Goal: Task Accomplishment & Management: Complete application form

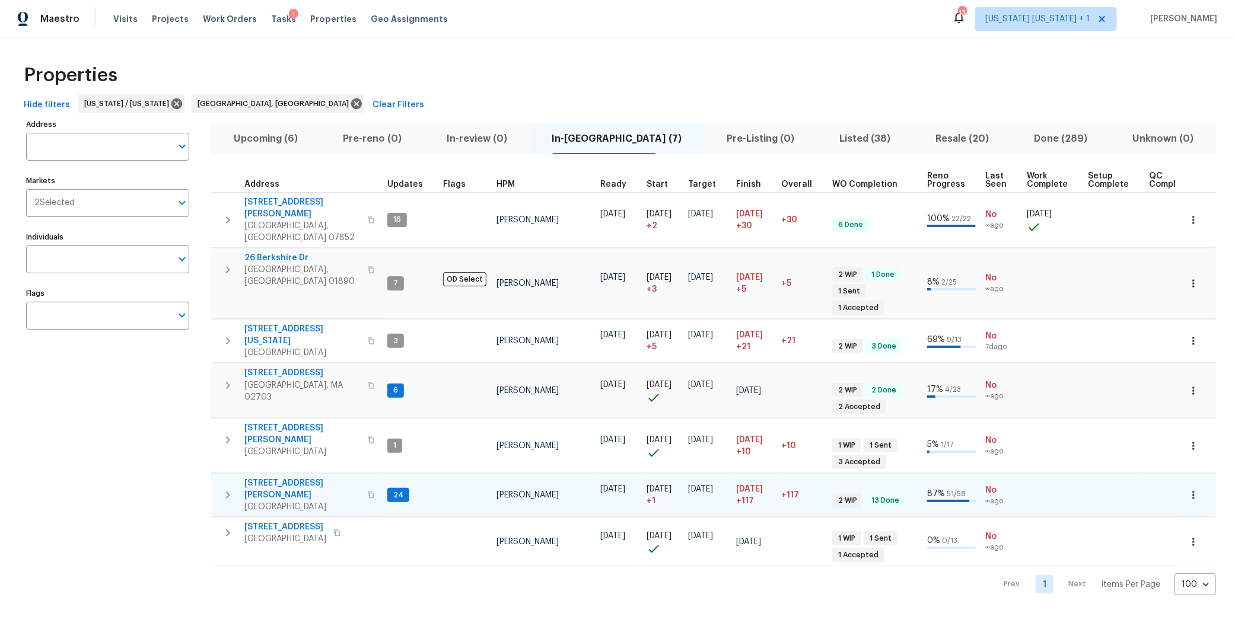
click at [221, 488] on icon "button" at bounding box center [228, 495] width 14 height 14
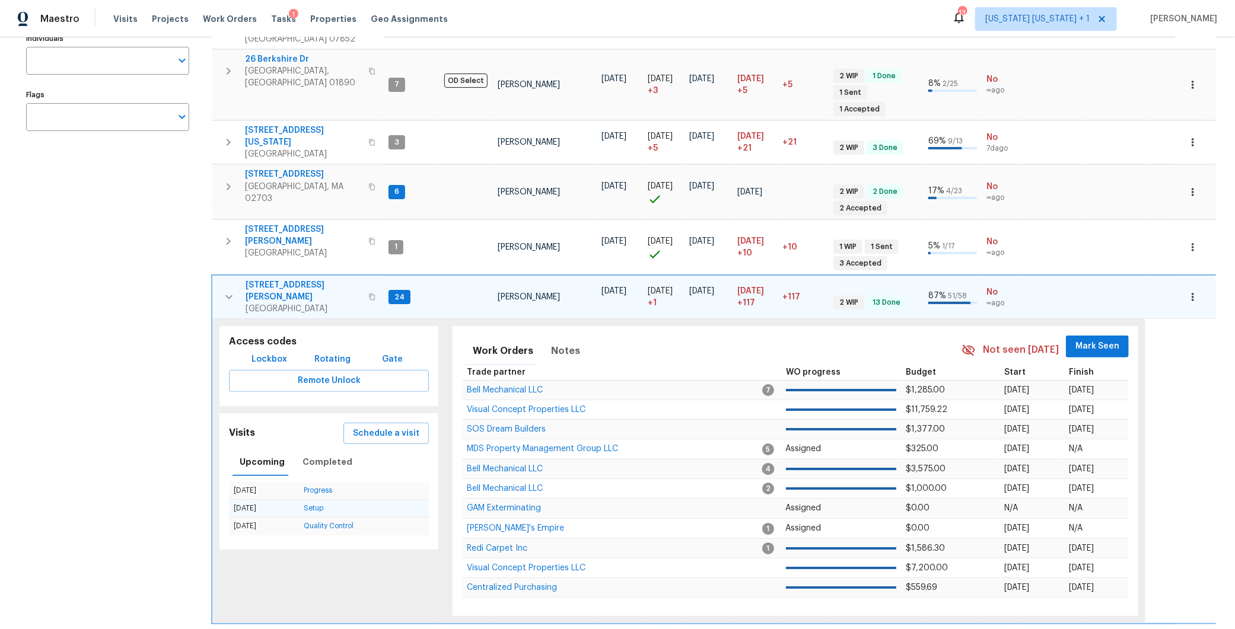
scroll to position [234, 0]
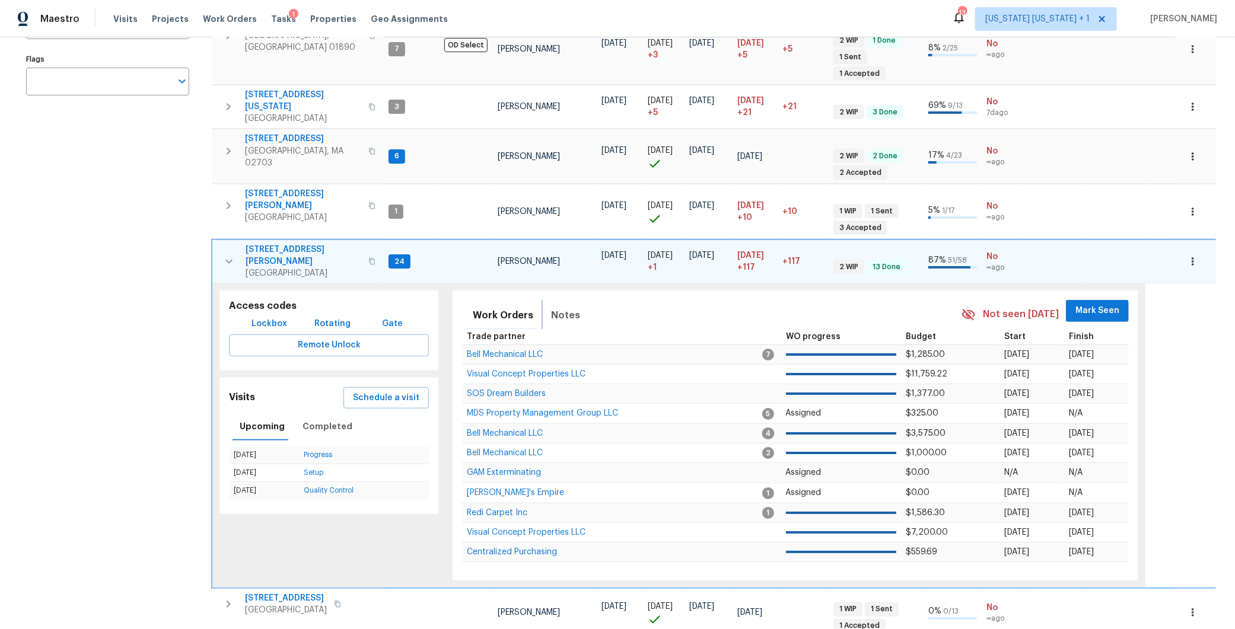
click at [560, 307] on span "Notes" at bounding box center [565, 315] width 29 height 17
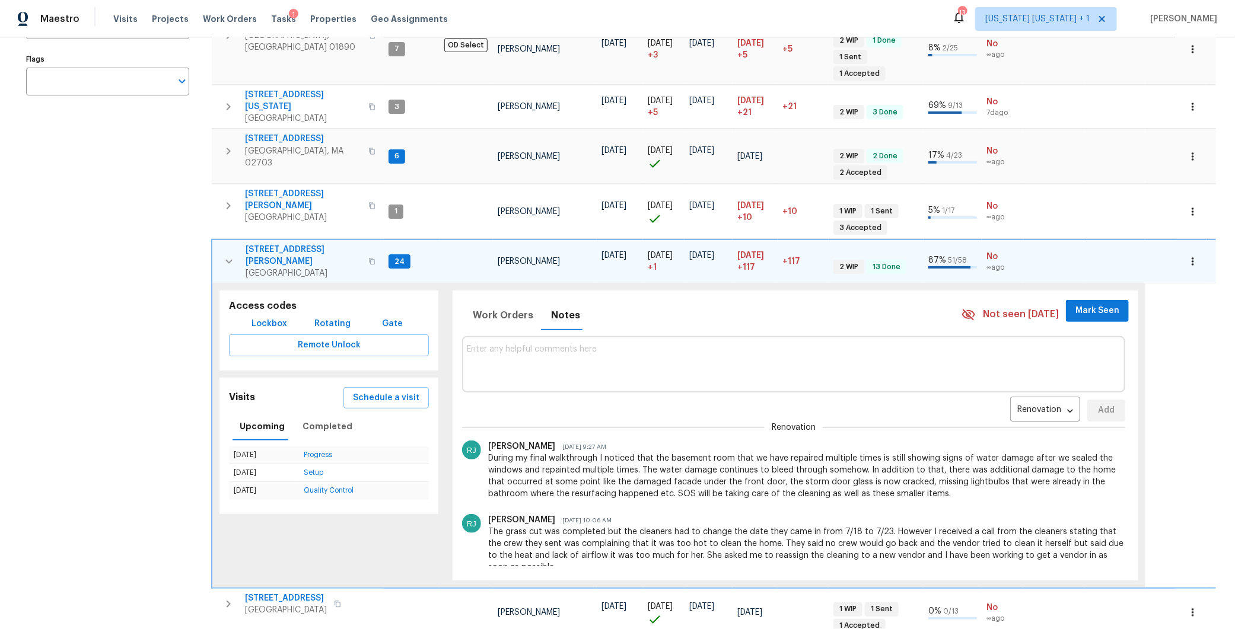
click at [227, 254] on icon "button" at bounding box center [229, 261] width 14 height 14
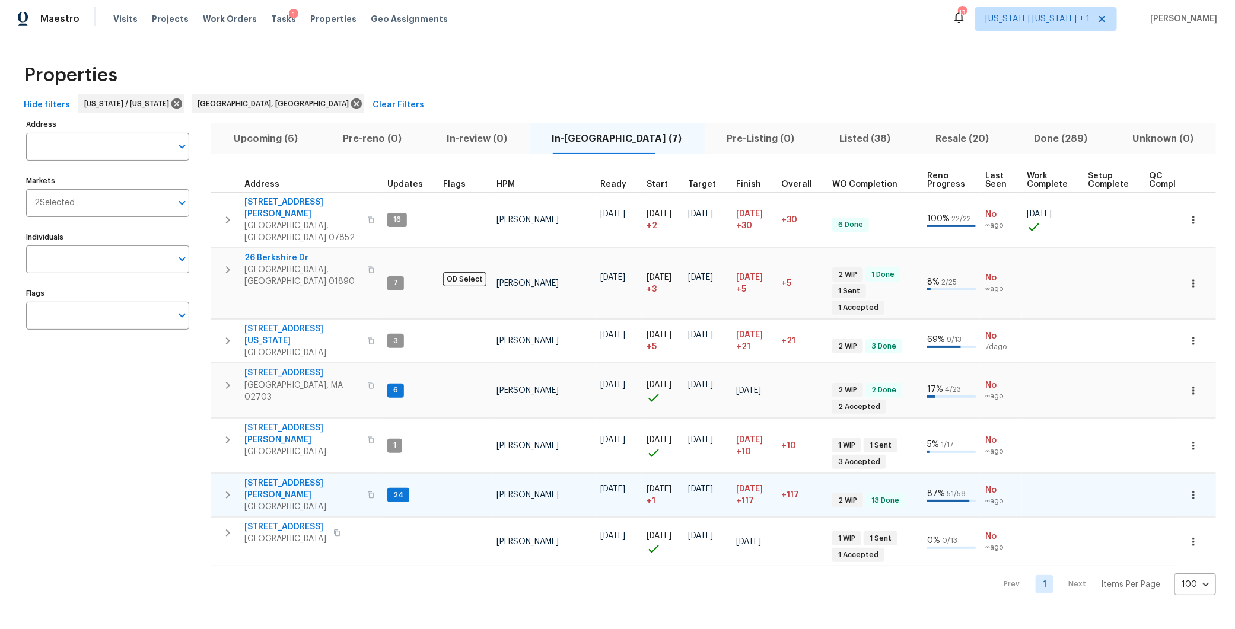
scroll to position [0, 0]
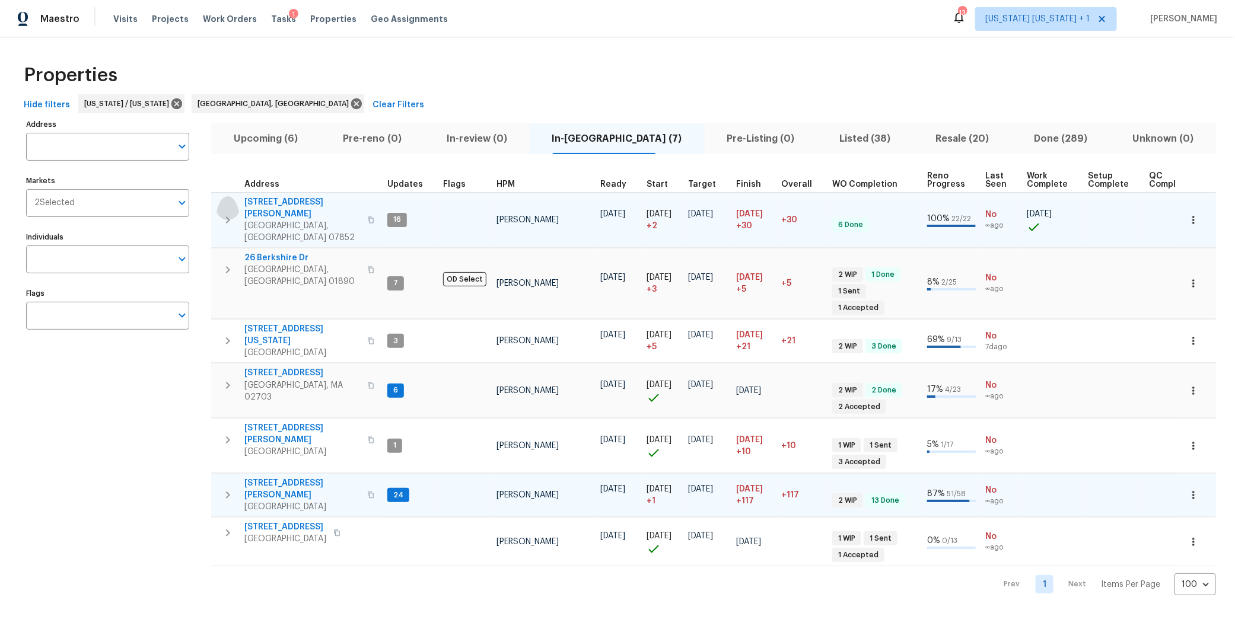
click at [229, 213] on icon "button" at bounding box center [228, 220] width 14 height 14
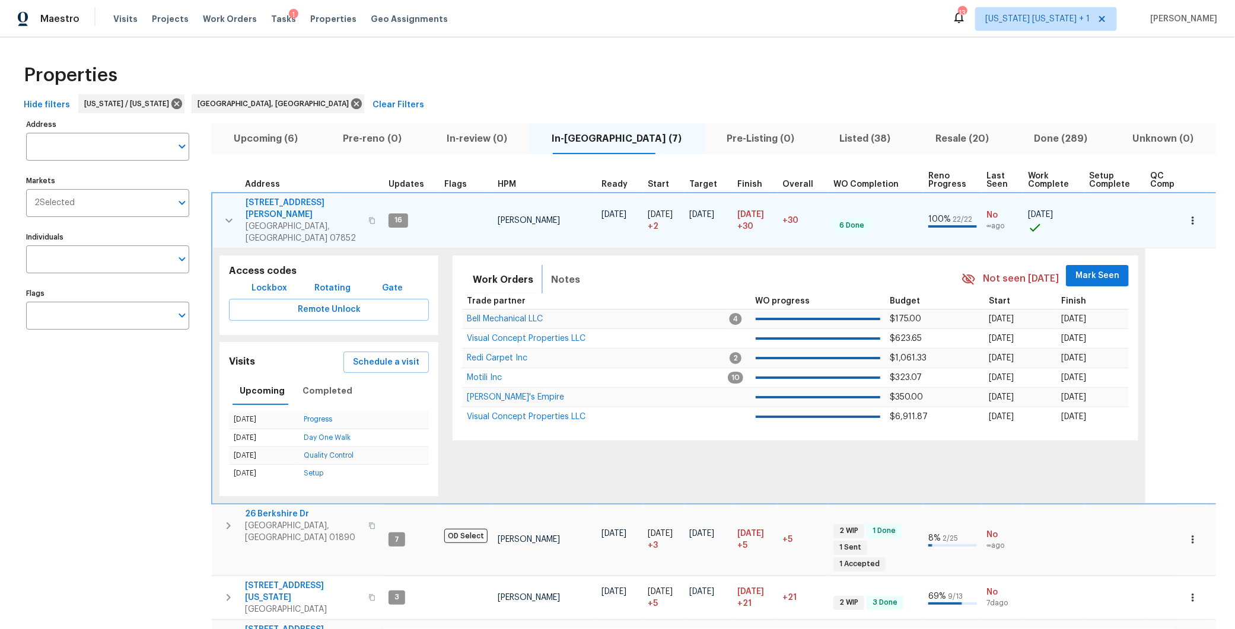
click at [551, 272] on span "Notes" at bounding box center [565, 280] width 29 height 17
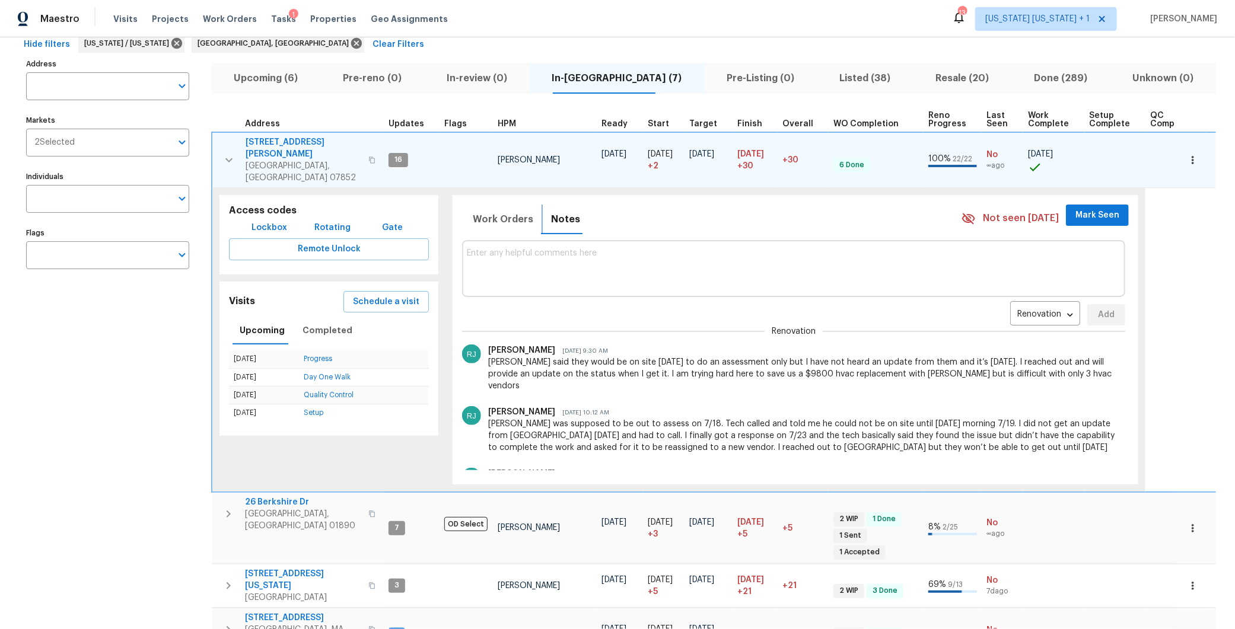
scroll to position [40, 0]
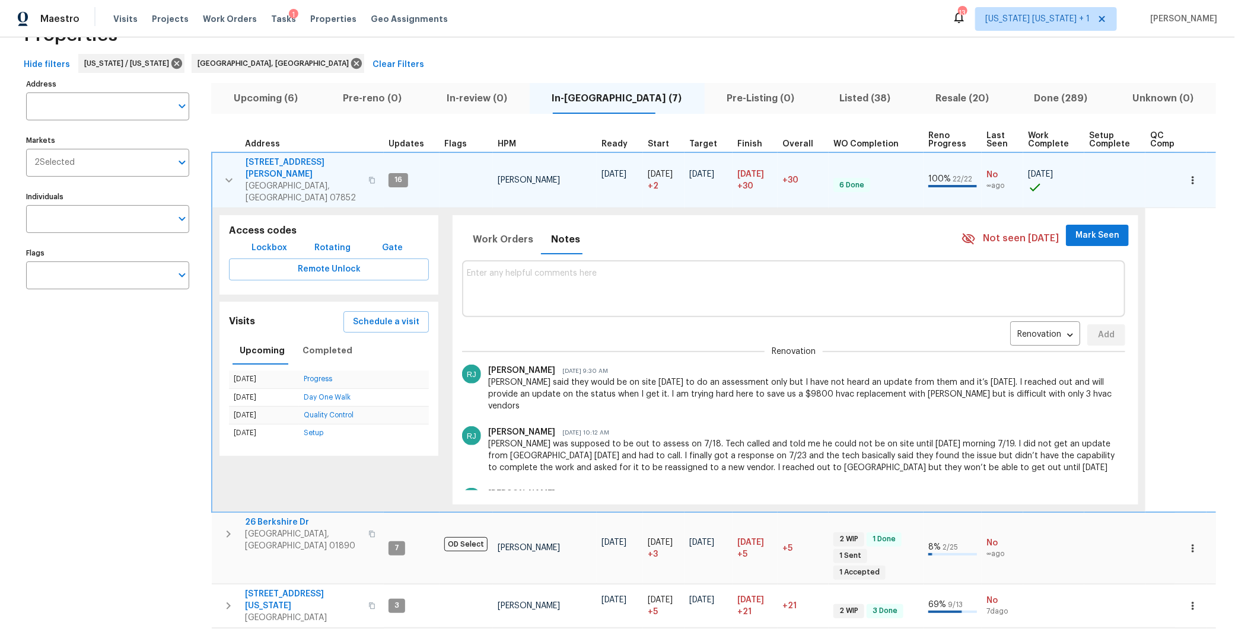
click at [222, 173] on icon "button" at bounding box center [229, 180] width 14 height 14
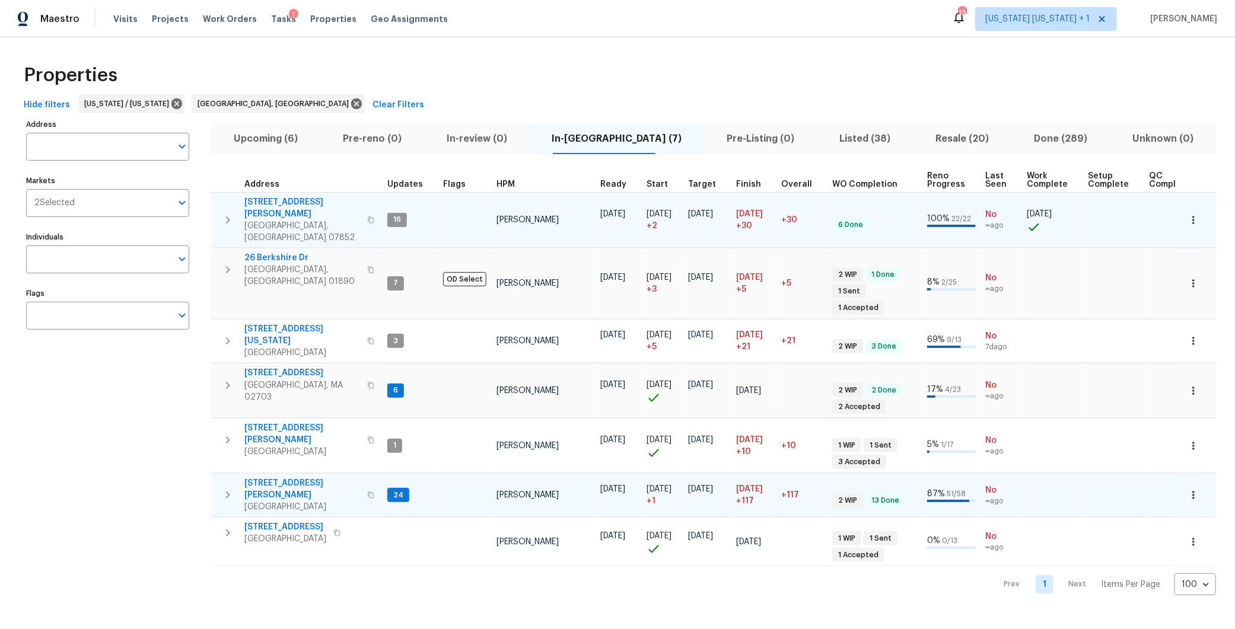
scroll to position [0, 0]
click at [271, 220] on span "Ledgewood, NJ 07852" at bounding box center [302, 232] width 116 height 24
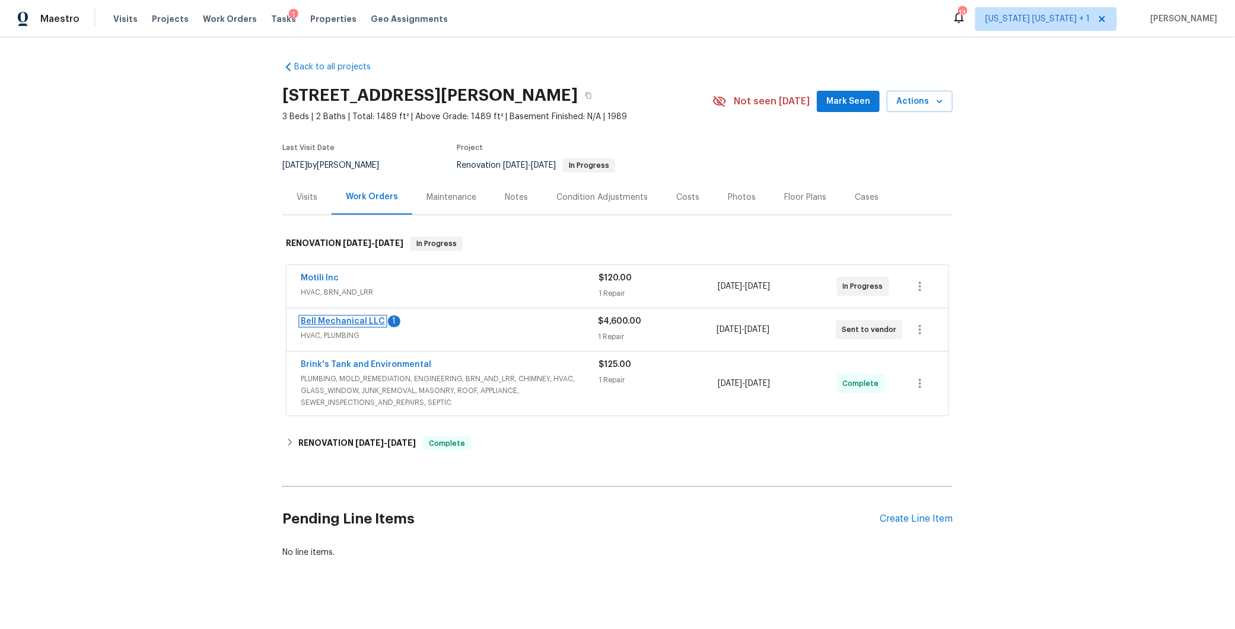
click at [354, 320] on link "Bell Mechanical LLC" at bounding box center [343, 321] width 84 height 8
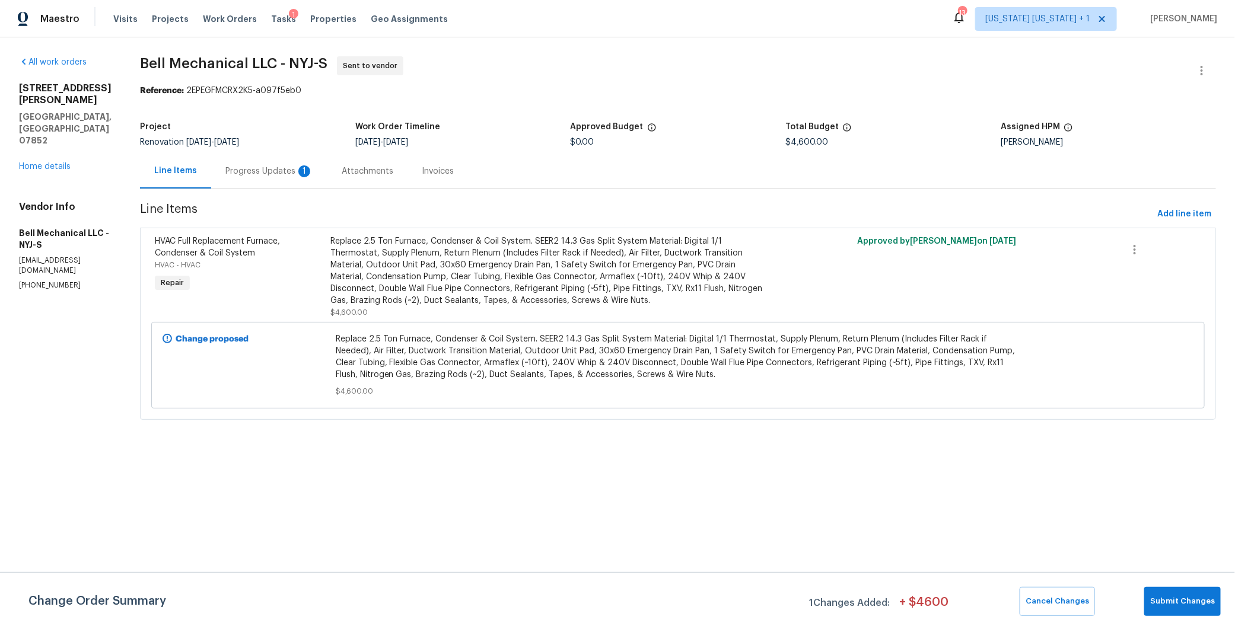
click at [276, 159] on div "Progress Updates 1" at bounding box center [269, 171] width 116 height 35
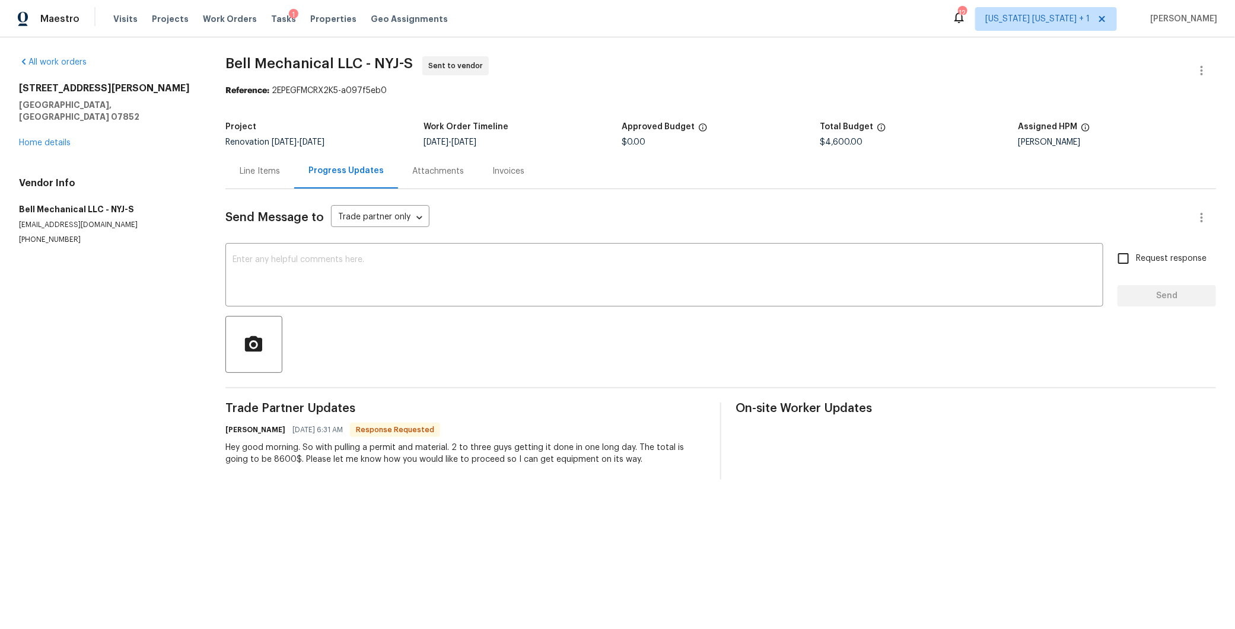
click at [269, 181] on div "Line Items" at bounding box center [259, 171] width 69 height 35
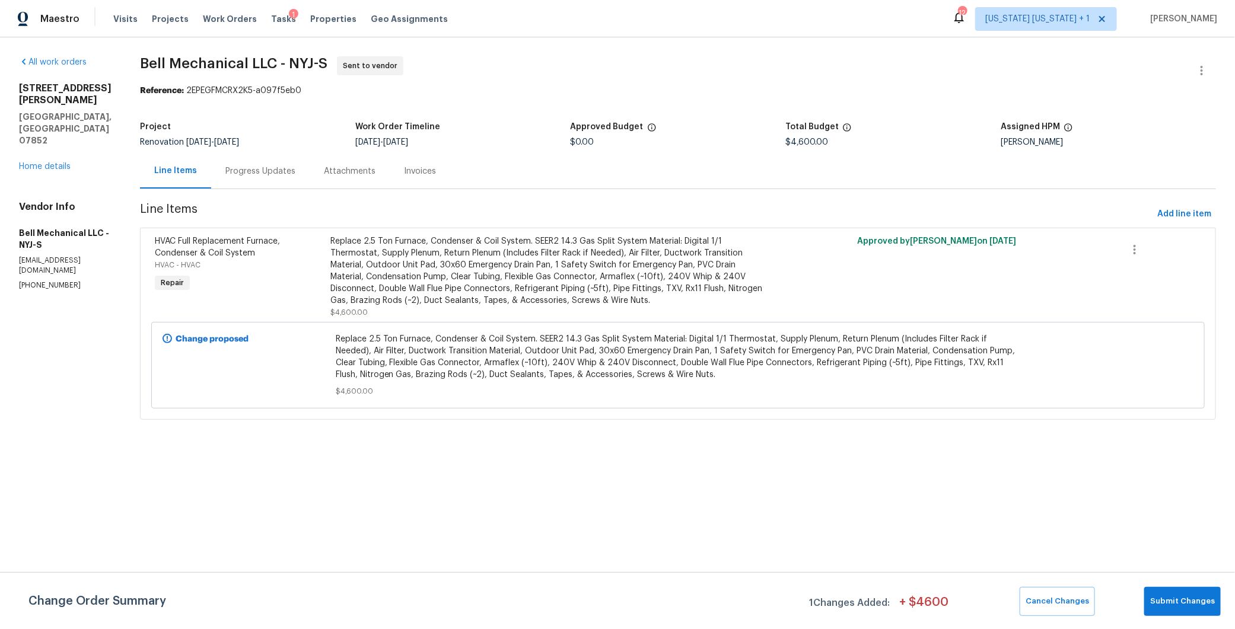
click at [275, 173] on div "Progress Updates" at bounding box center [260, 171] width 70 height 12
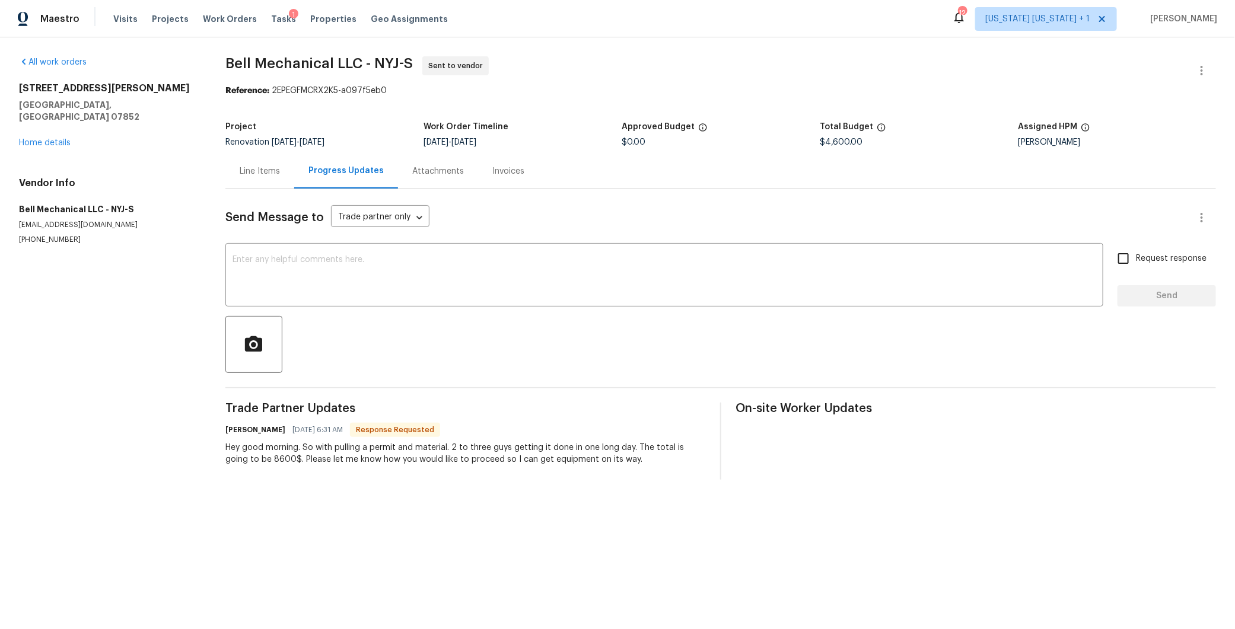
click at [268, 171] on div "Line Items" at bounding box center [260, 171] width 40 height 12
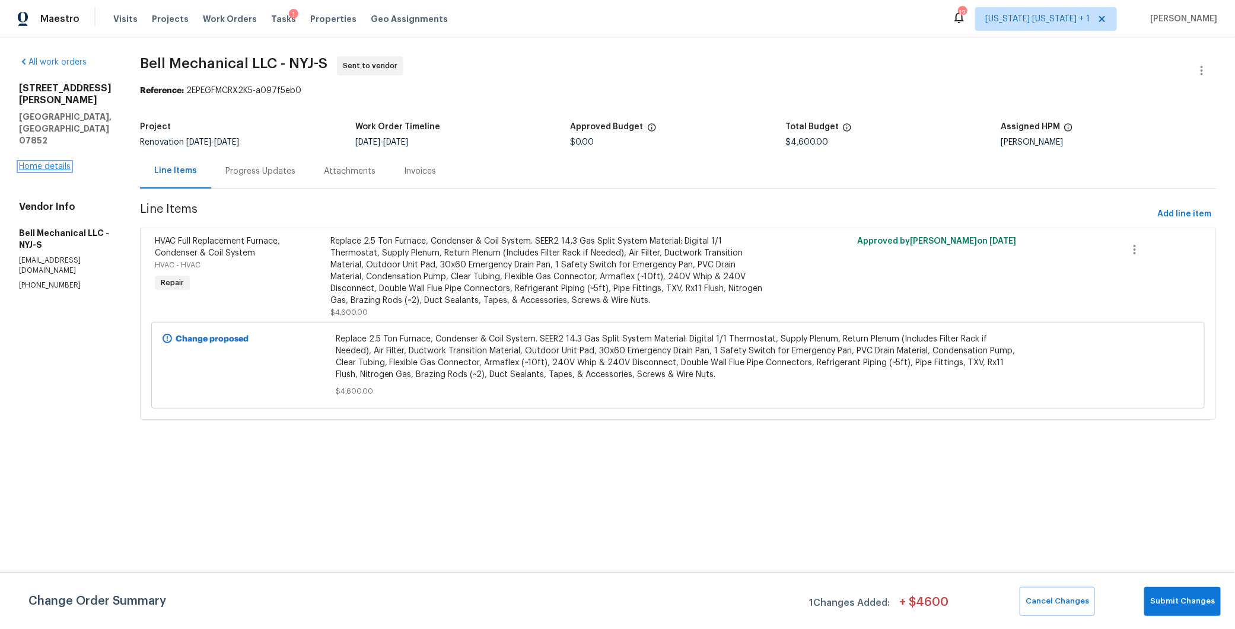
click at [47, 162] on link "Home details" at bounding box center [45, 166] width 52 height 8
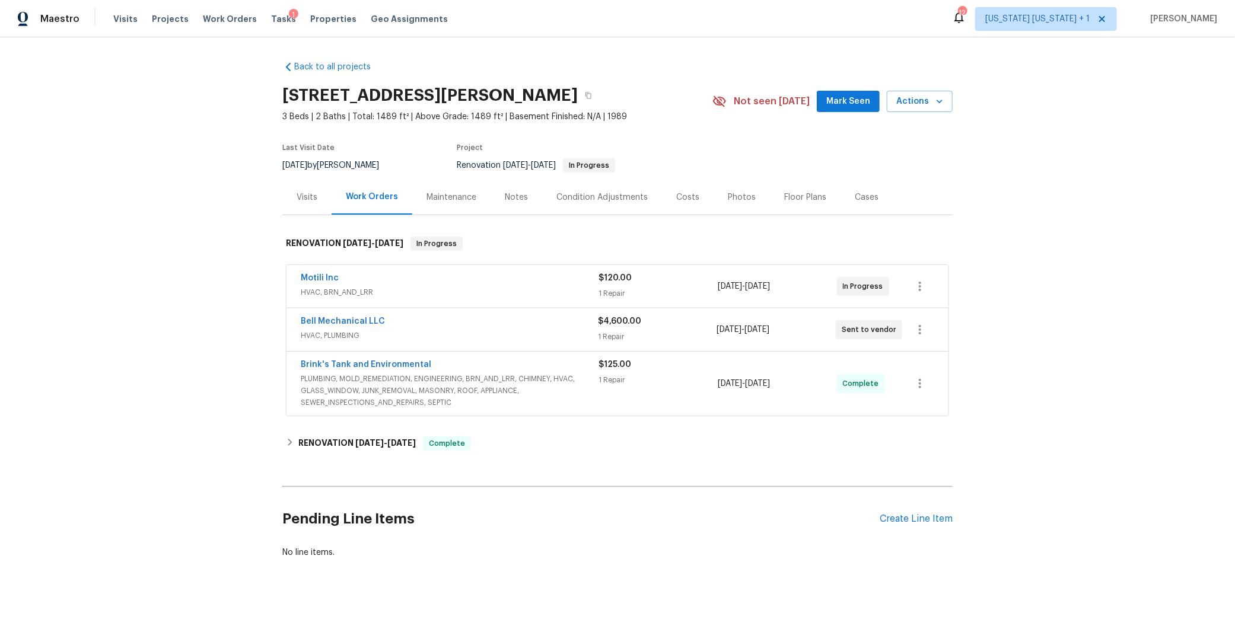
click at [685, 194] on div "Costs" at bounding box center [687, 198] width 23 height 12
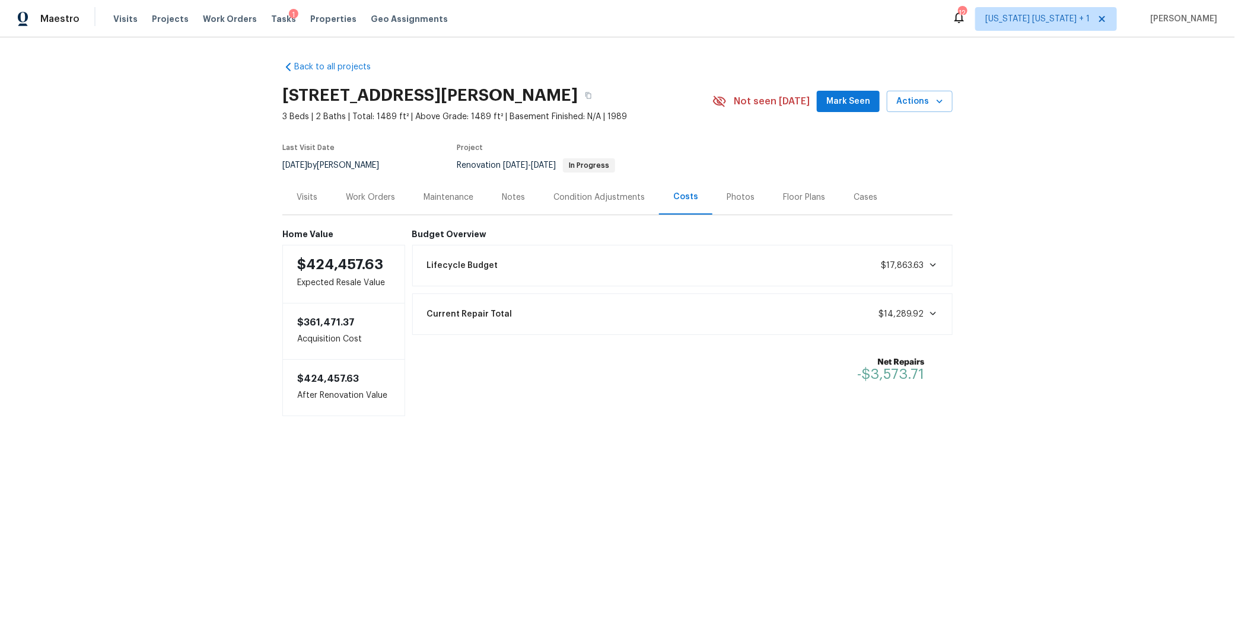
click at [502, 199] on div "Notes" at bounding box center [513, 198] width 23 height 12
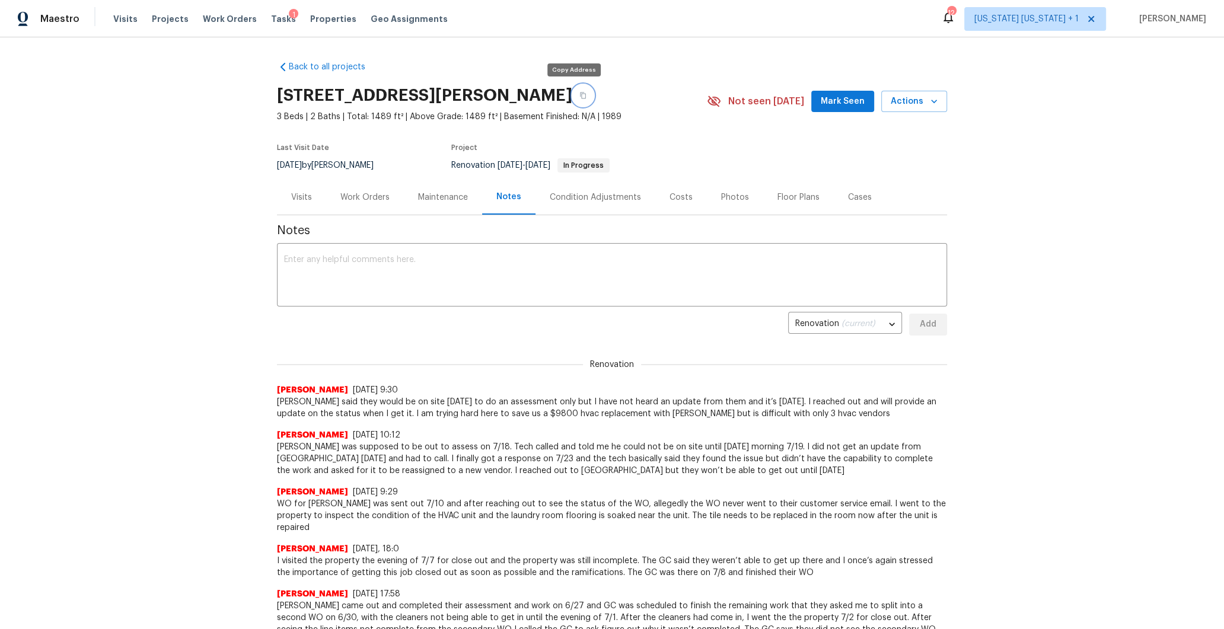
click at [579, 96] on icon "button" at bounding box center [582, 95] width 7 height 7
click at [348, 203] on div "Work Orders" at bounding box center [364, 198] width 49 height 12
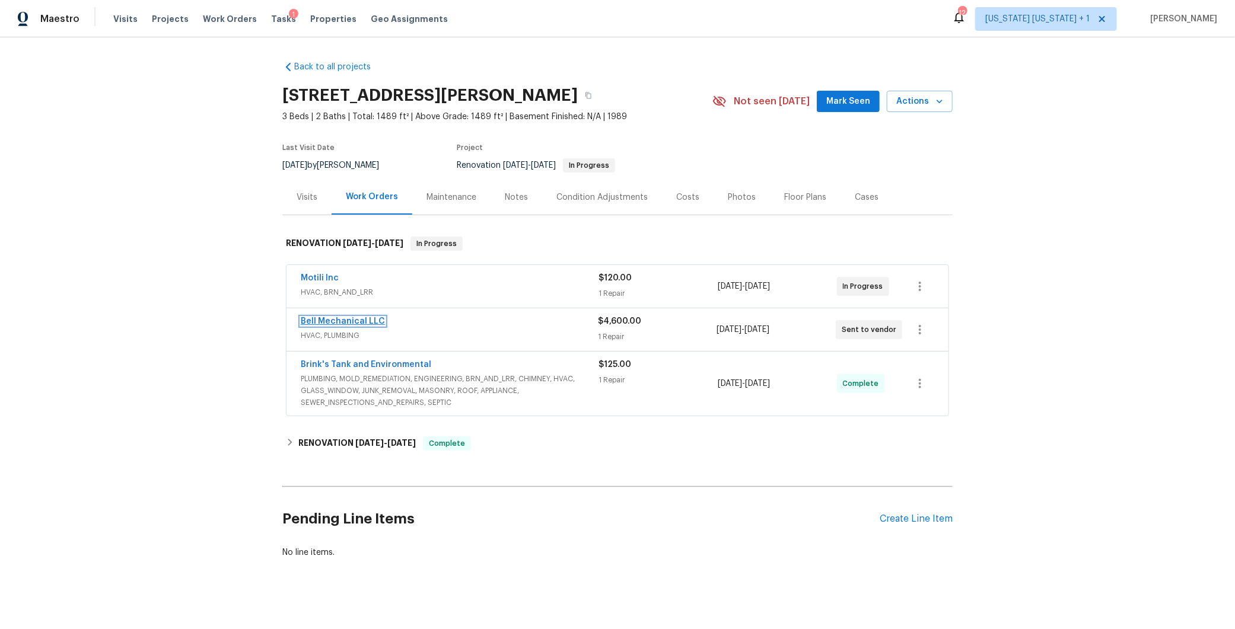
click at [329, 320] on link "Bell Mechanical LLC" at bounding box center [343, 321] width 84 height 8
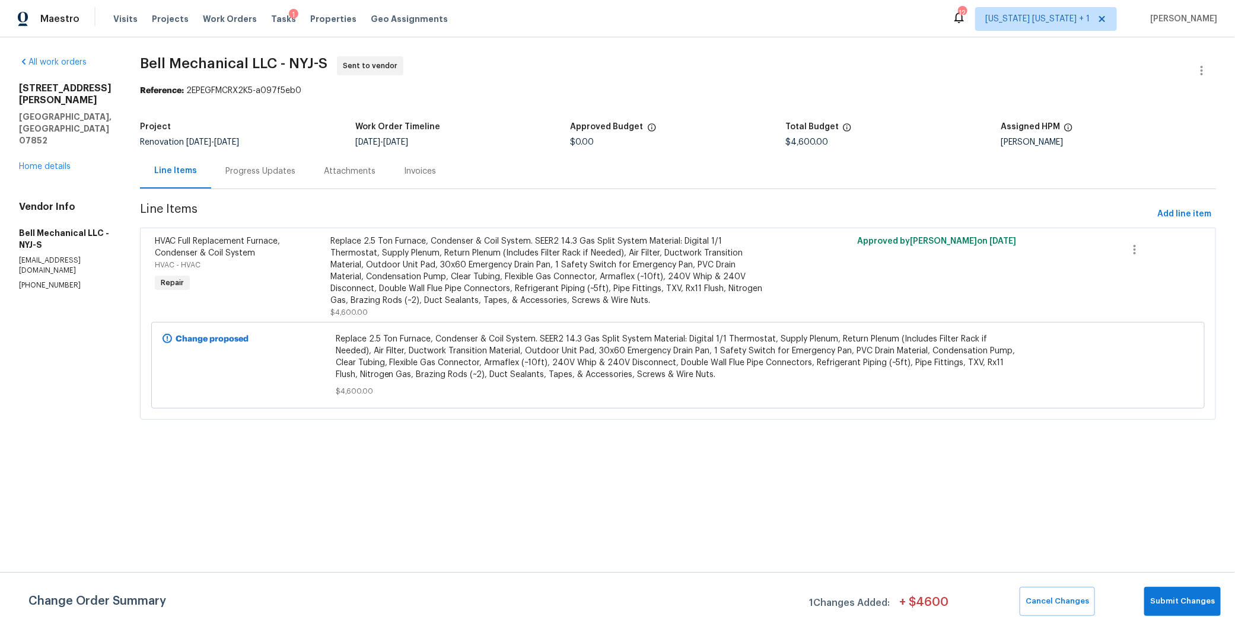
click at [272, 163] on div "Progress Updates" at bounding box center [260, 171] width 98 height 35
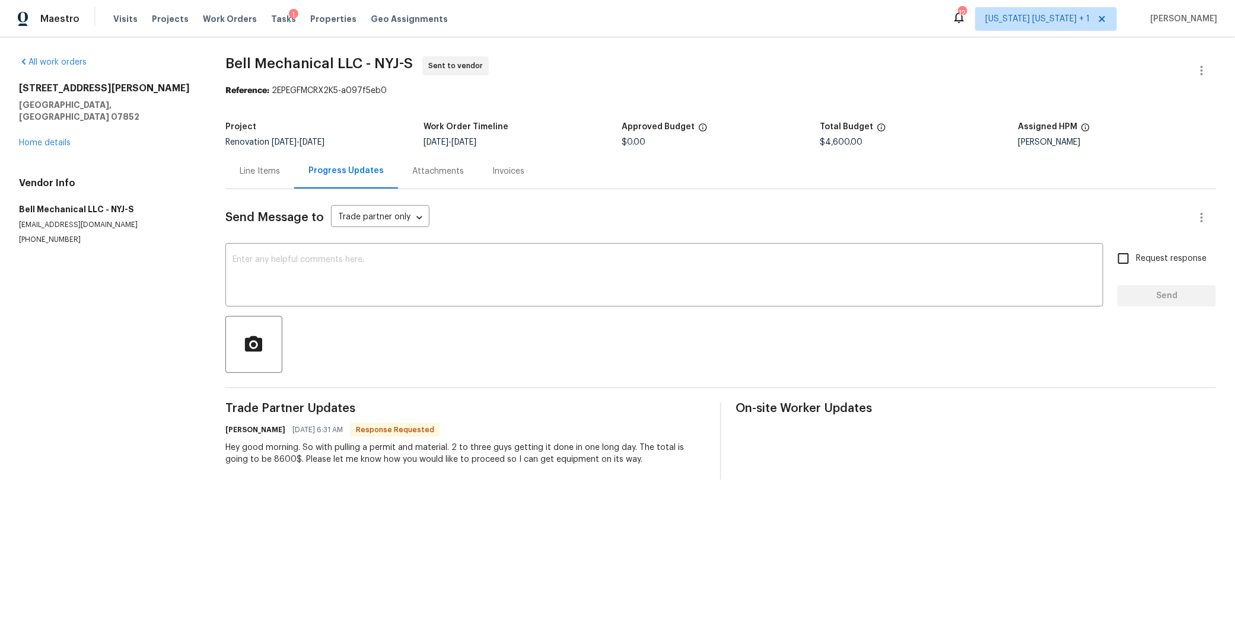
click at [284, 165] on div "Line Items" at bounding box center [259, 171] width 69 height 35
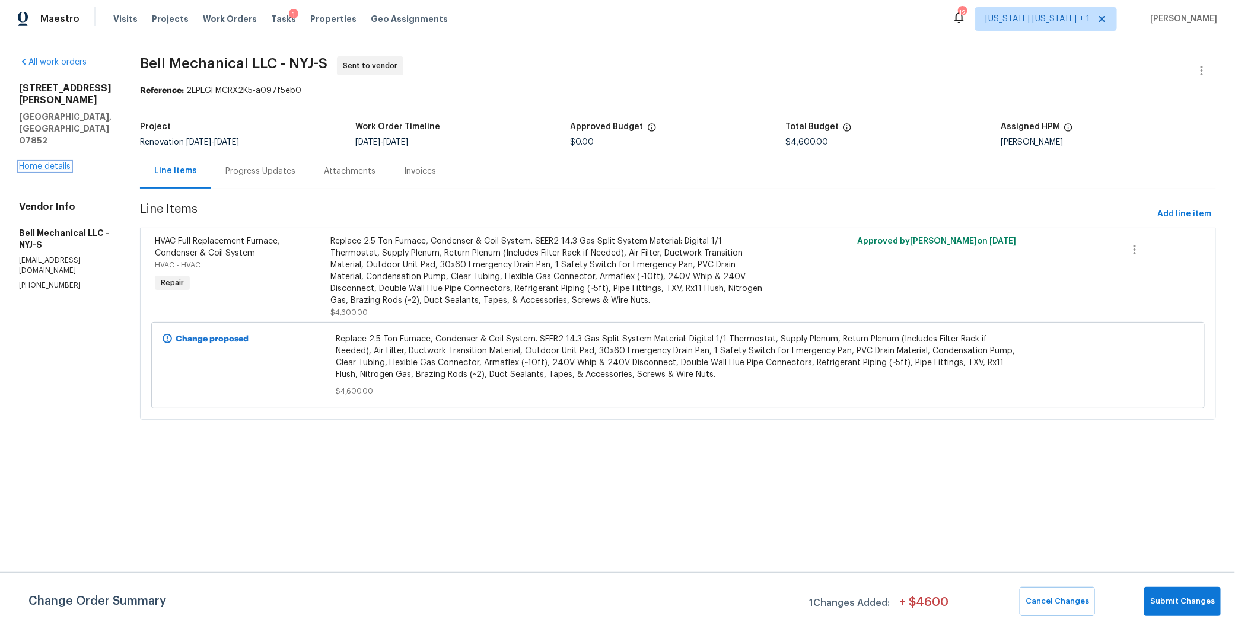
click at [59, 162] on link "Home details" at bounding box center [45, 166] width 52 height 8
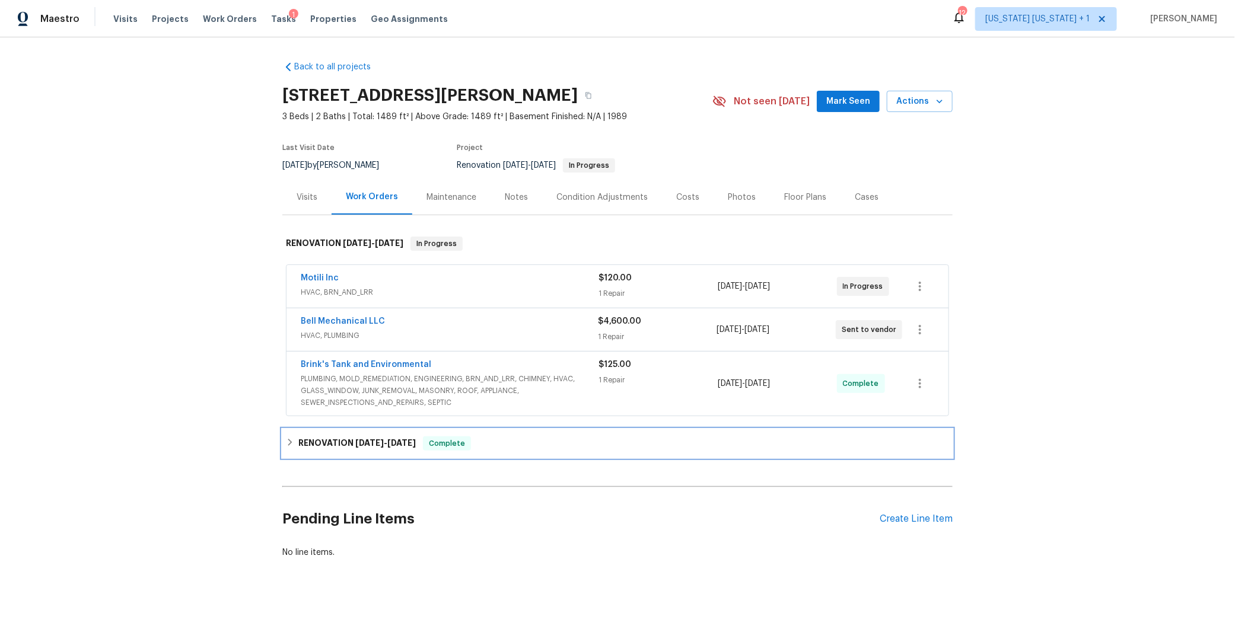
click at [286, 446] on div "RENOVATION 6/2/25 - 6/24/25 Complete" at bounding box center [617, 443] width 663 height 14
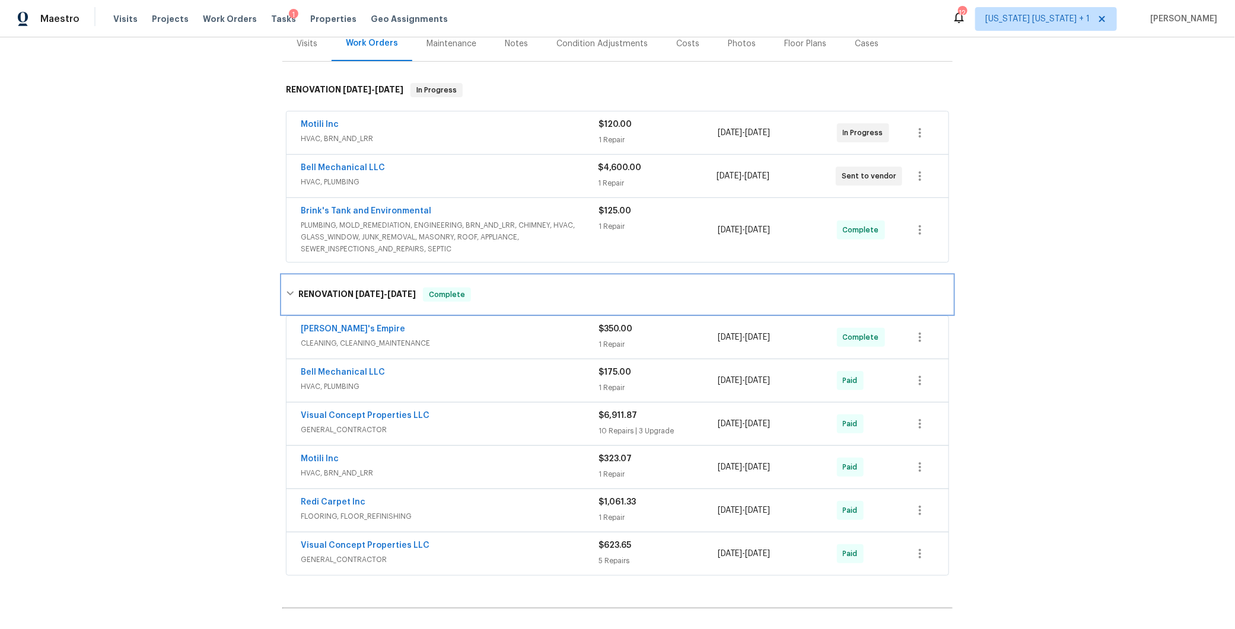
scroll to position [153, 0]
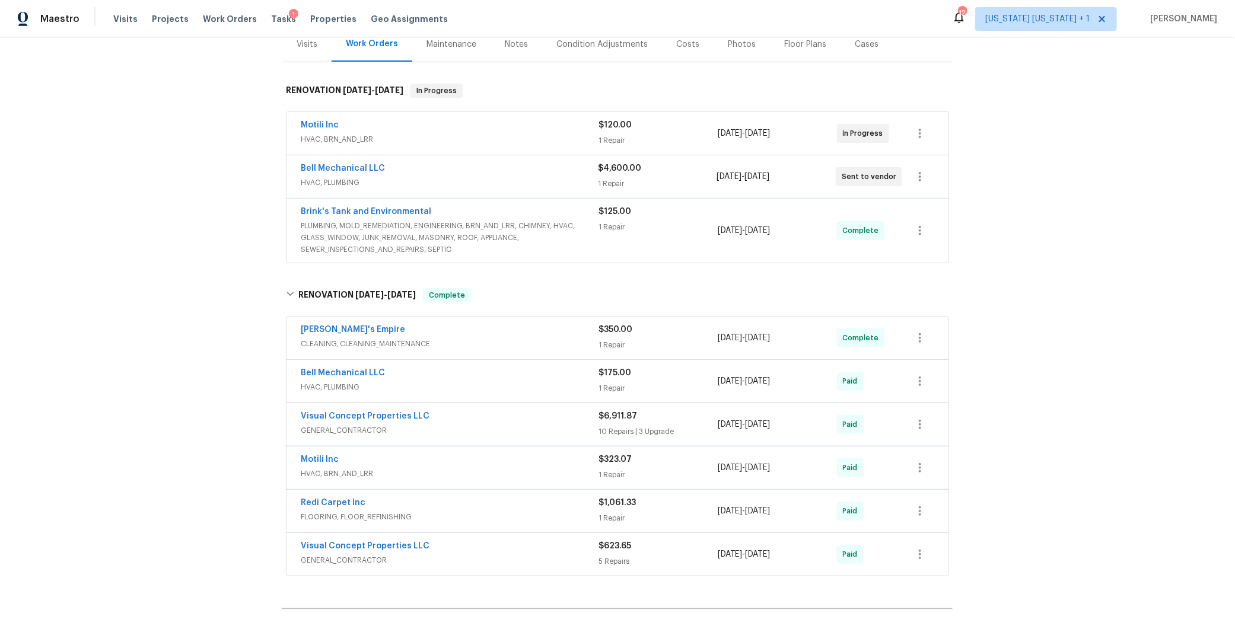
click at [525, 231] on span "PLUMBING, MOLD_REMEDIATION, ENGINEERING, BRN_AND_LRR, CHIMNEY, HVAC, GLASS_WIND…" at bounding box center [450, 238] width 298 height 36
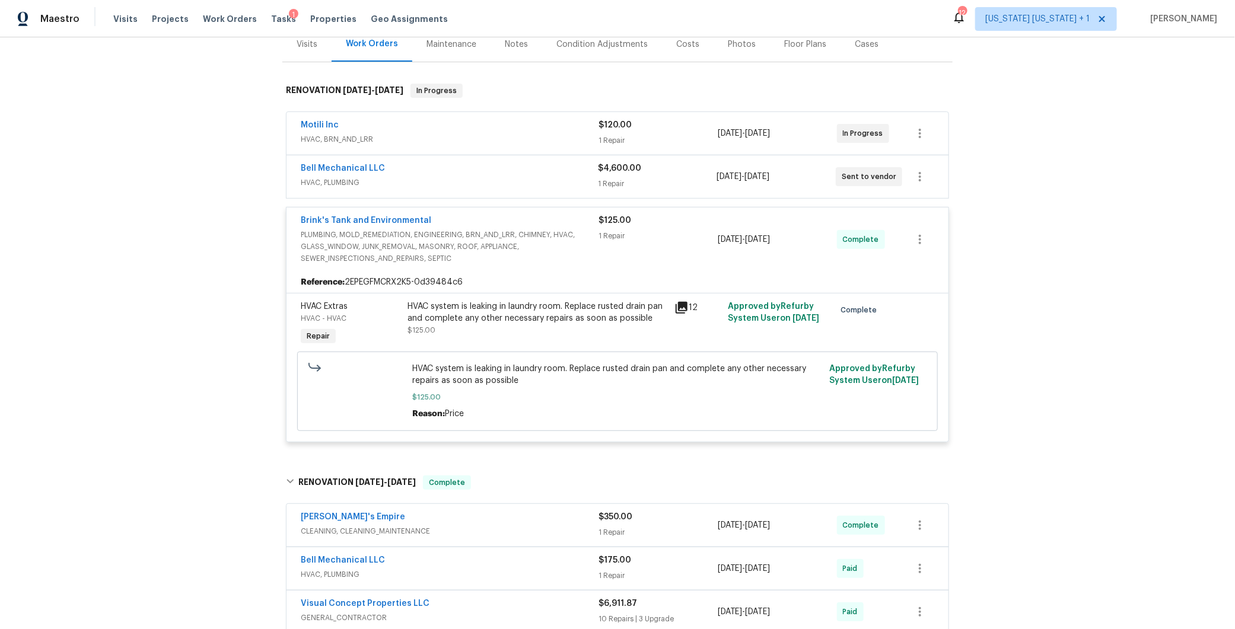
click at [551, 308] on div "HVAC system is leaking in laundry room. Replace rusted drain pan and complete a…" at bounding box center [537, 313] width 260 height 24
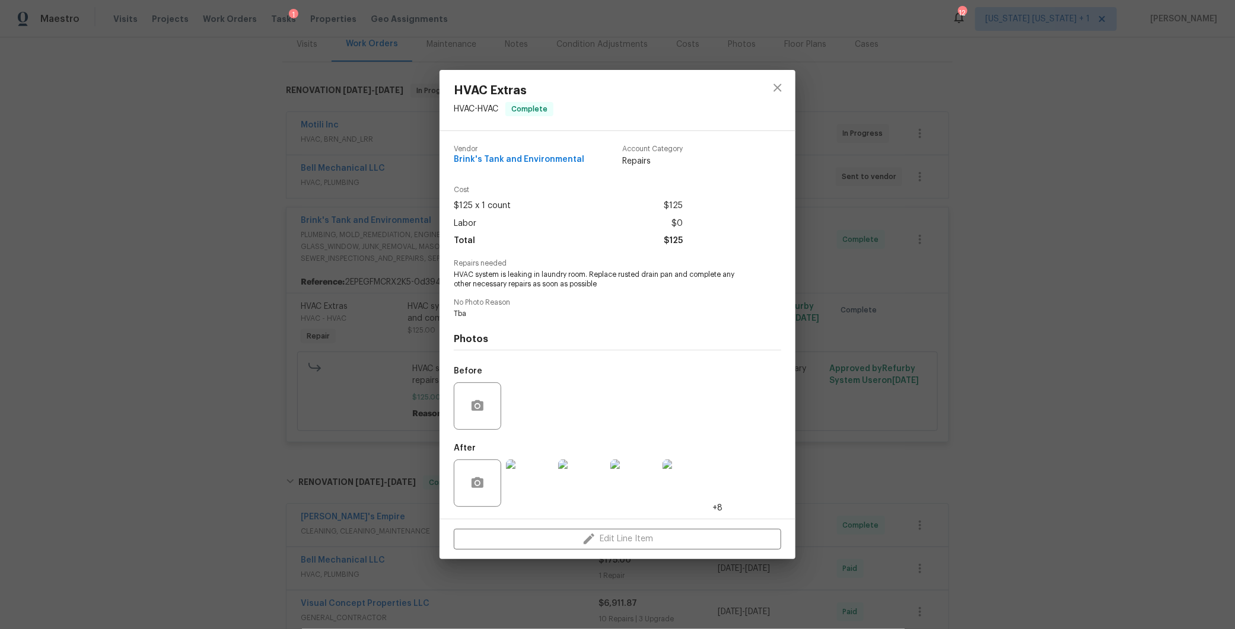
click at [535, 490] on img at bounding box center [529, 483] width 47 height 47
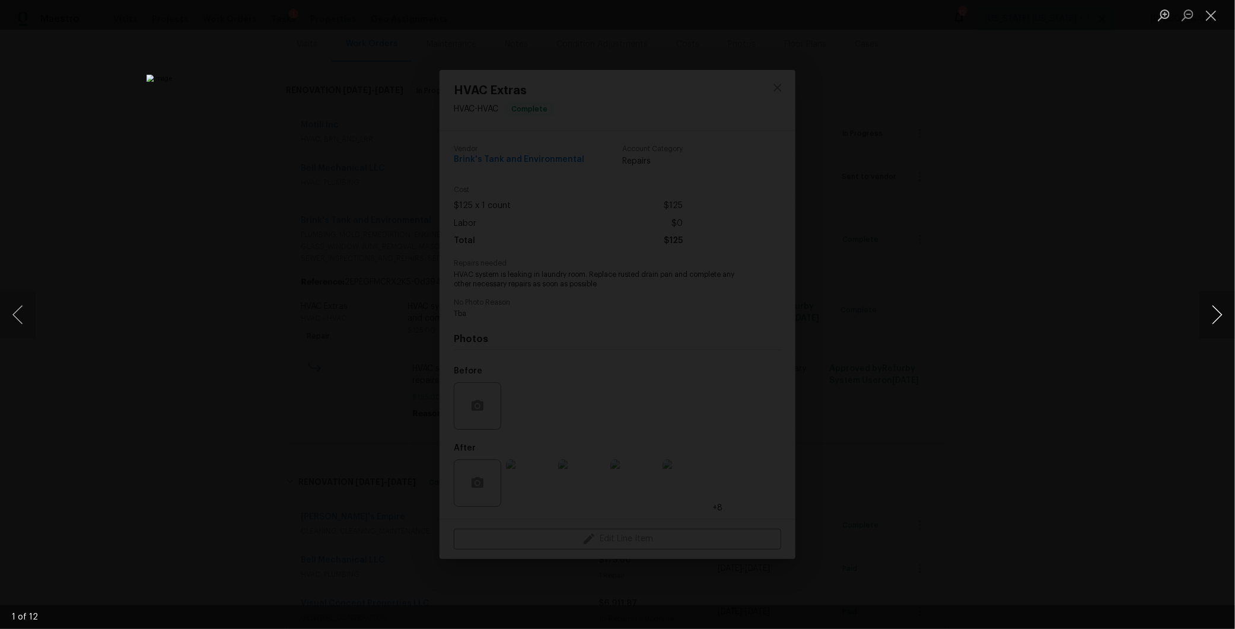
click at [1214, 312] on button "Next image" at bounding box center [1217, 314] width 36 height 47
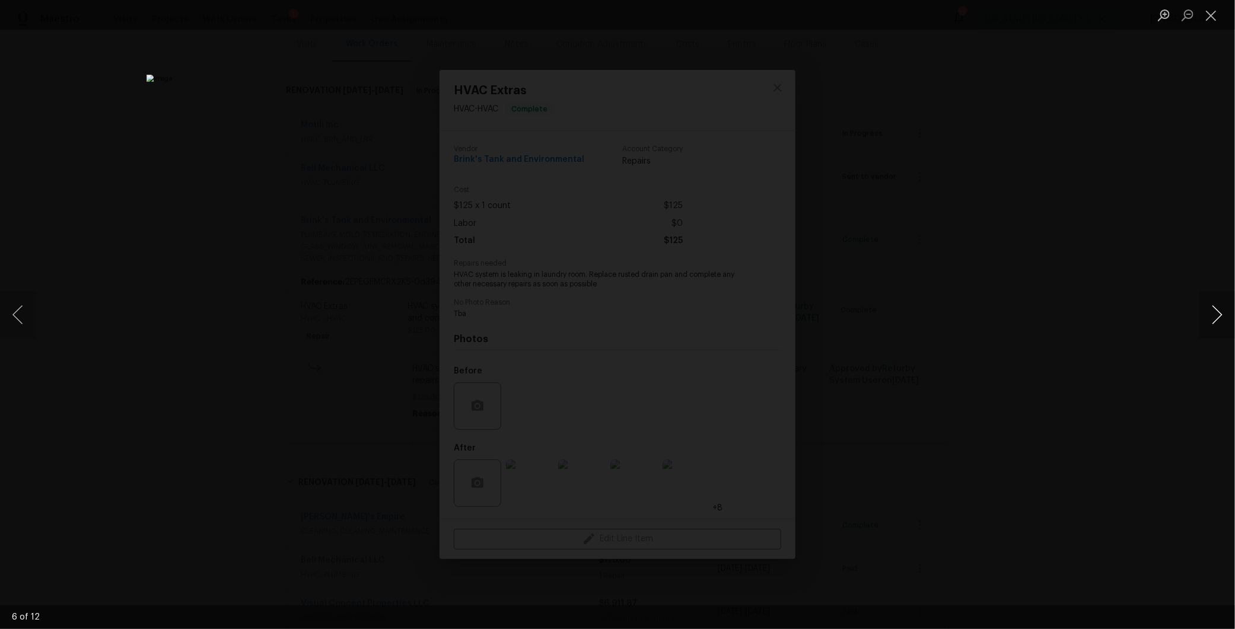
click at [1214, 312] on button "Next image" at bounding box center [1217, 314] width 36 height 47
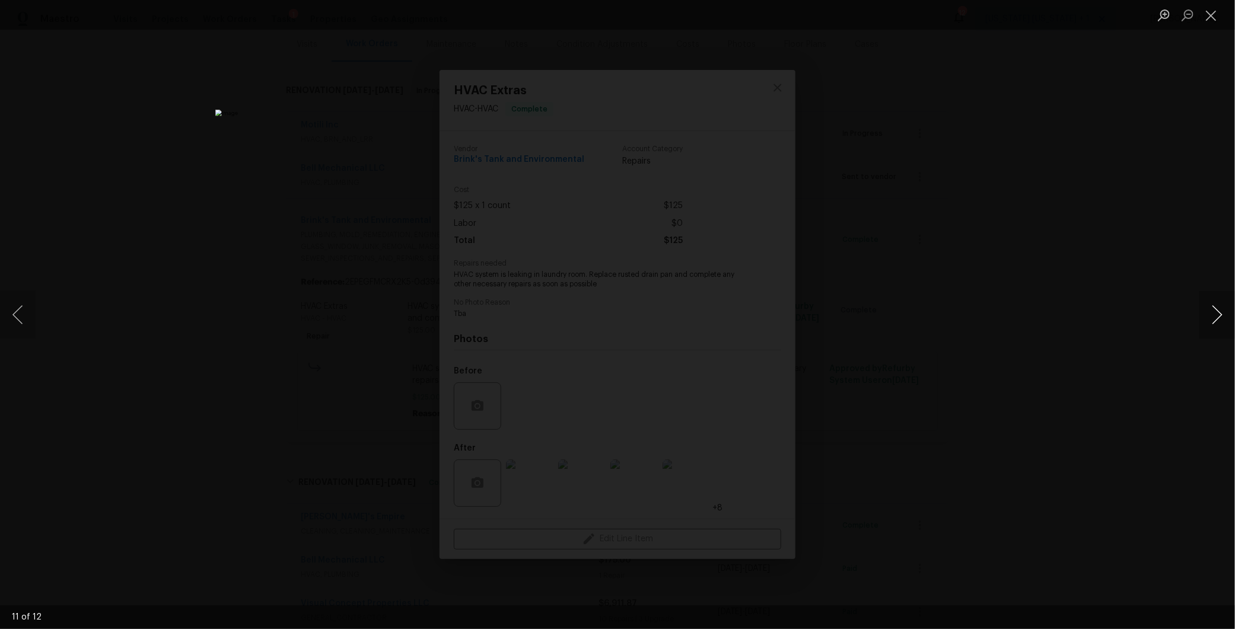
click at [1214, 312] on button "Next image" at bounding box center [1217, 314] width 36 height 47
click at [16, 316] on button "Previous image" at bounding box center [18, 314] width 36 height 47
click at [174, 296] on div "Lightbox" at bounding box center [617, 314] width 1235 height 629
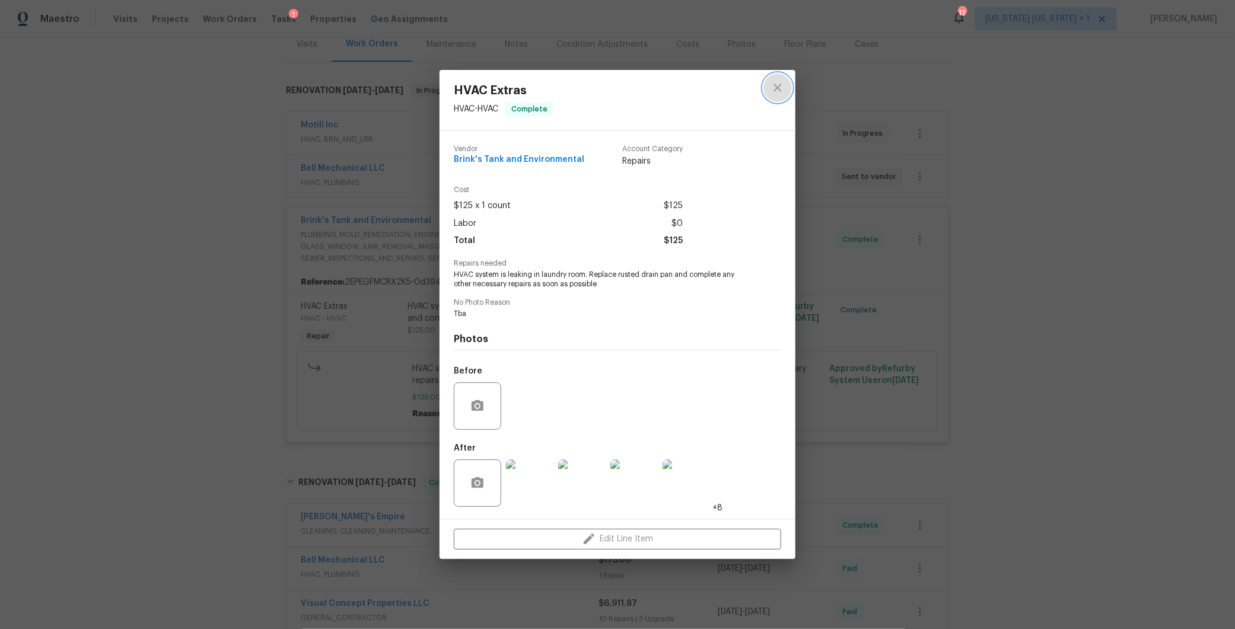
click at [776, 89] on icon "close" at bounding box center [777, 88] width 8 height 8
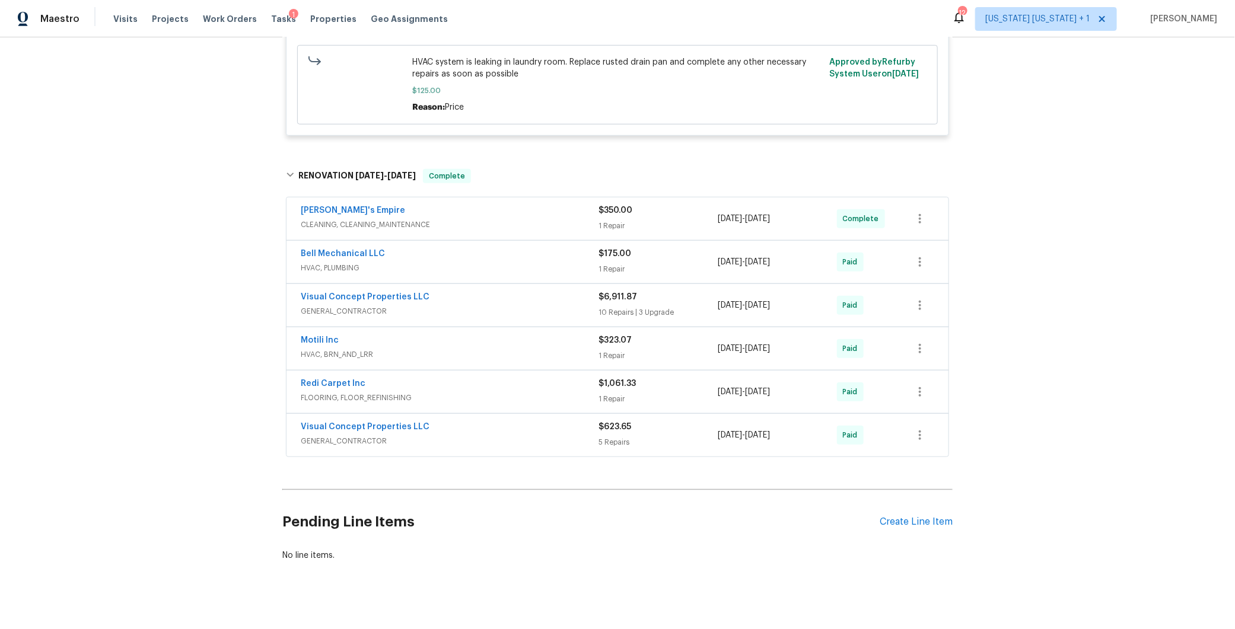
scroll to position [466, 0]
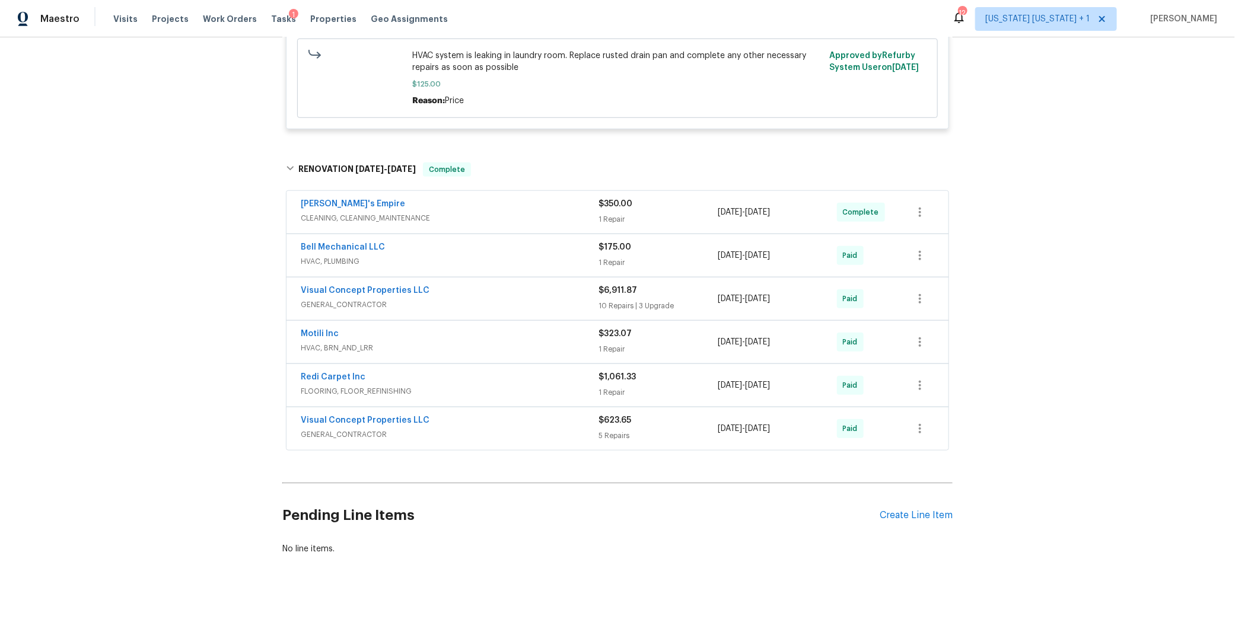
click at [485, 385] on span "FLOORING, FLOOR_REFINISHING" at bounding box center [450, 391] width 298 height 12
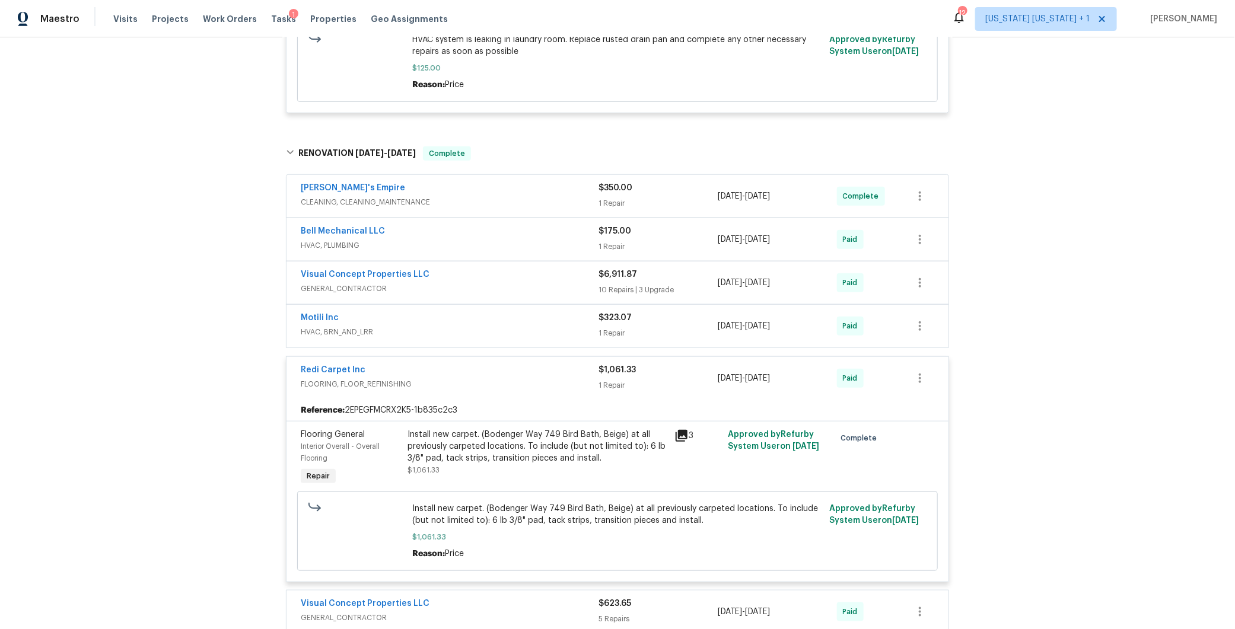
scroll to position [486, 0]
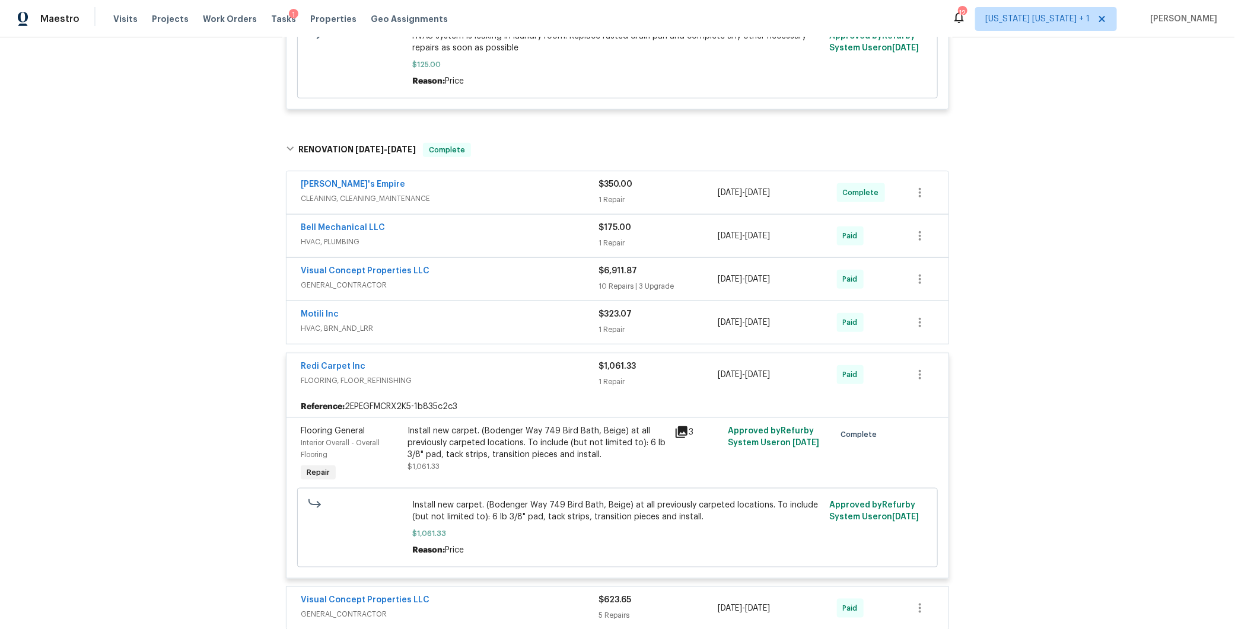
click at [518, 433] on div "Install new carpet. (Bodenger Way 749 Bird Bath, Beige) at all previously carpe…" at bounding box center [537, 443] width 260 height 36
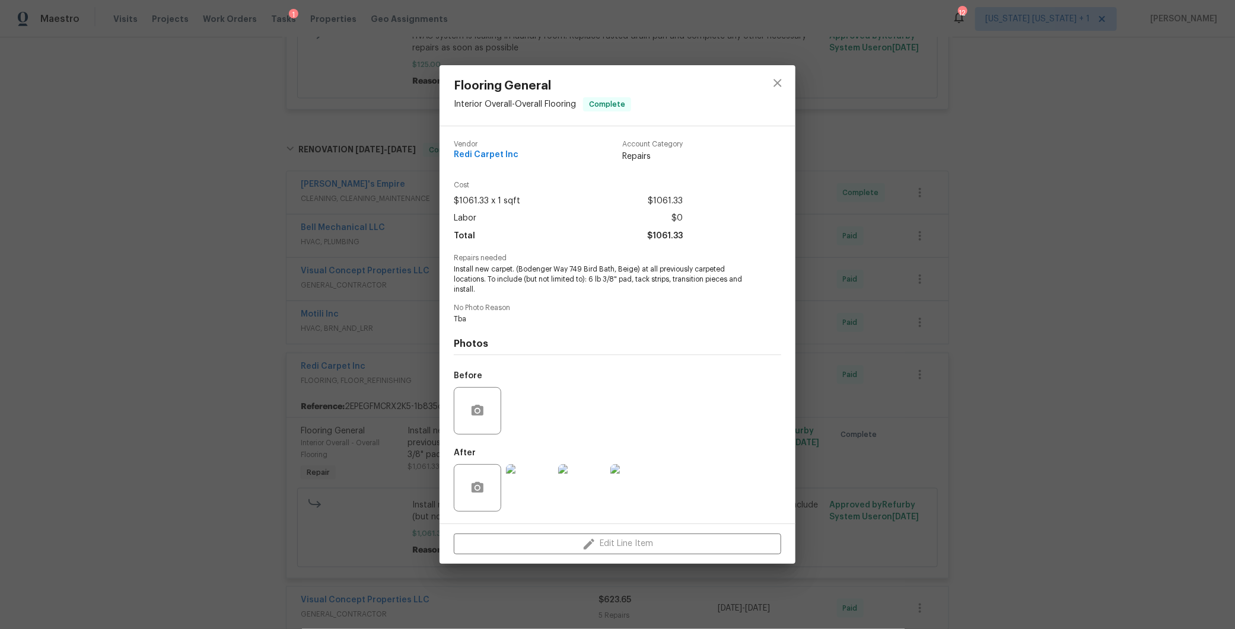
click at [514, 479] on img at bounding box center [529, 487] width 47 height 47
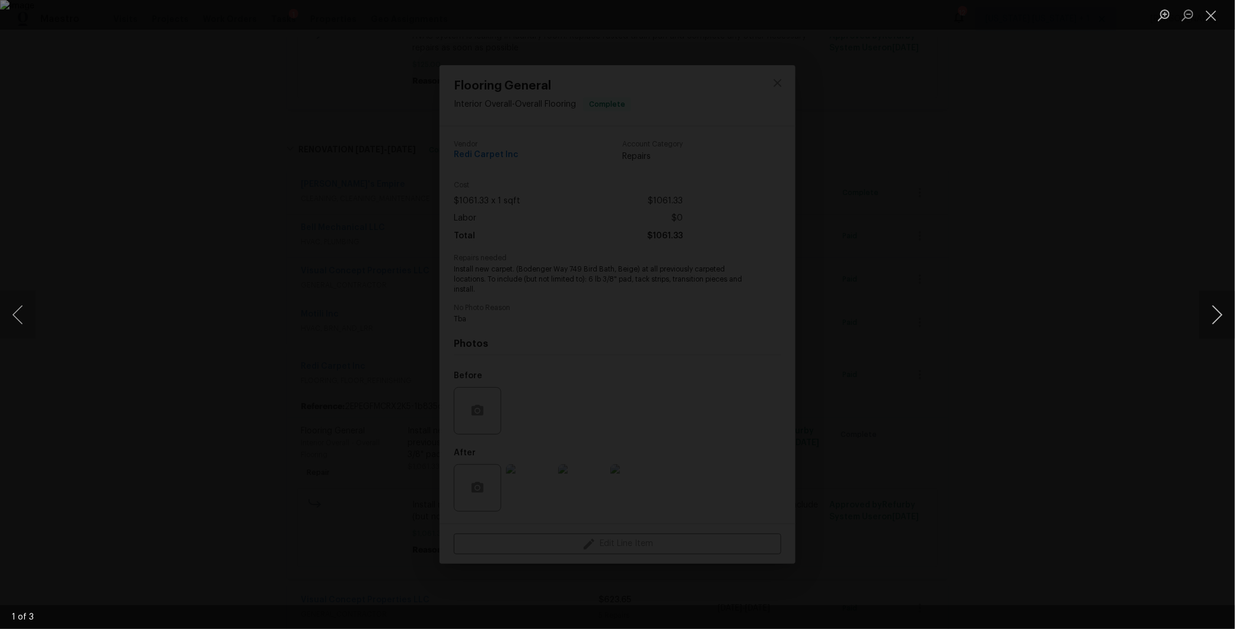
click at [1217, 315] on button "Next image" at bounding box center [1217, 314] width 36 height 47
click at [1012, 419] on div "Lightbox" at bounding box center [617, 314] width 1235 height 629
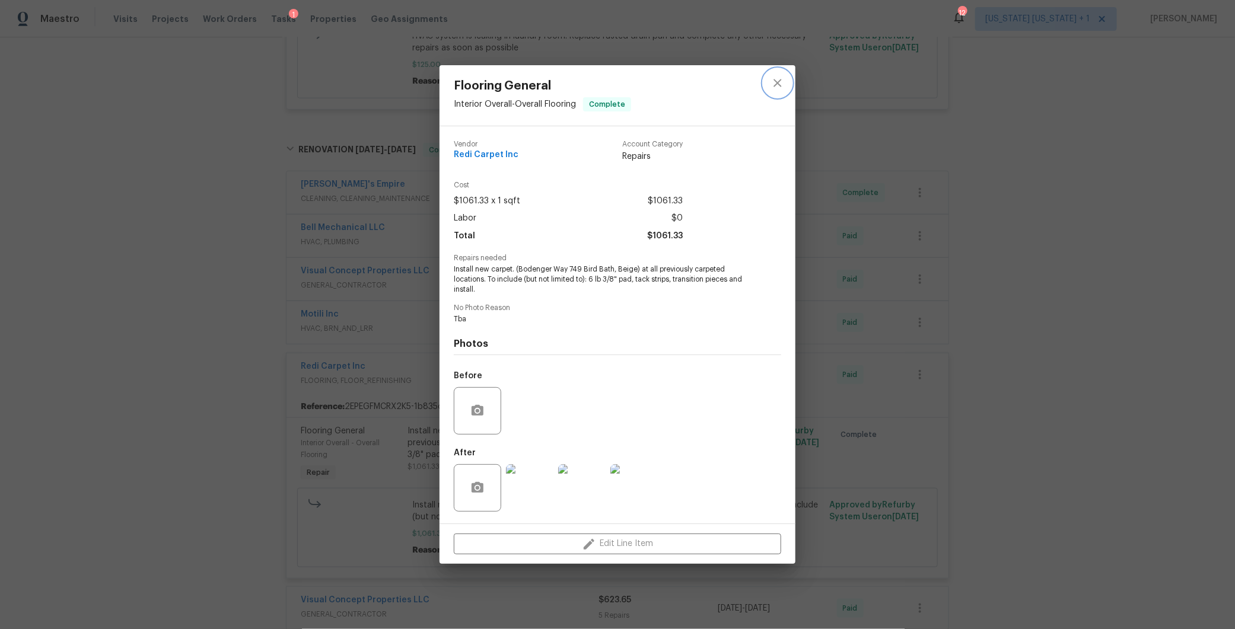
click at [774, 83] on icon "close" at bounding box center [777, 83] width 14 height 14
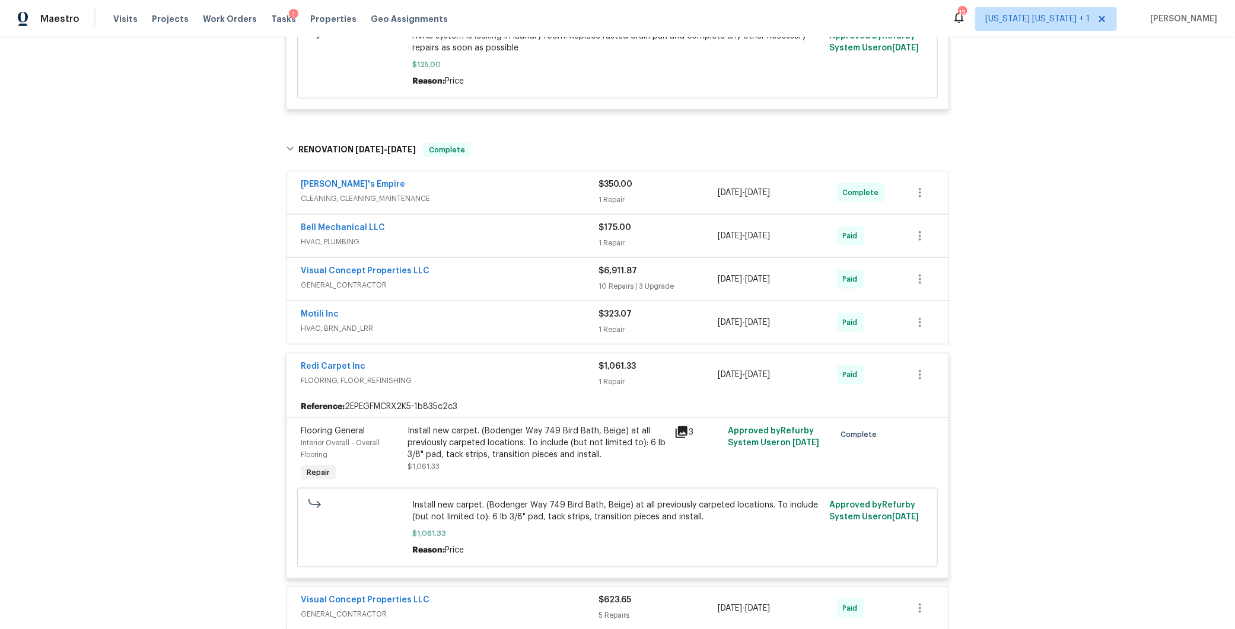
click at [496, 378] on span "FLOORING, FLOOR_REFINISHING" at bounding box center [450, 381] width 298 height 12
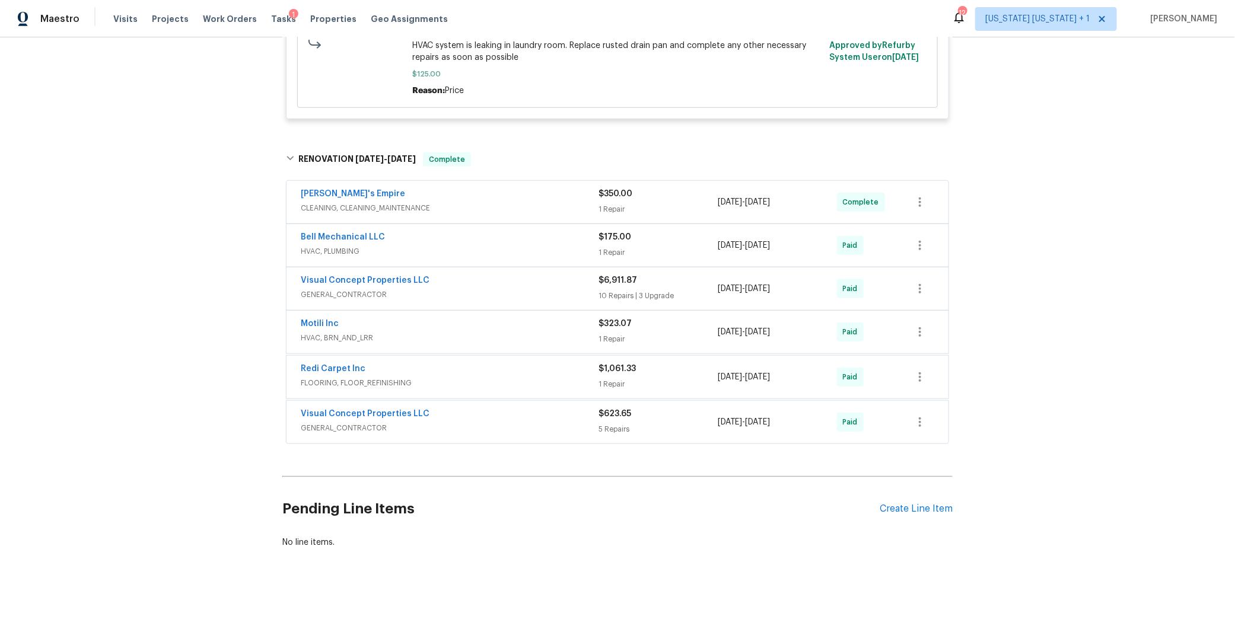
scroll to position [478, 0]
click at [498, 411] on div "Visual Concept Properties LLC" at bounding box center [450, 415] width 298 height 14
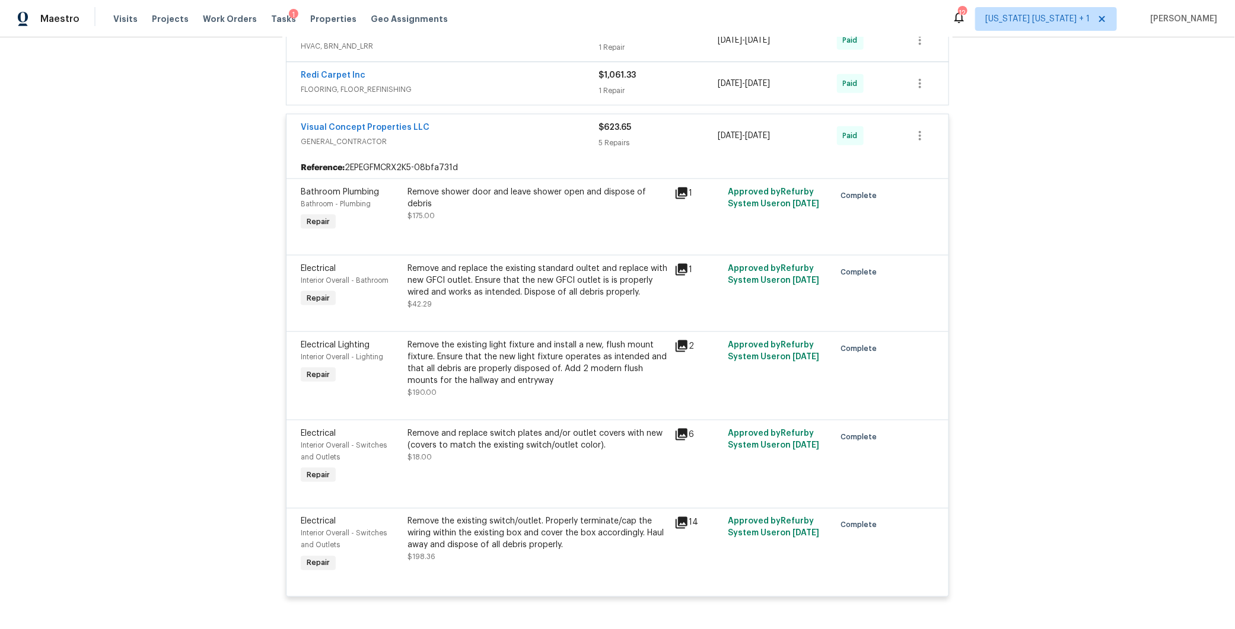
scroll to position [763, 0]
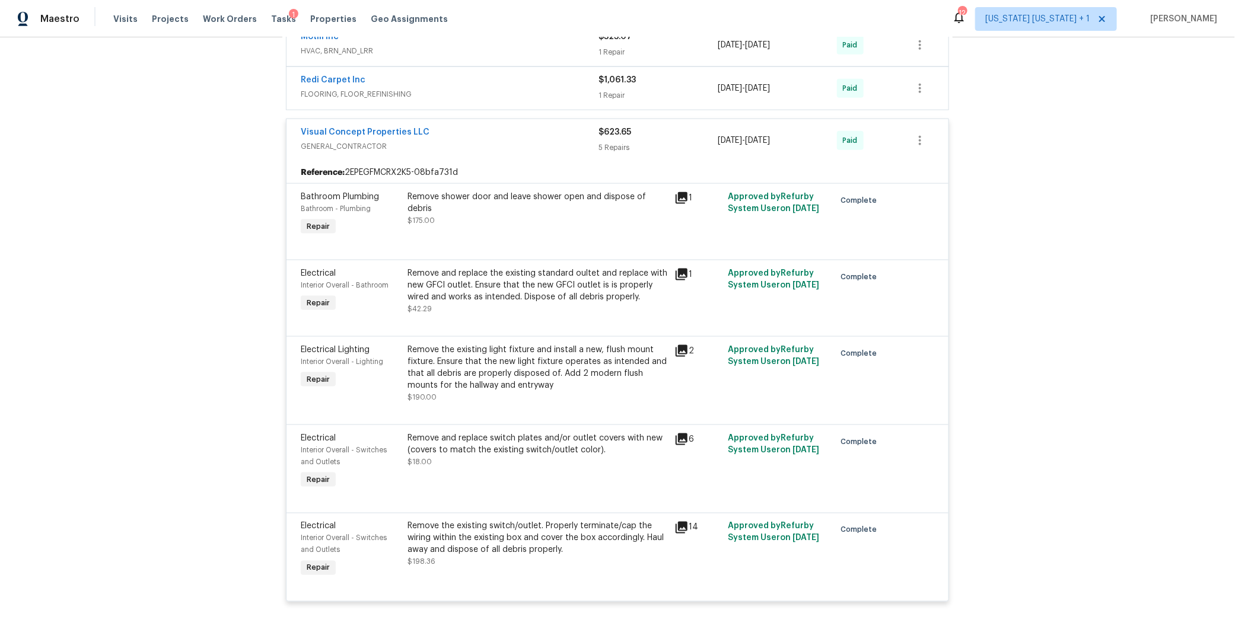
click at [496, 544] on div "Remove the existing switch/outlet. Properly terminate/cap the wiring within the…" at bounding box center [537, 539] width 260 height 36
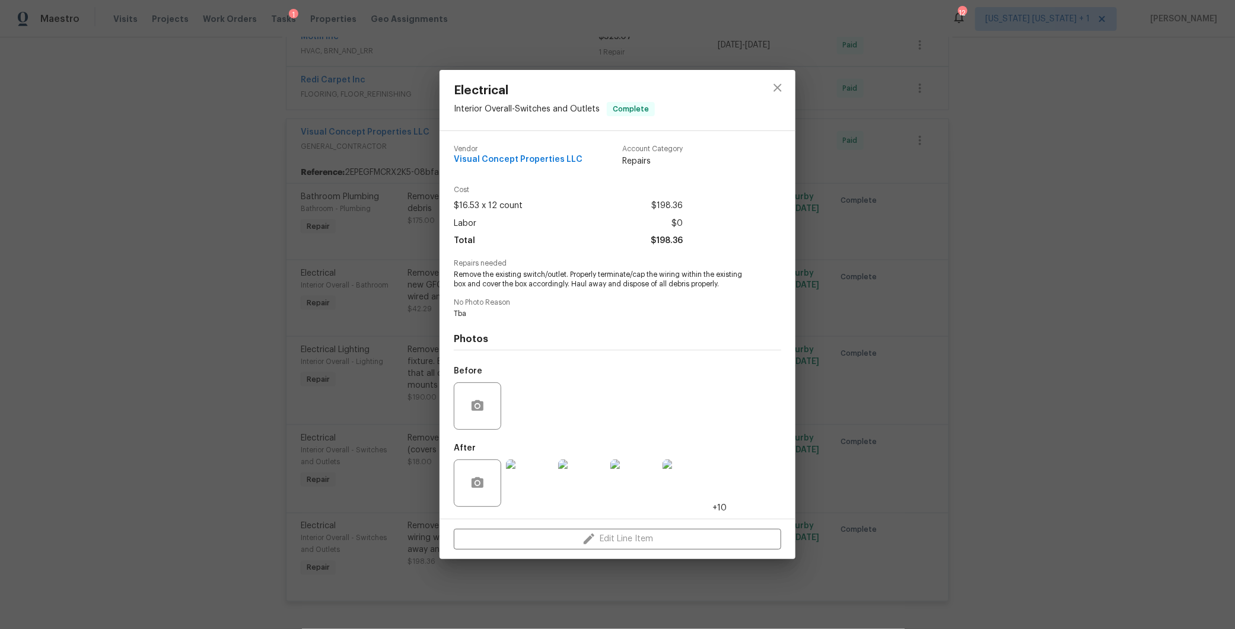
click at [523, 476] on img at bounding box center [529, 483] width 47 height 47
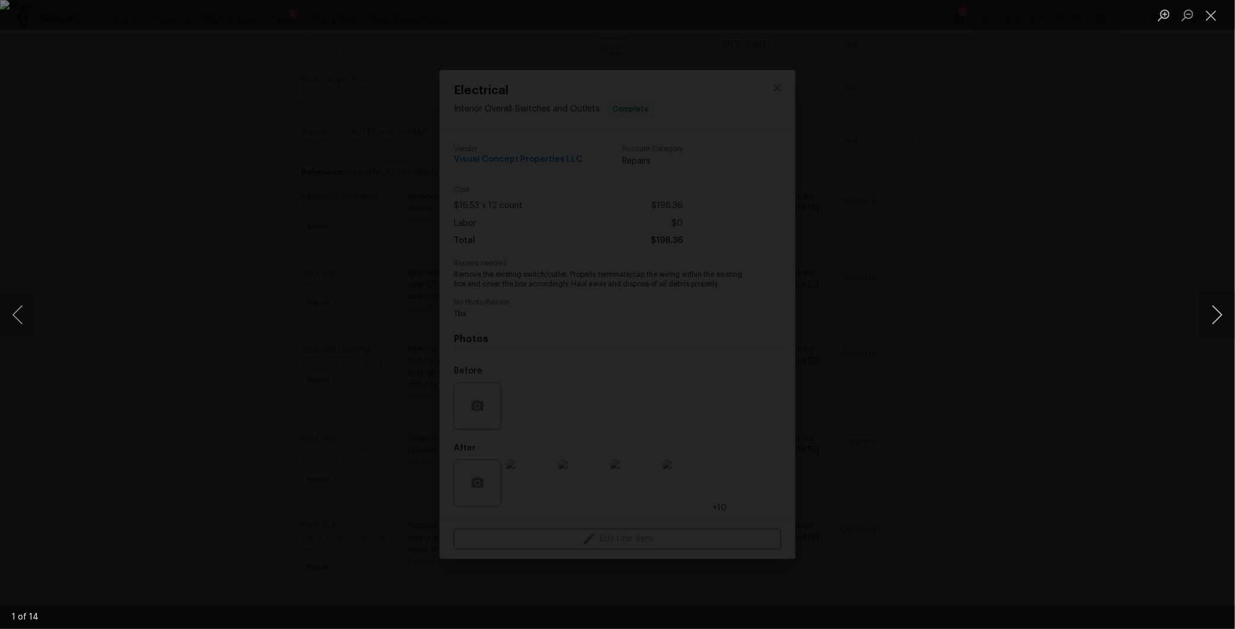
click at [1203, 316] on button "Next image" at bounding box center [1217, 314] width 36 height 47
click at [1204, 316] on button "Next image" at bounding box center [1217, 314] width 36 height 47
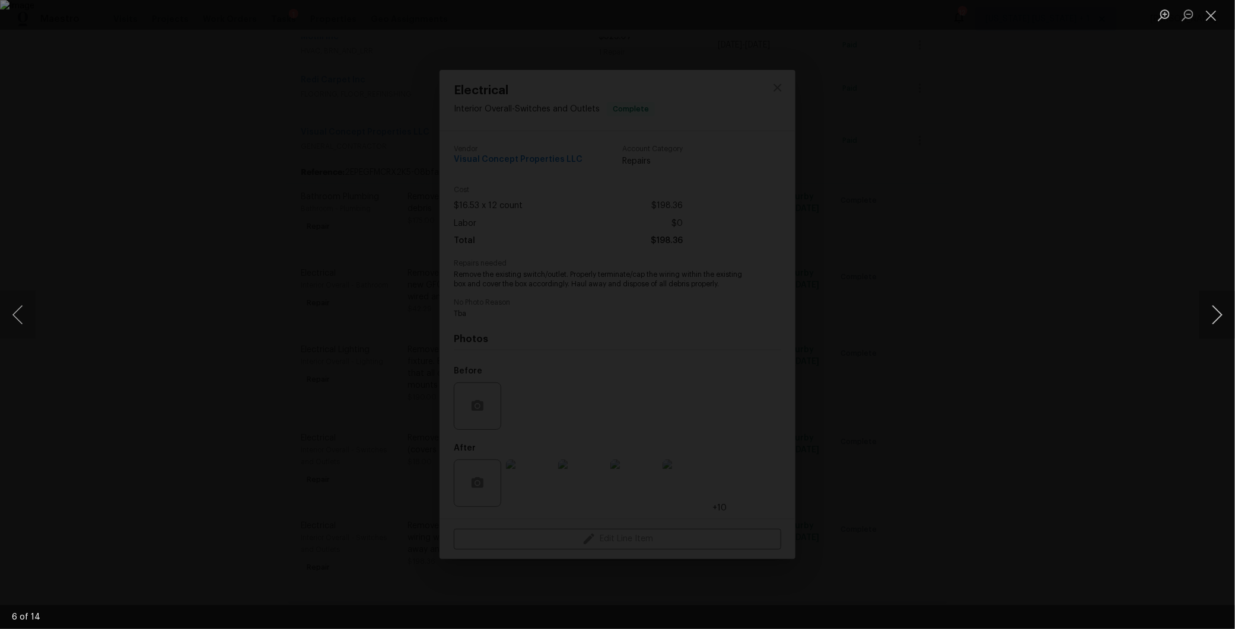
click at [1204, 316] on button "Next image" at bounding box center [1217, 314] width 36 height 47
click at [1074, 345] on div "Lightbox" at bounding box center [617, 314] width 1235 height 629
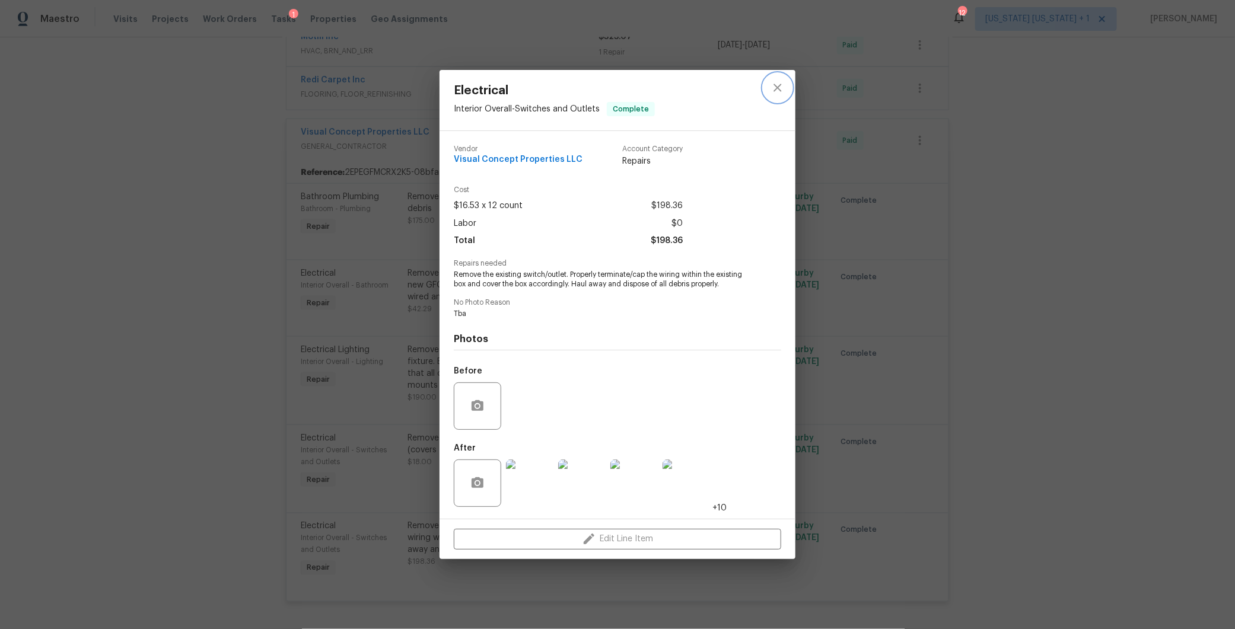
click at [771, 91] on icon "close" at bounding box center [777, 88] width 14 height 14
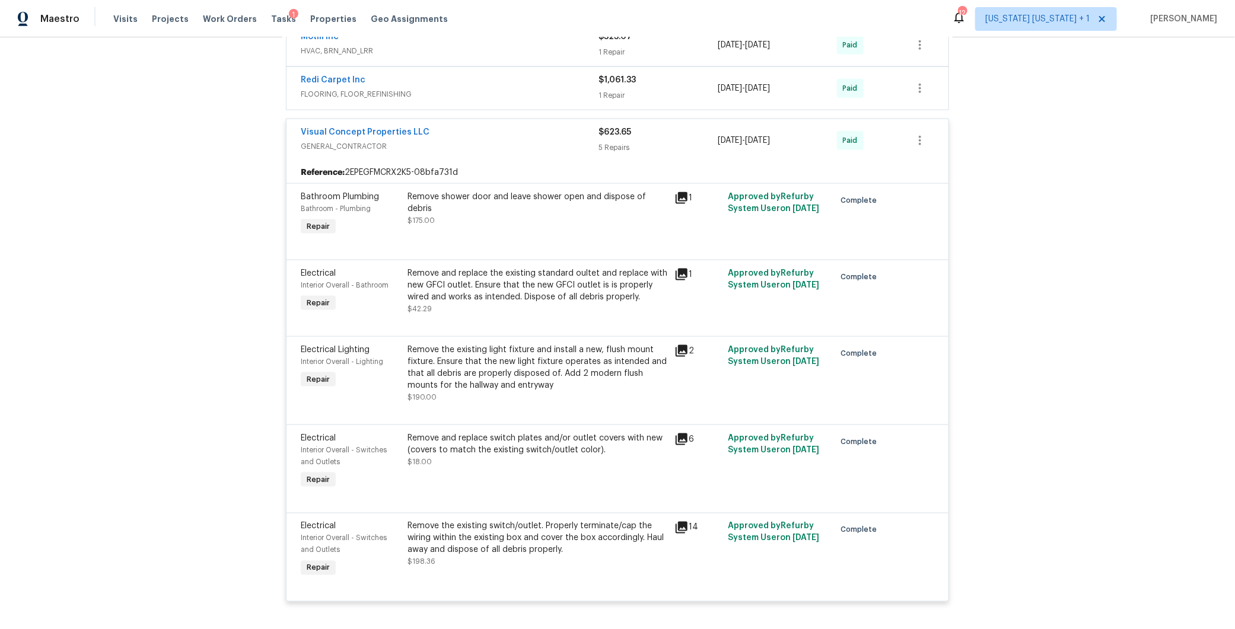
click at [550, 196] on div "Remove shower door and leave shower open and dispose of debris" at bounding box center [537, 203] width 260 height 24
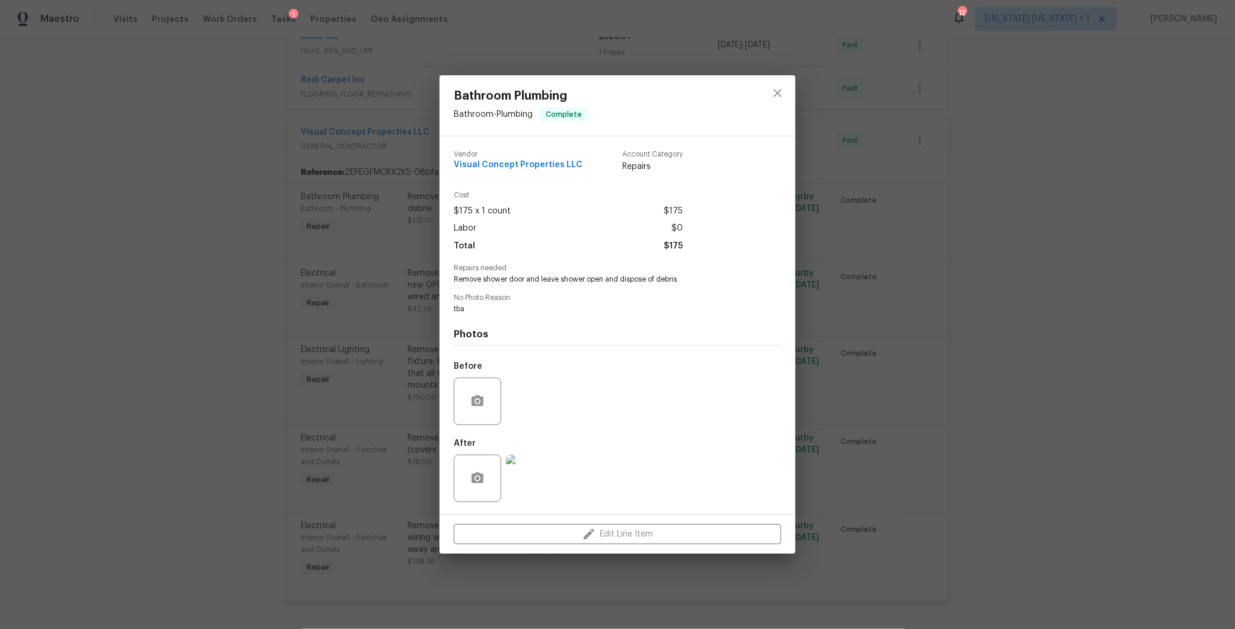
click at [529, 414] on div "Before" at bounding box center [617, 393] width 327 height 77
click at [530, 399] on div "Before" at bounding box center [617, 393] width 327 height 77
click at [782, 100] on icon "close" at bounding box center [777, 93] width 14 height 14
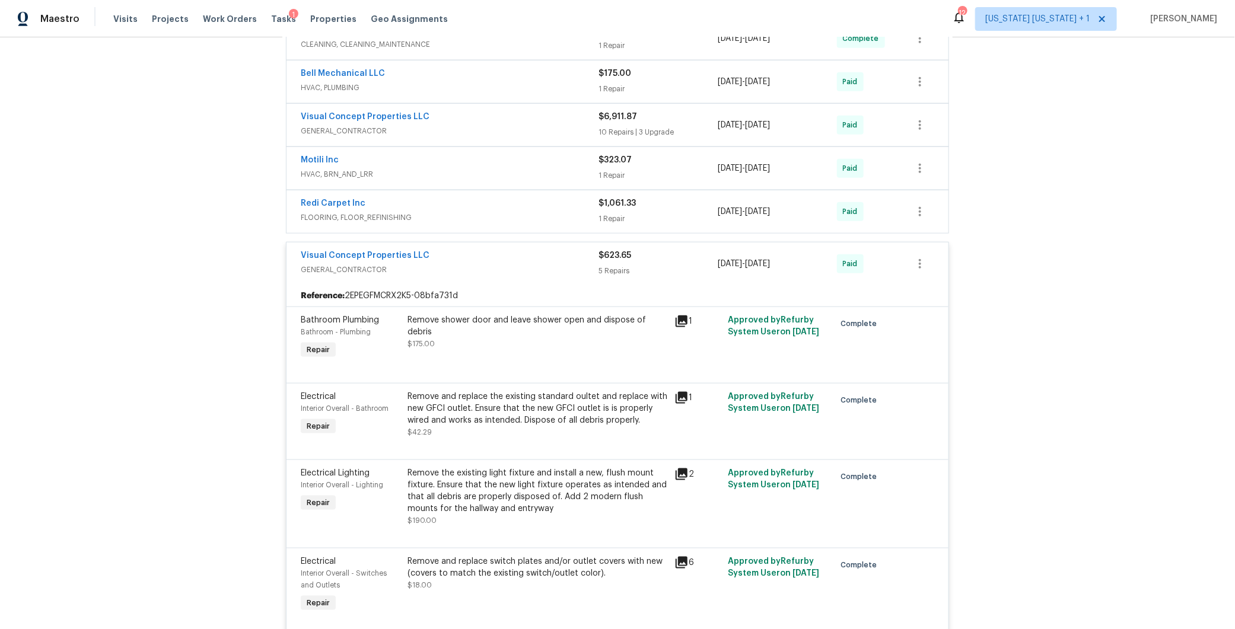
click at [519, 267] on span "GENERAL_CONTRACTOR" at bounding box center [450, 270] width 298 height 12
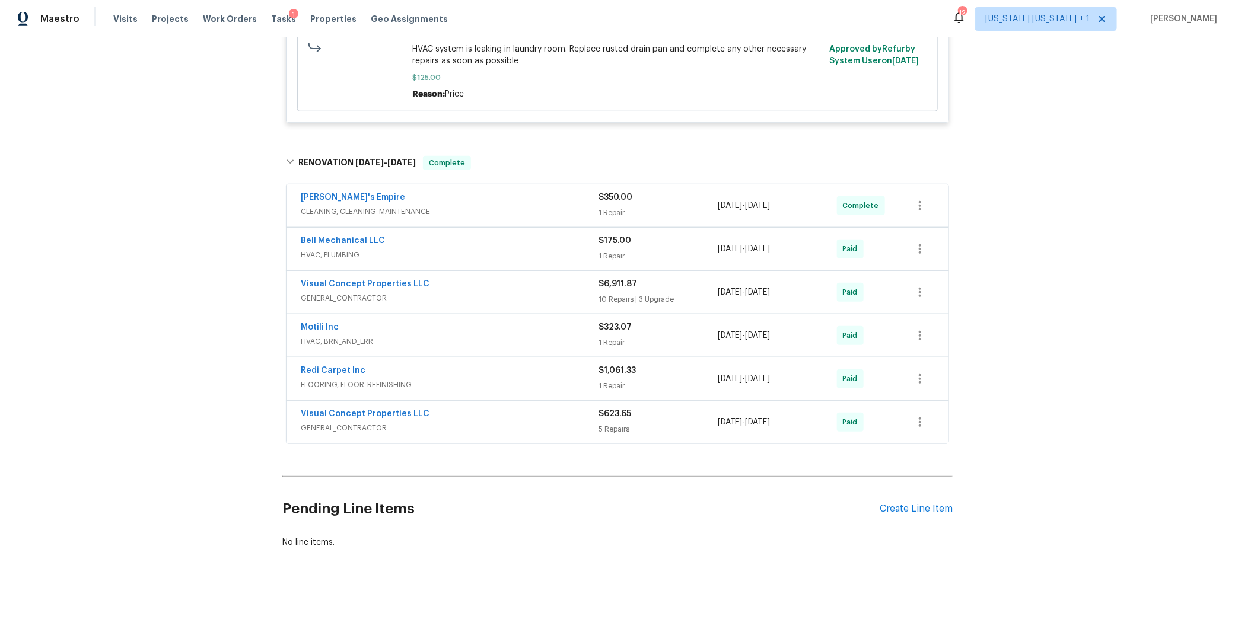
scroll to position [478, 0]
click at [505, 336] on span "HVAC, BRN_AND_LRR" at bounding box center [450, 342] width 298 height 12
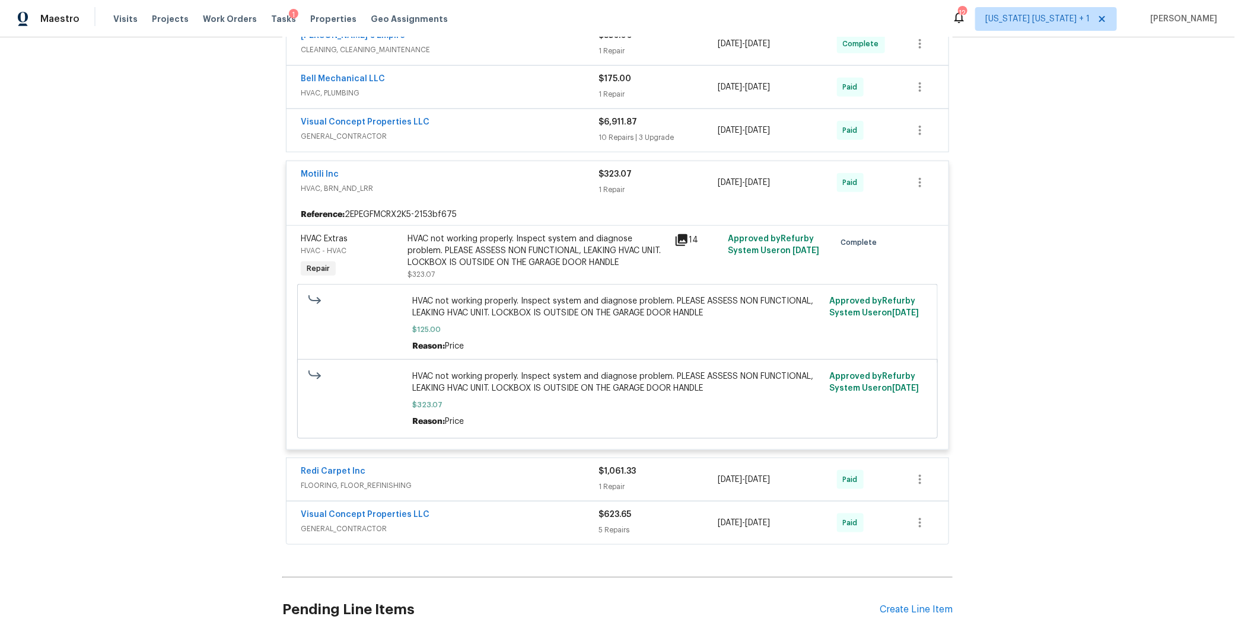
scroll to position [630, 0]
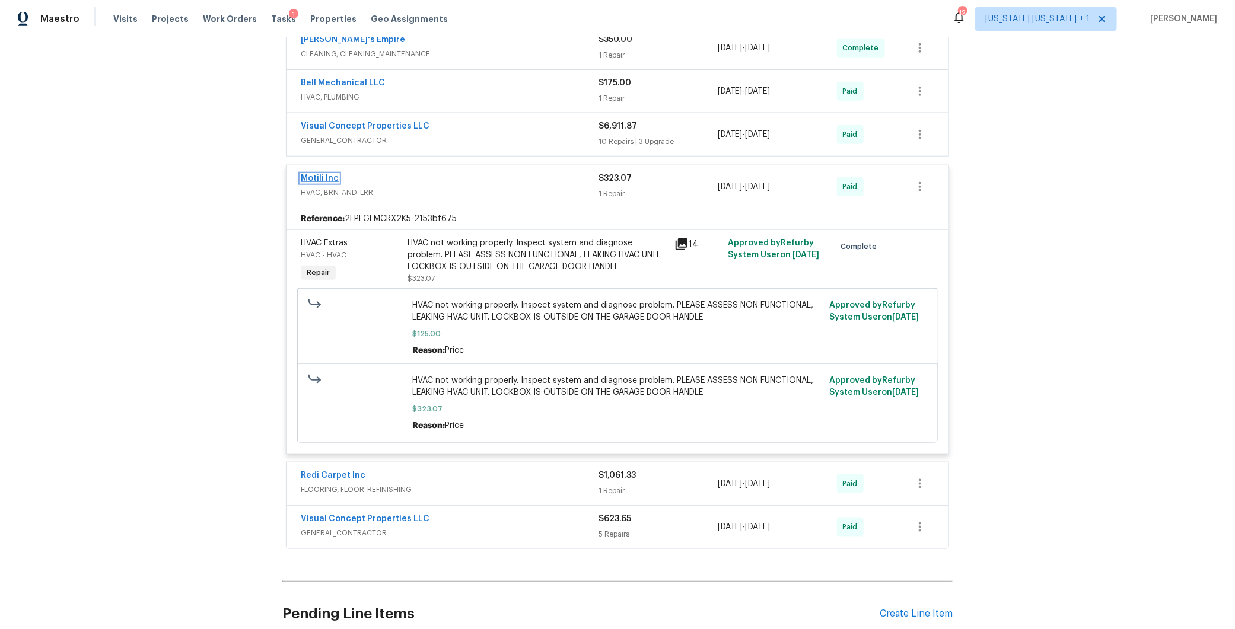
click at [327, 174] on link "Motili Inc" at bounding box center [320, 178] width 38 height 8
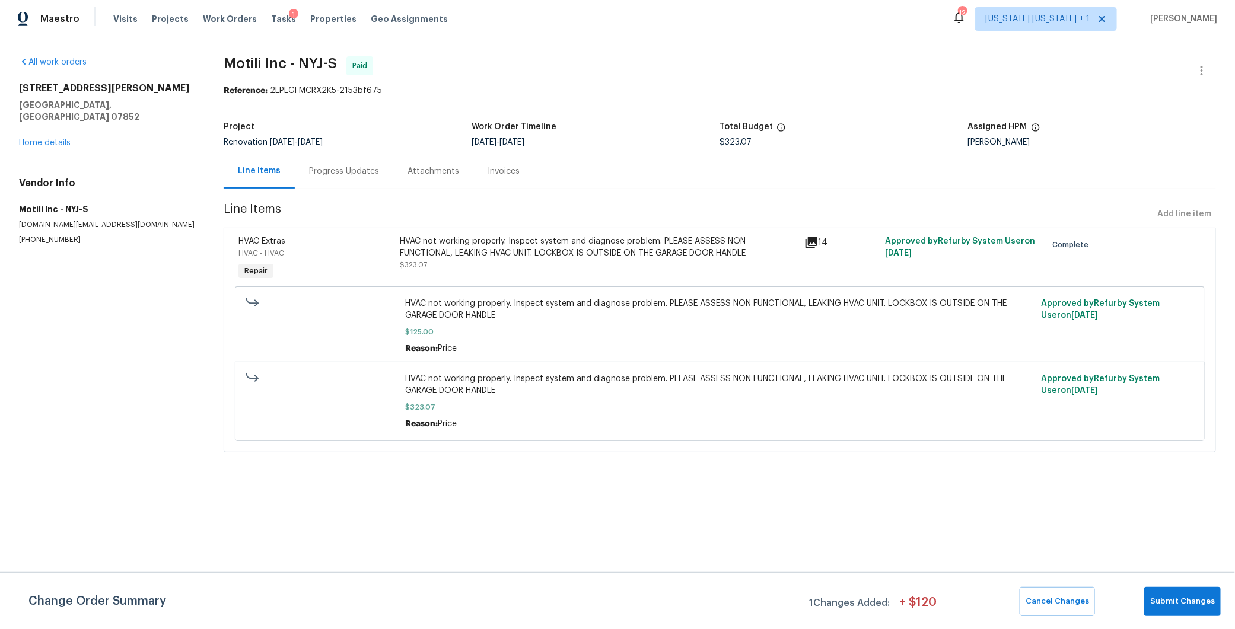
click at [336, 186] on div "Progress Updates" at bounding box center [344, 171] width 98 height 35
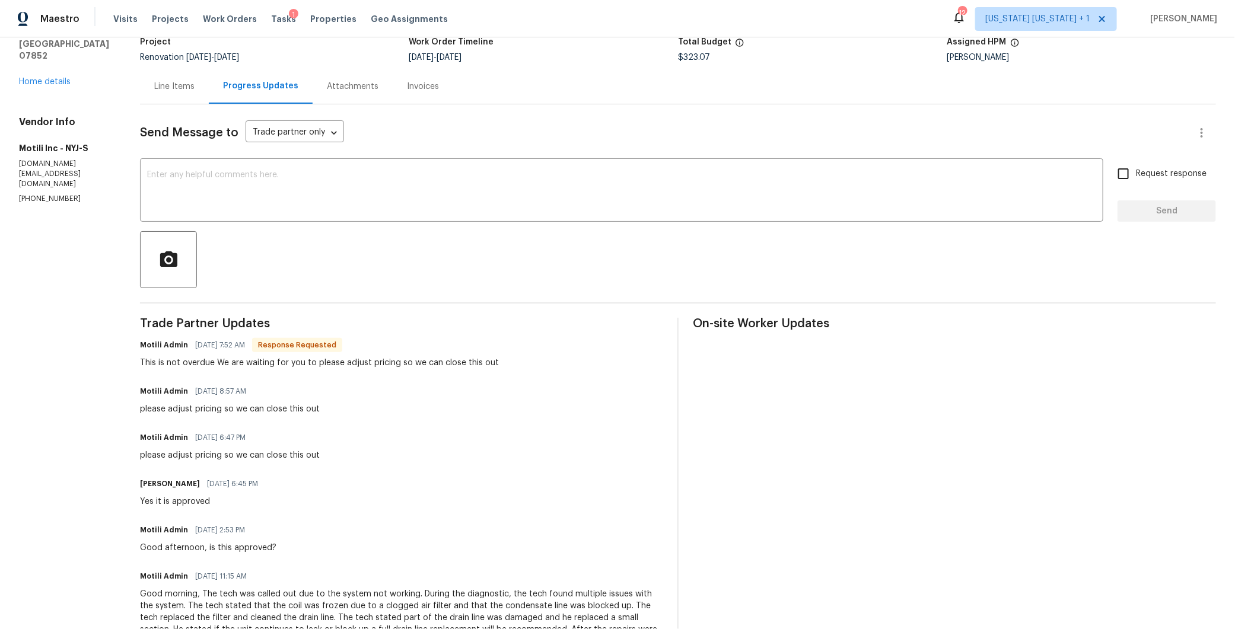
scroll to position [85, 0]
click at [199, 95] on div "Line Items" at bounding box center [174, 86] width 69 height 35
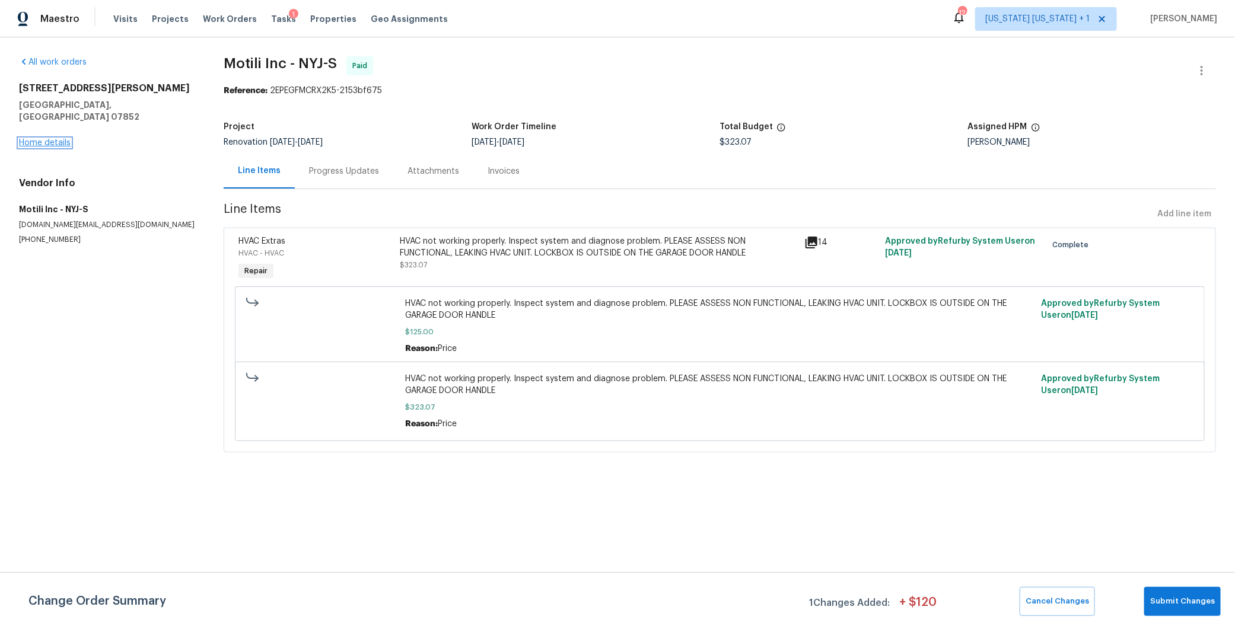
click at [25, 139] on link "Home details" at bounding box center [45, 143] width 52 height 8
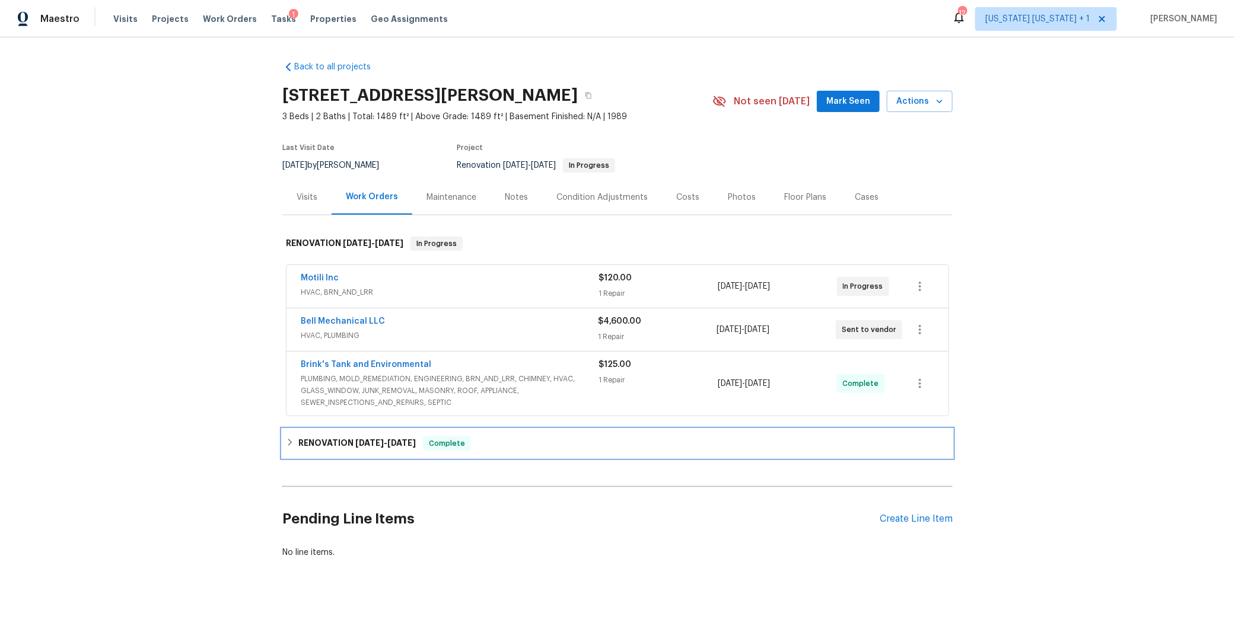
click at [286, 442] on icon at bounding box center [290, 442] width 8 height 8
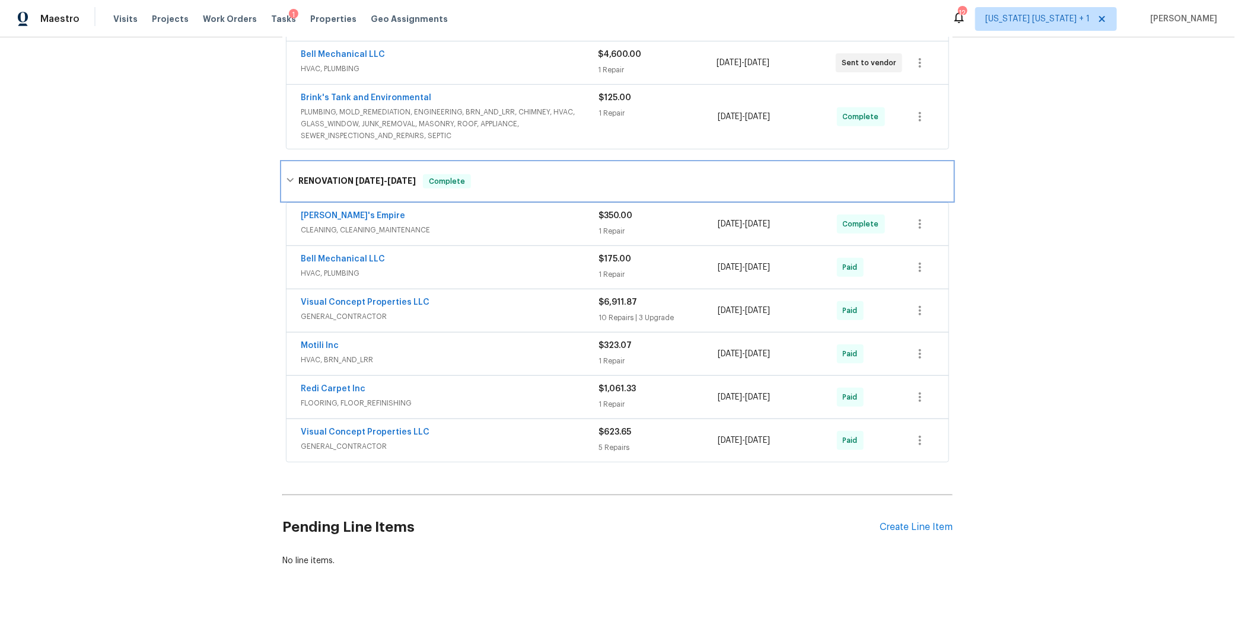
scroll to position [291, 0]
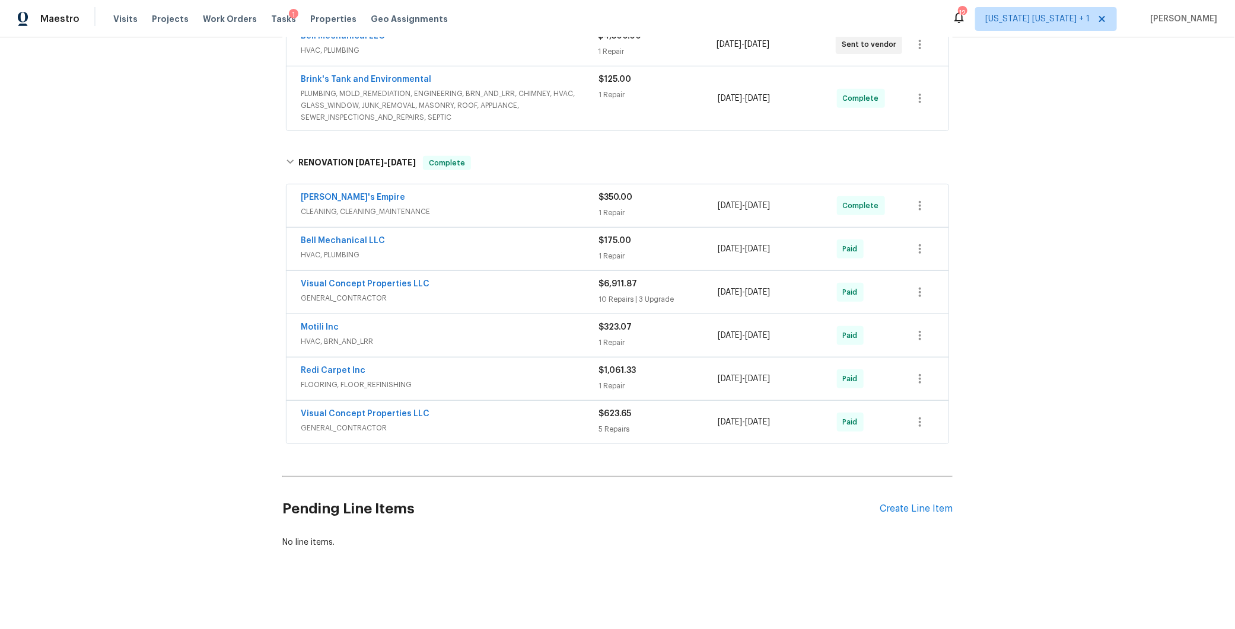
click at [473, 278] on div "Visual Concept Properties LLC" at bounding box center [450, 285] width 298 height 14
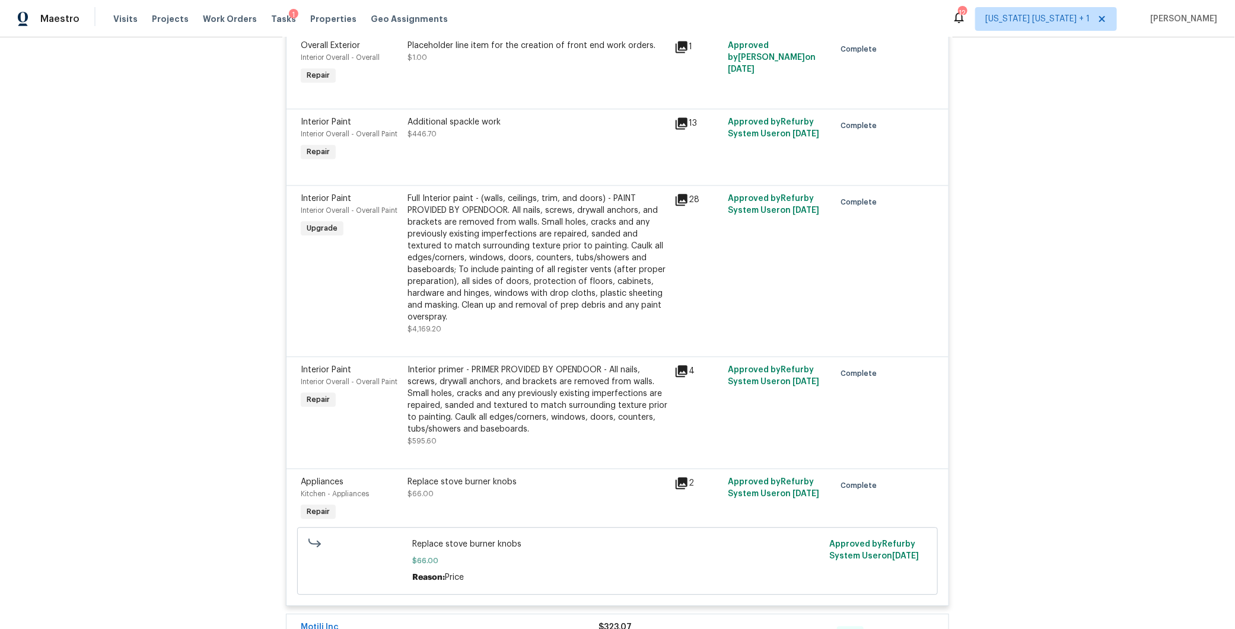
scroll to position [1388, 0]
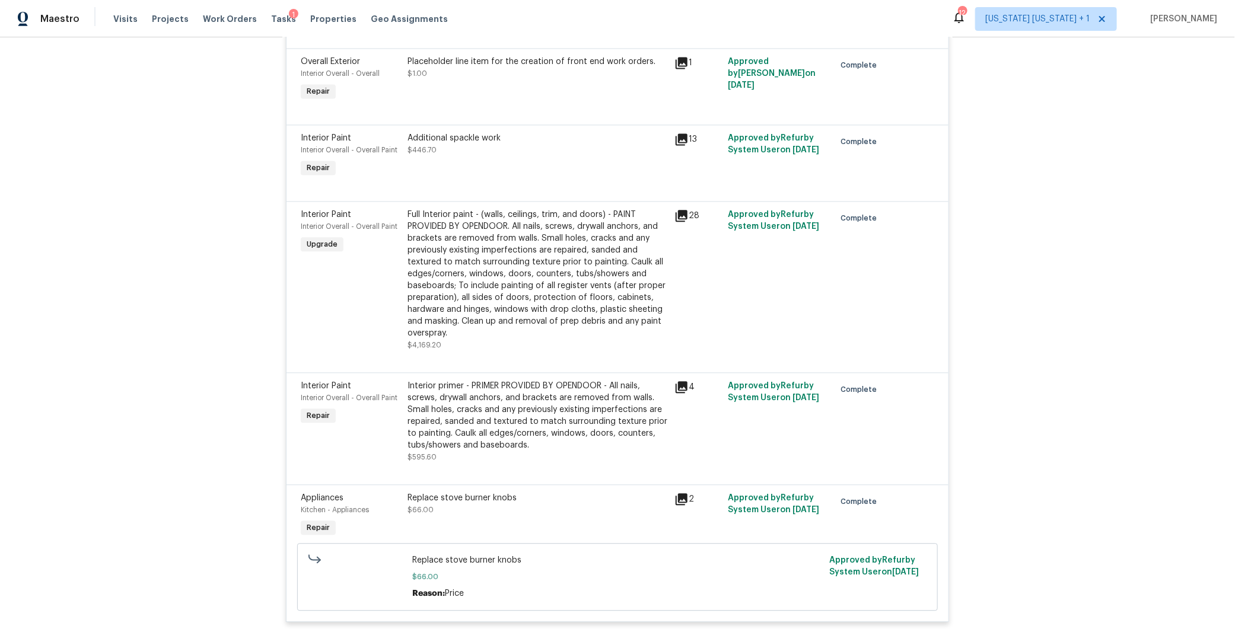
click at [593, 288] on div "Full Interior paint - (walls, ceilings, trim, and doors) - PAINT PROVIDED BY OP…" at bounding box center [537, 274] width 260 height 130
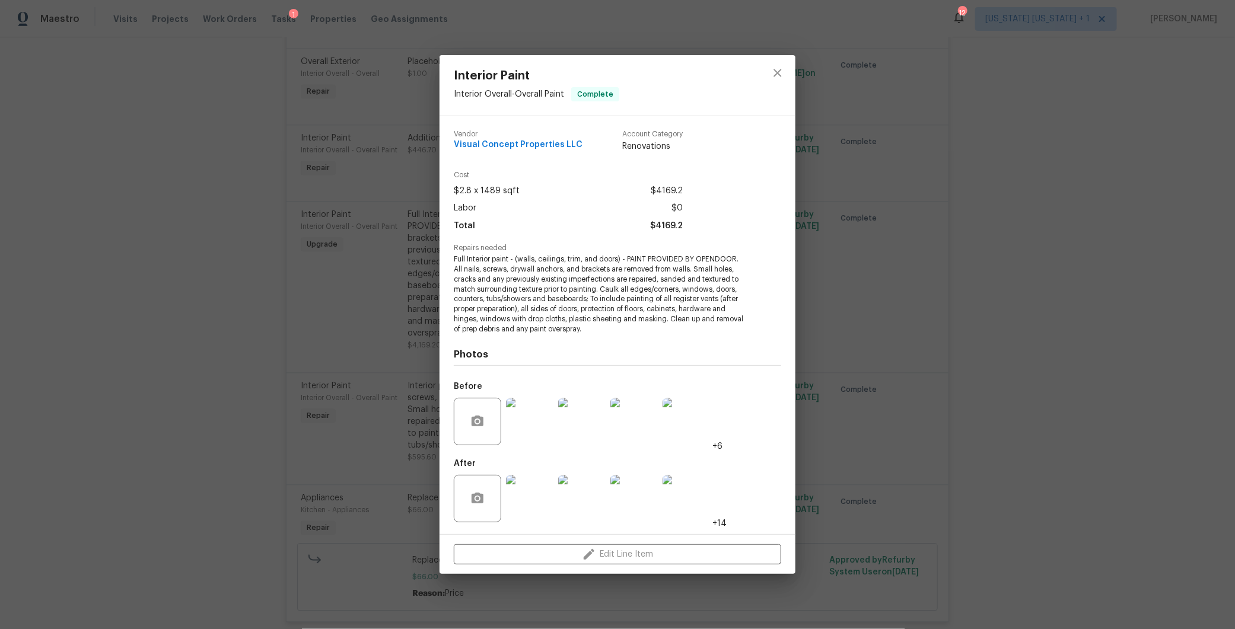
click at [541, 421] on img at bounding box center [529, 421] width 47 height 47
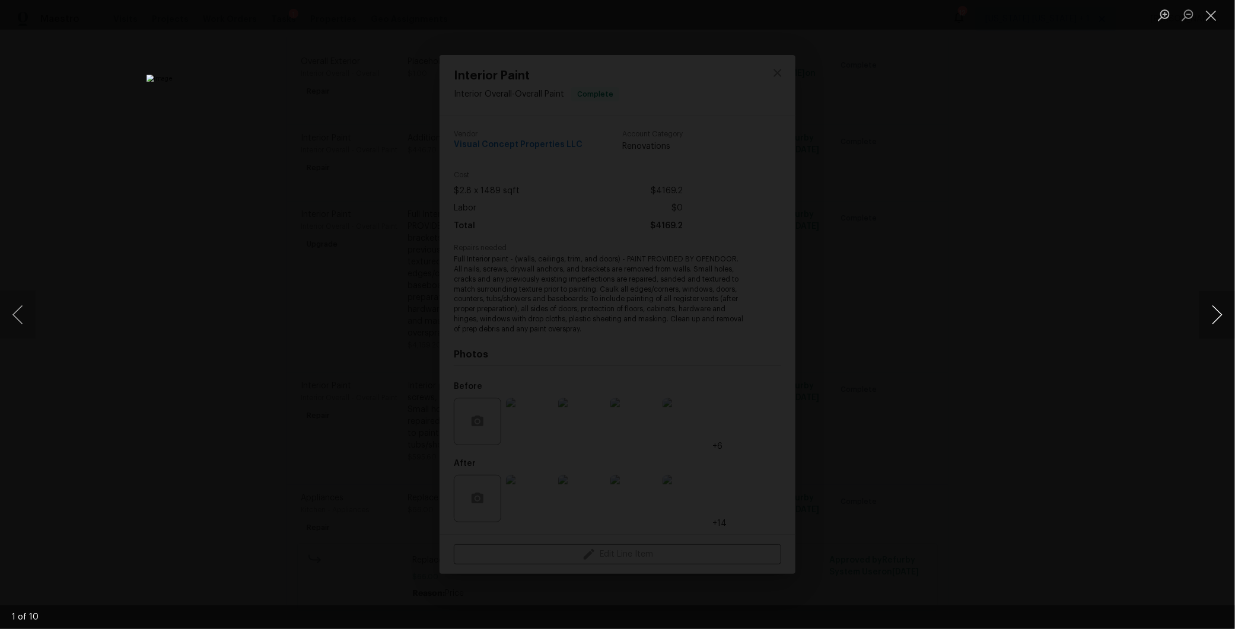
click at [1223, 312] on button "Next image" at bounding box center [1217, 314] width 36 height 47
click at [1062, 361] on div "Lightbox" at bounding box center [617, 314] width 1235 height 629
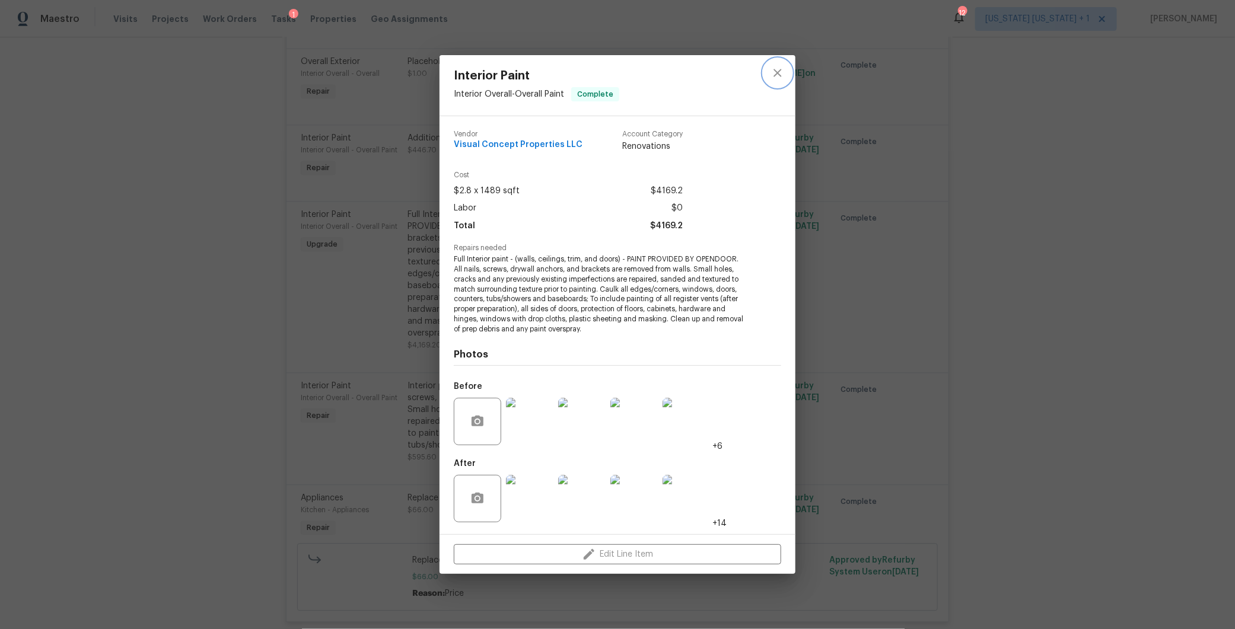
click at [780, 73] on icon "close" at bounding box center [777, 73] width 14 height 14
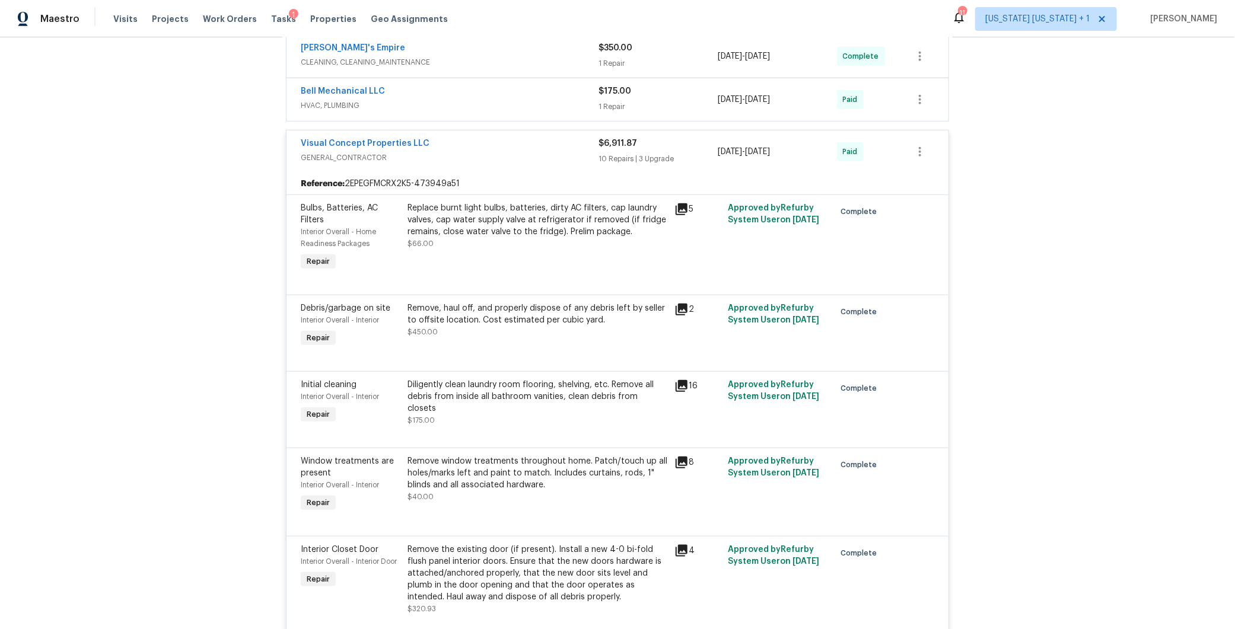
scroll to position [0, 0]
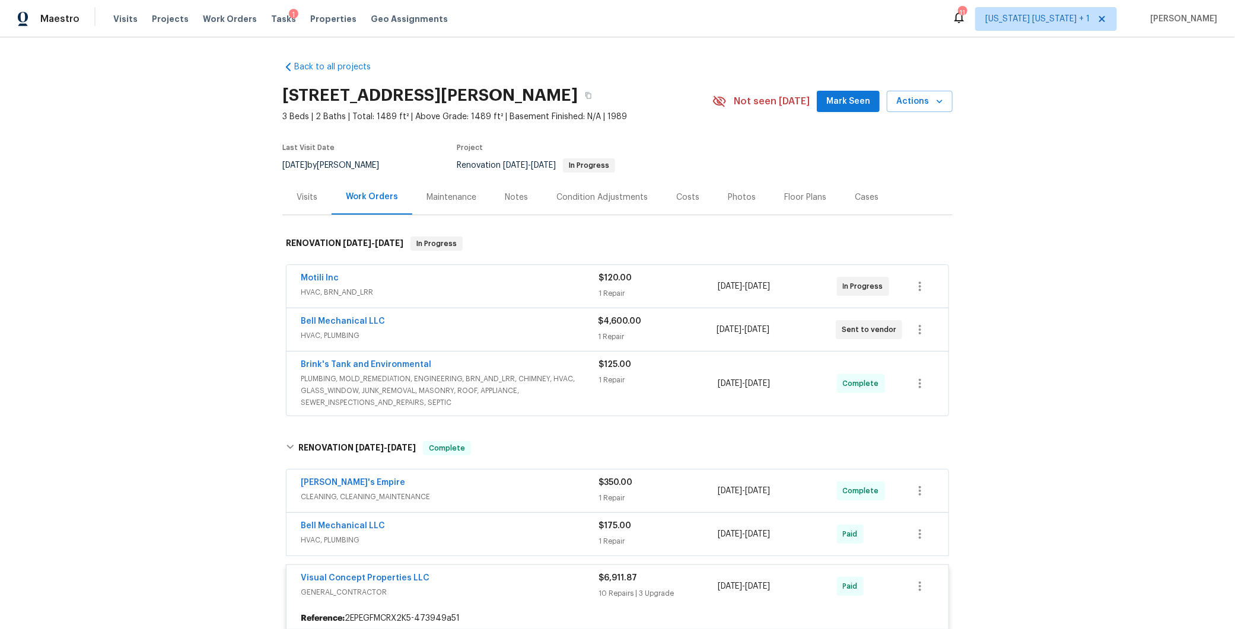
click at [505, 198] on div "Notes" at bounding box center [516, 198] width 23 height 12
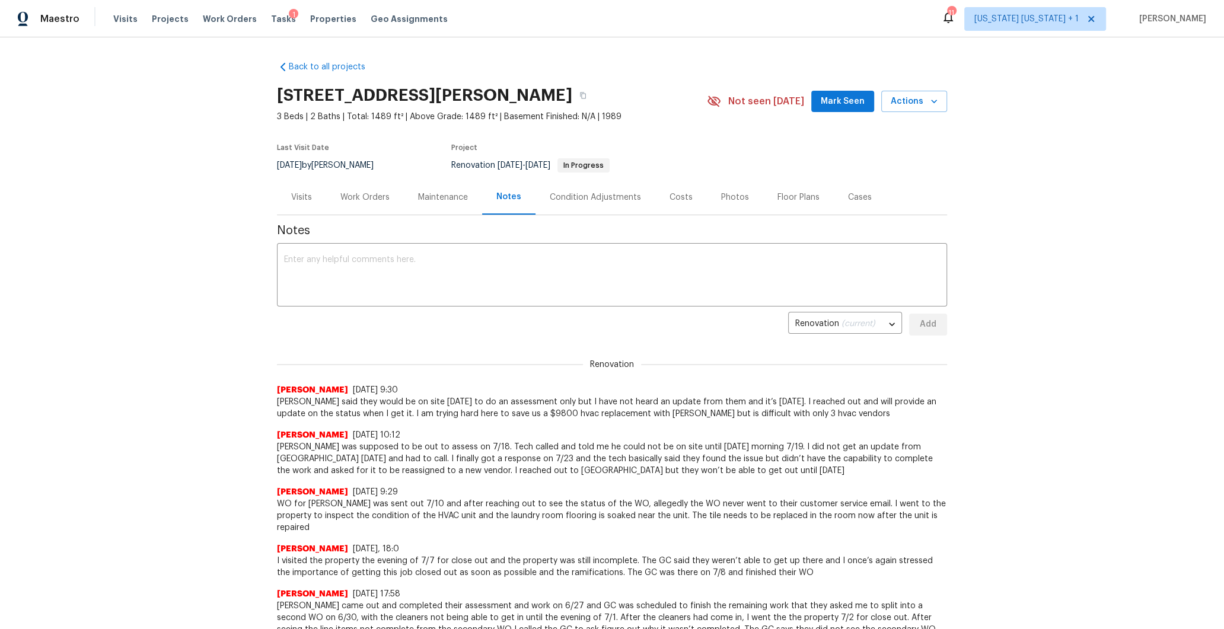
click at [460, 200] on div "Maintenance" at bounding box center [443, 198] width 50 height 12
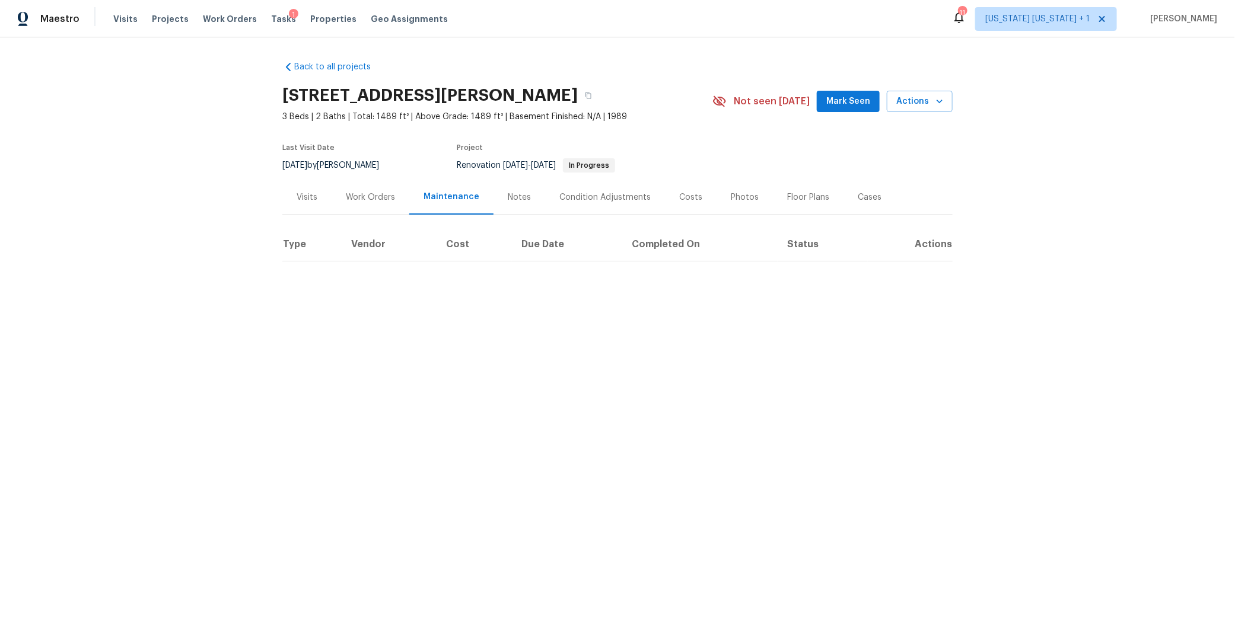
click at [348, 192] on div "Work Orders" at bounding box center [370, 198] width 49 height 12
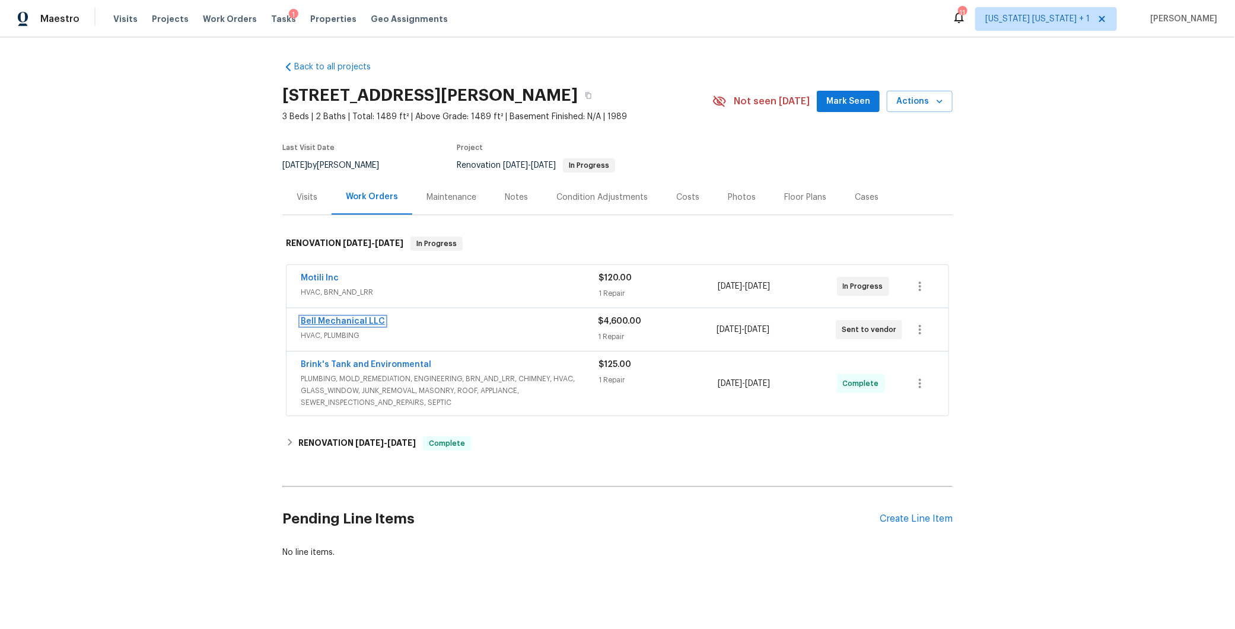
click at [334, 317] on link "Bell Mechanical LLC" at bounding box center [343, 321] width 84 height 8
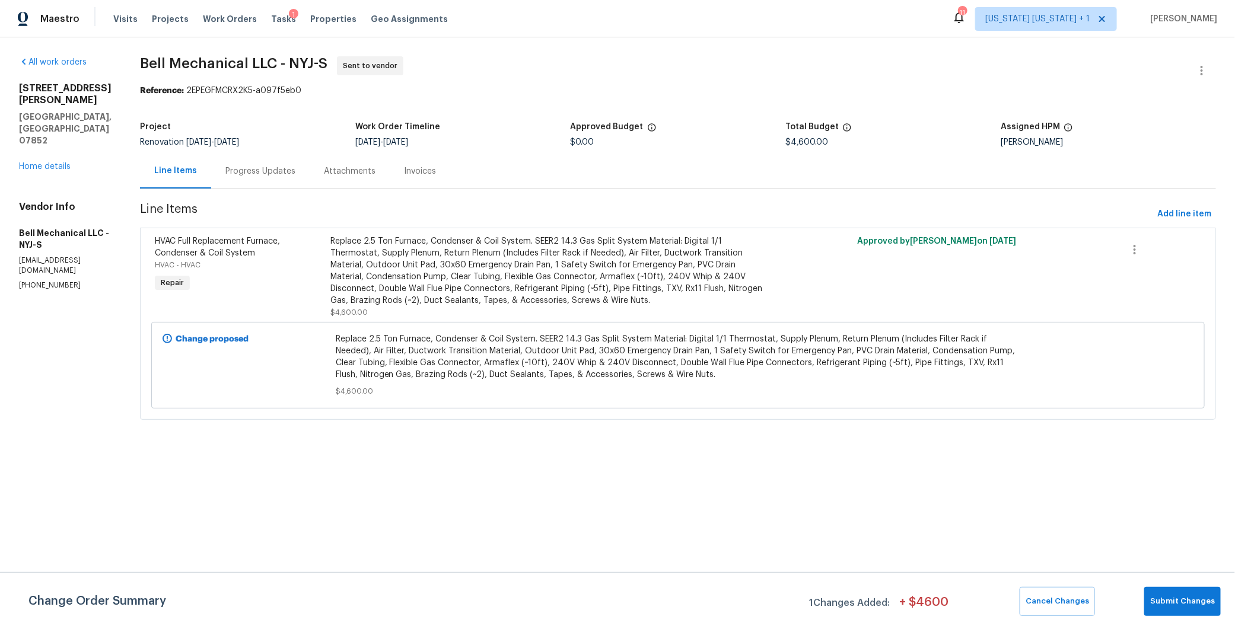
click at [260, 170] on div "Progress Updates" at bounding box center [260, 171] width 70 height 12
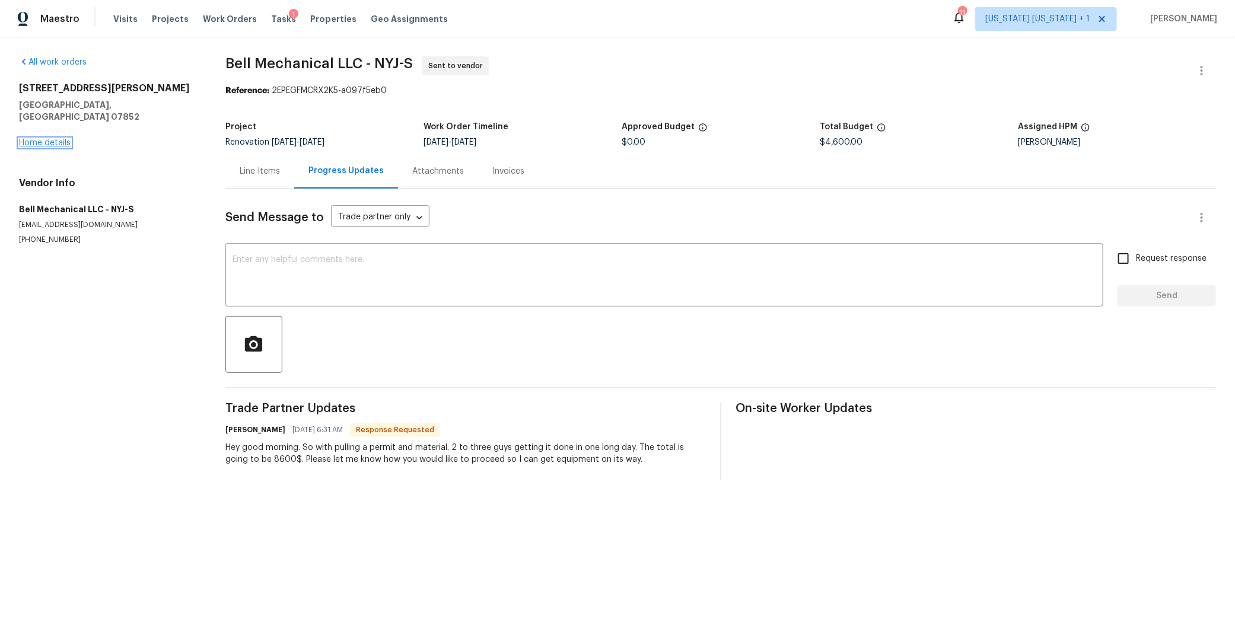
click at [50, 139] on link "Home details" at bounding box center [45, 143] width 52 height 8
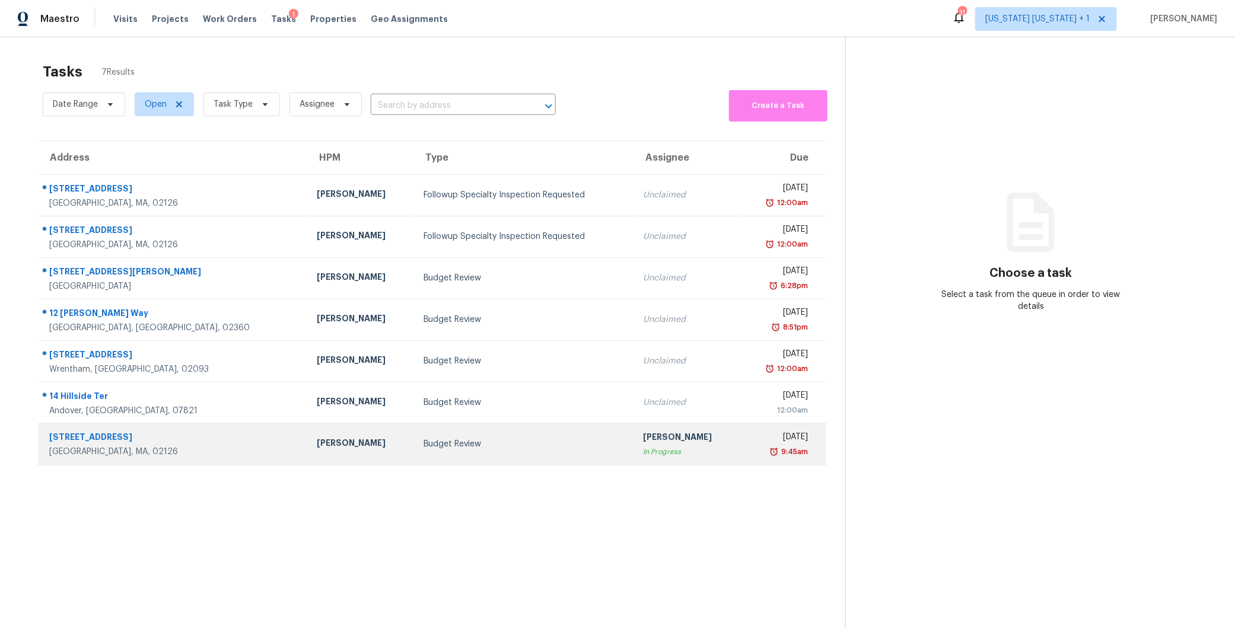
click at [414, 457] on td "Budget Review" at bounding box center [524, 444] width 220 height 42
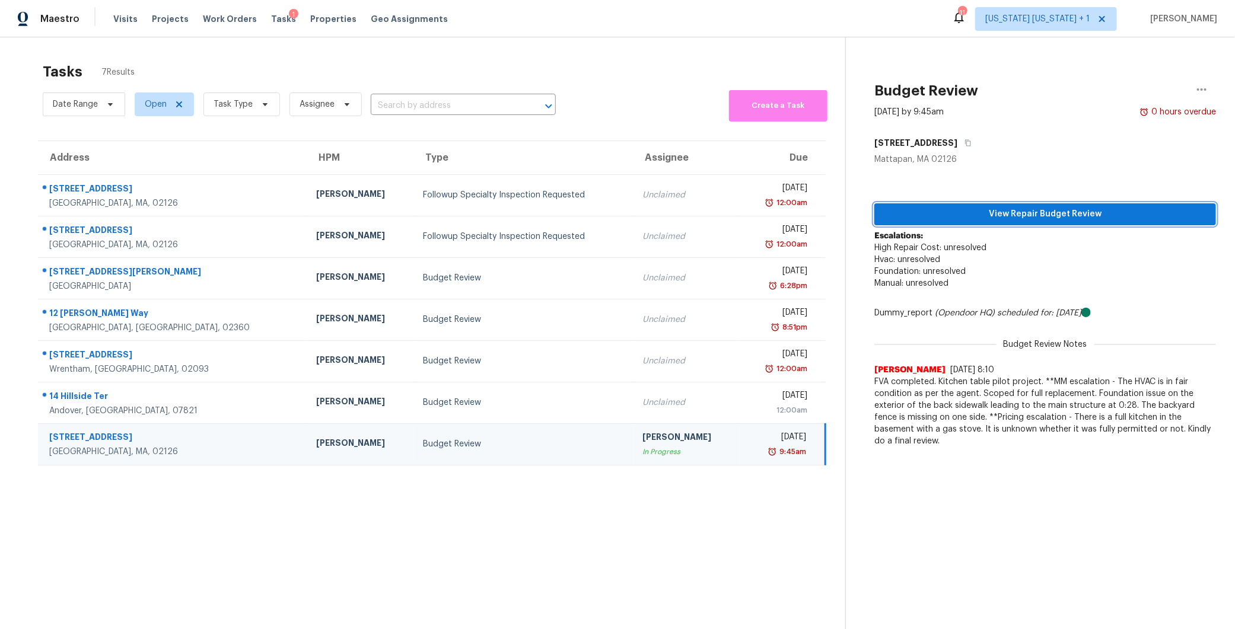
click at [930, 213] on span "View Repair Budget Review" at bounding box center [1045, 214] width 323 height 15
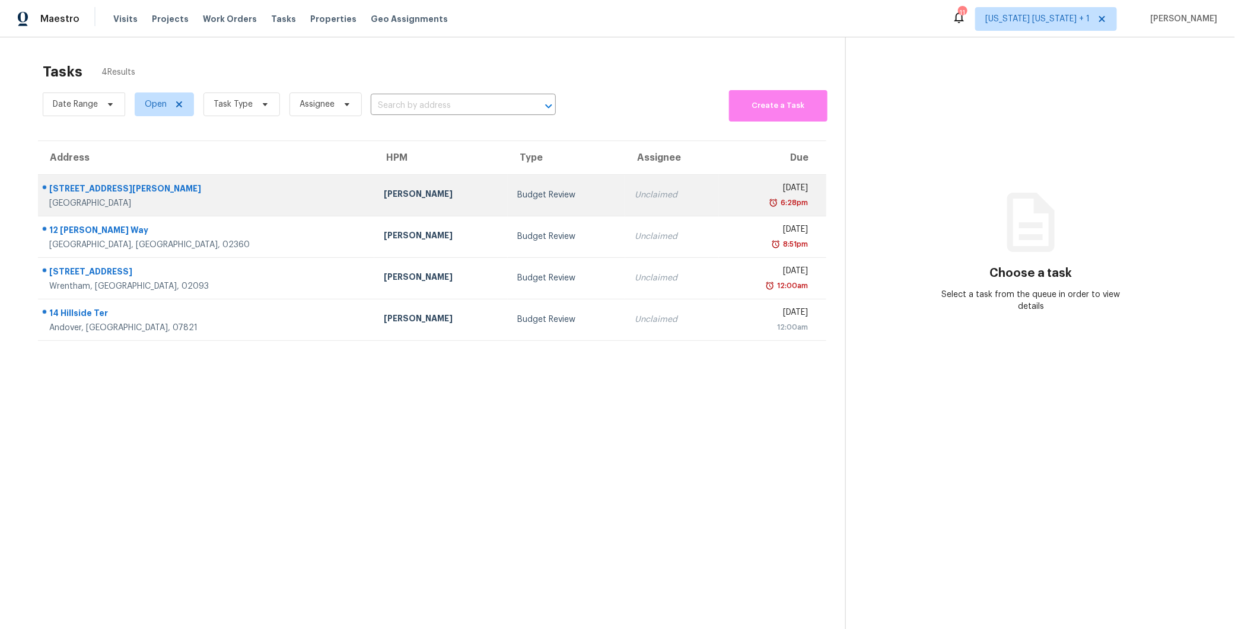
click at [517, 198] on div "Budget Review" at bounding box center [566, 195] width 98 height 12
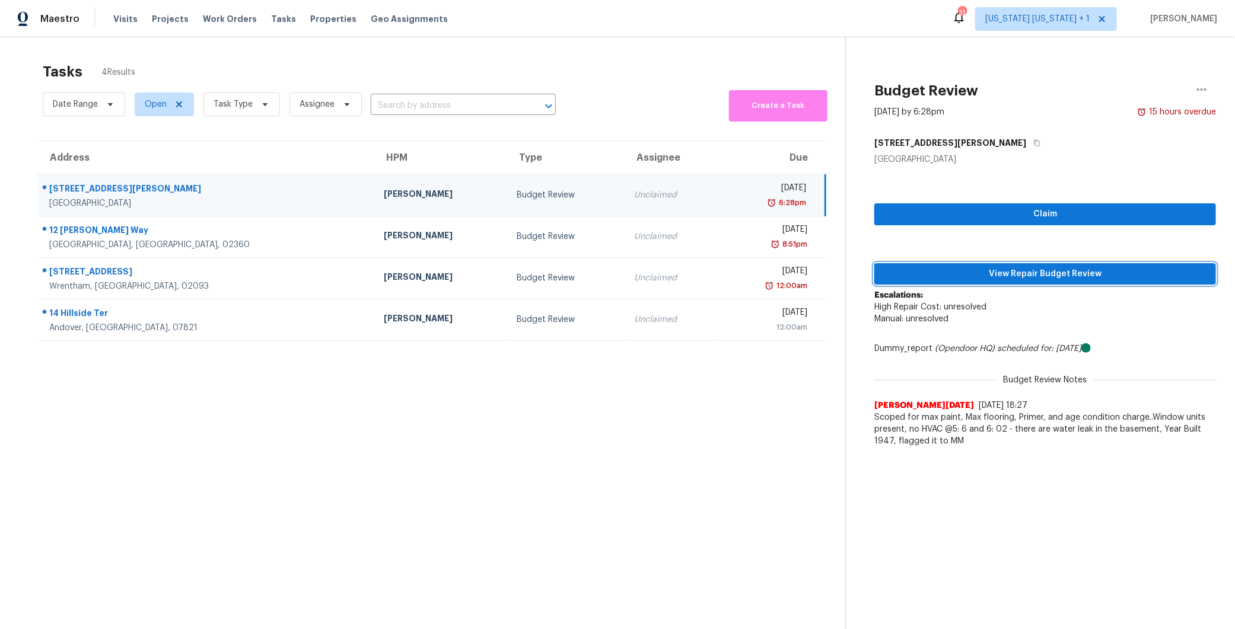
click at [1029, 278] on span "View Repair Budget Review" at bounding box center [1045, 274] width 323 height 15
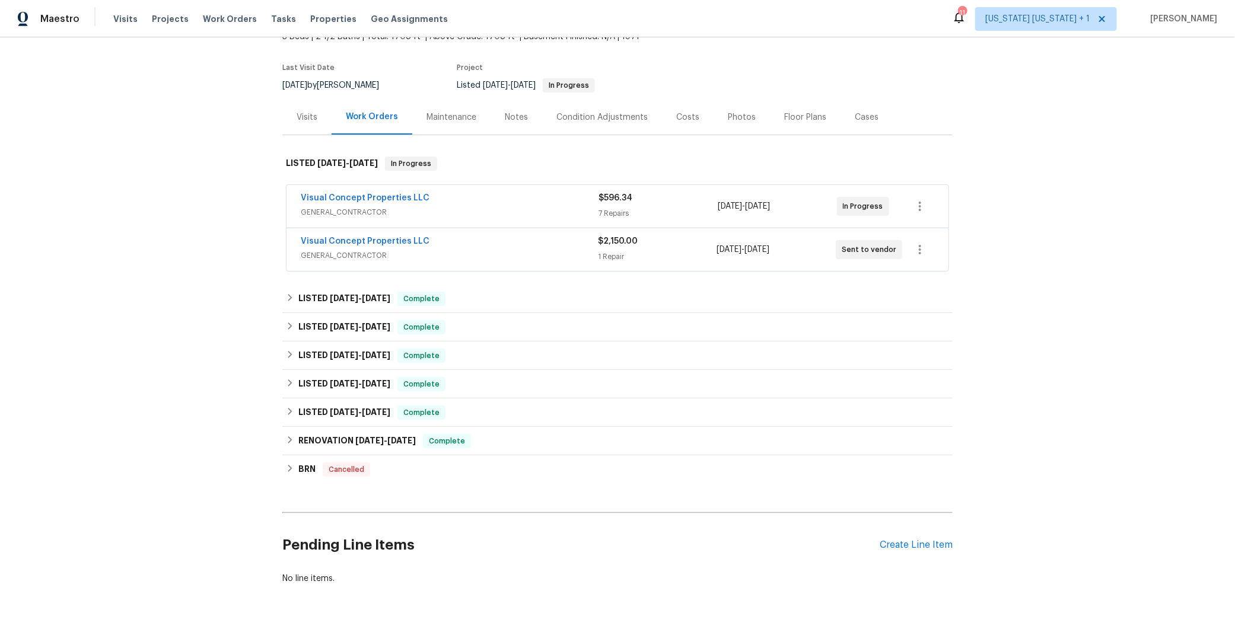
scroll to position [80, 0]
click at [527, 238] on div "Visual Concept Properties LLC" at bounding box center [449, 242] width 297 height 14
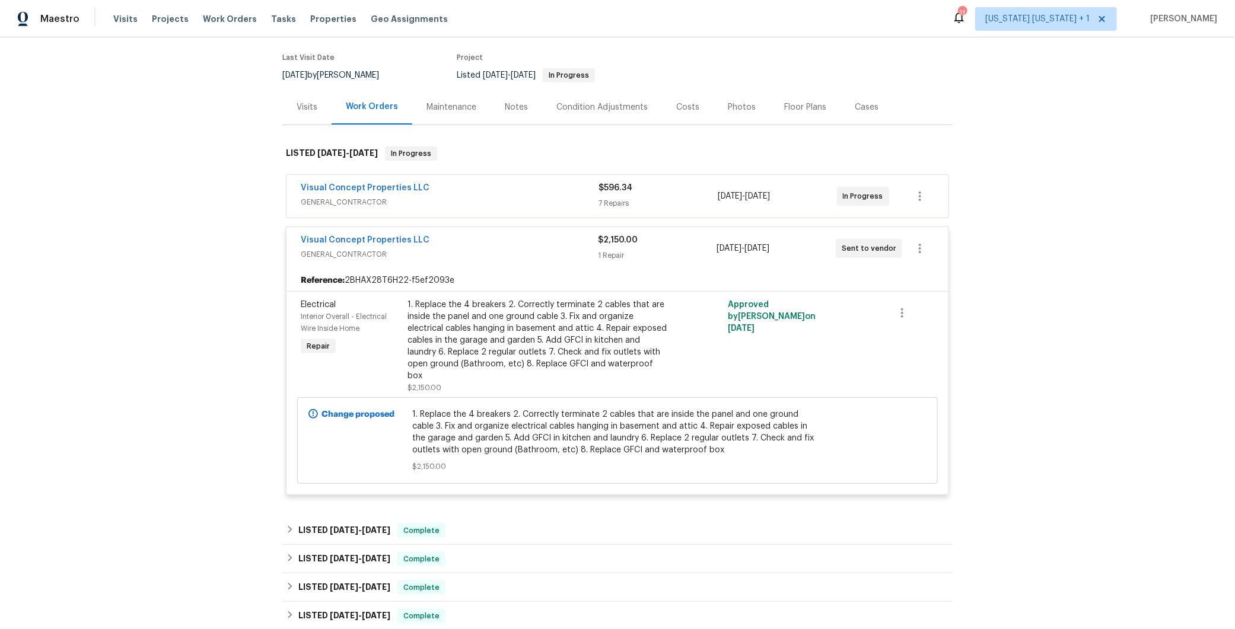
scroll to position [92, 0]
click at [515, 237] on div "Visual Concept Properties LLC" at bounding box center [449, 239] width 297 height 14
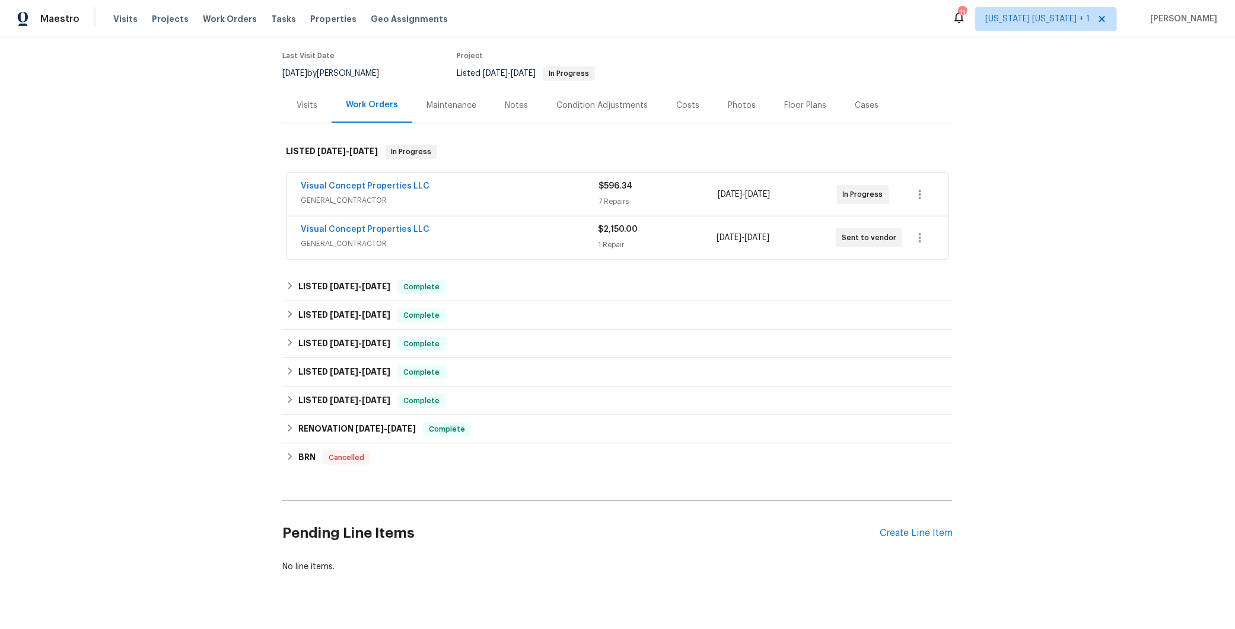
click at [505, 181] on div "Visual Concept Properties LLC" at bounding box center [450, 187] width 298 height 14
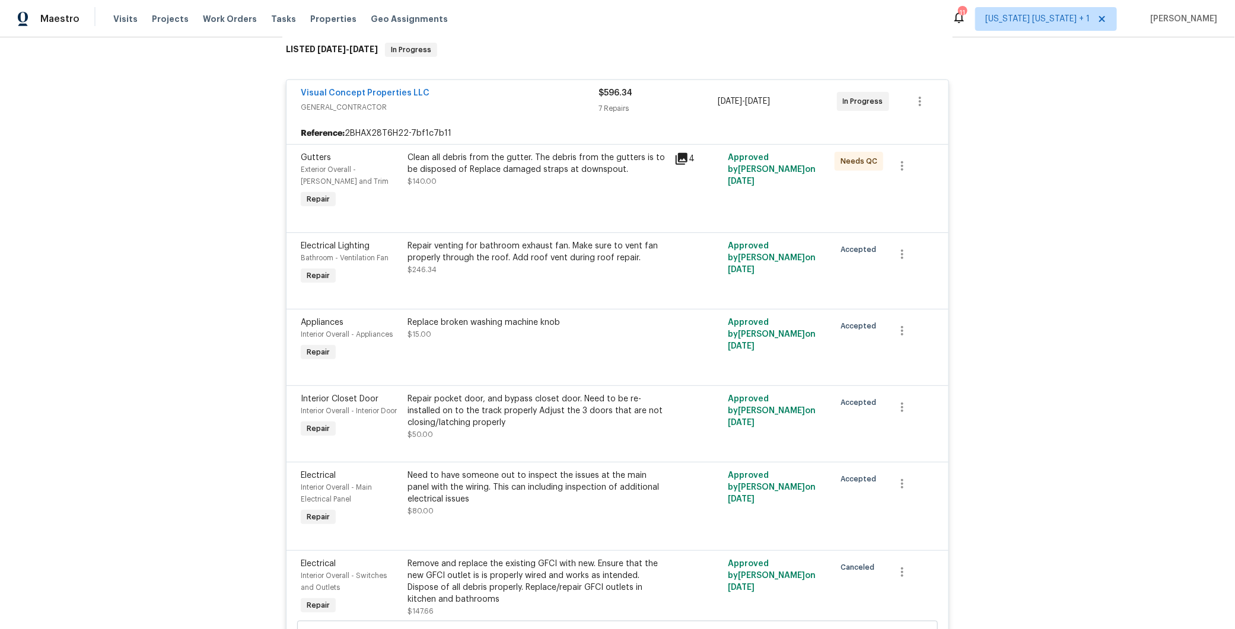
scroll to position [0, 0]
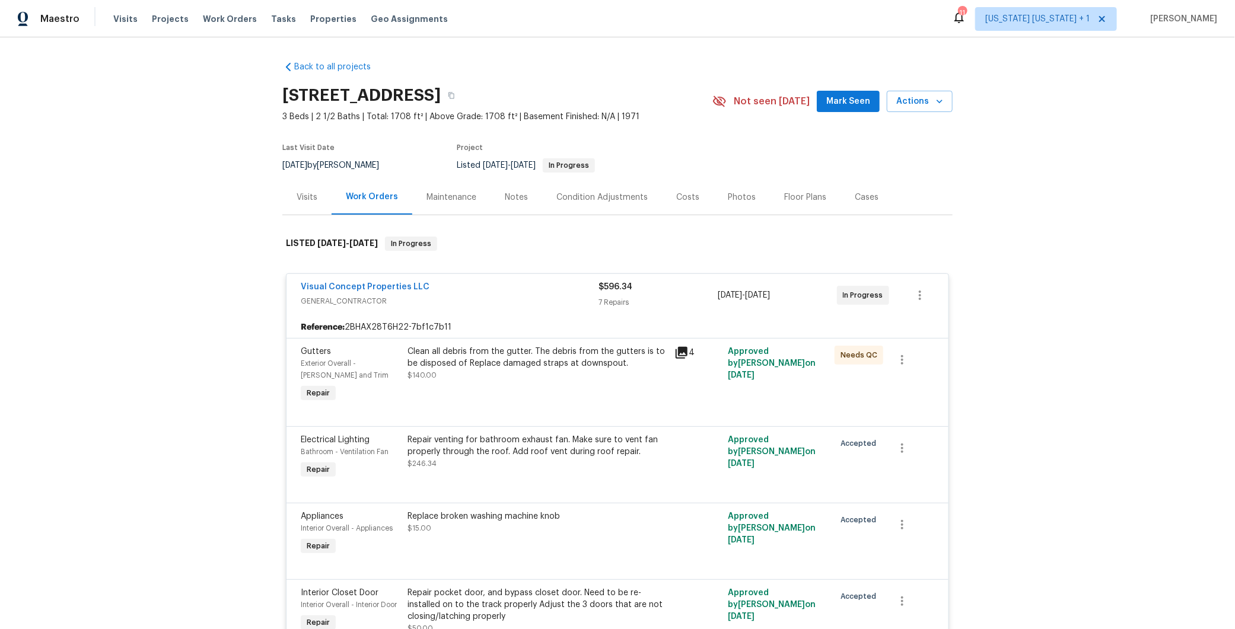
click at [506, 290] on div "Visual Concept Properties LLC" at bounding box center [450, 288] width 298 height 14
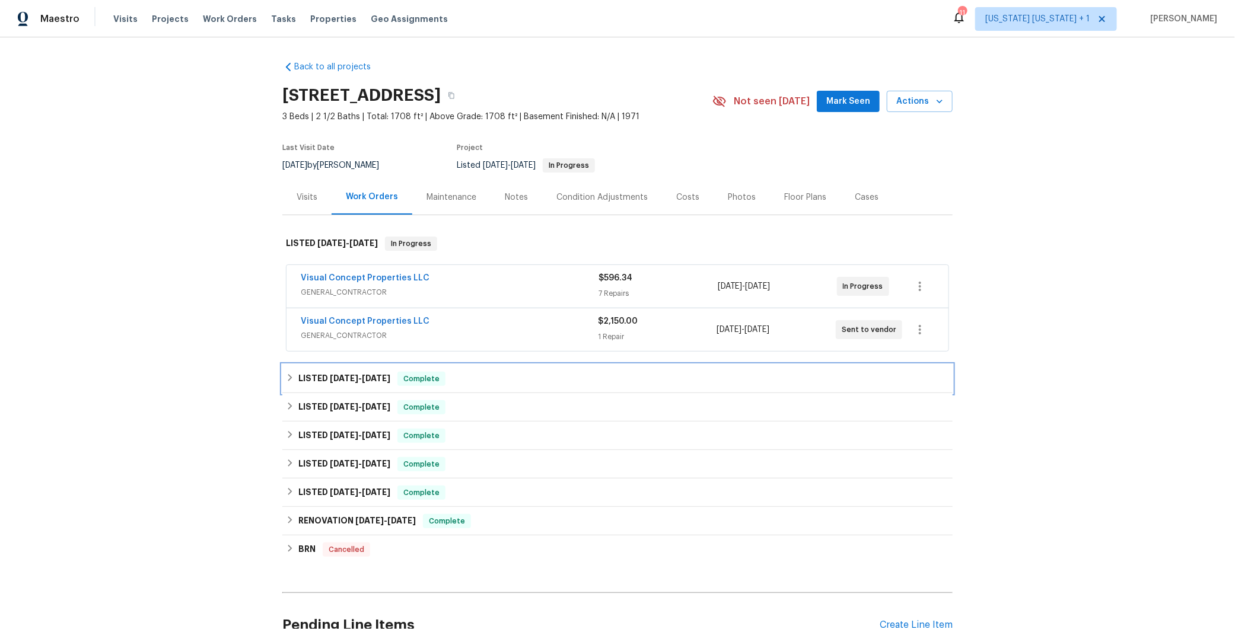
click at [288, 375] on icon at bounding box center [290, 378] width 8 height 8
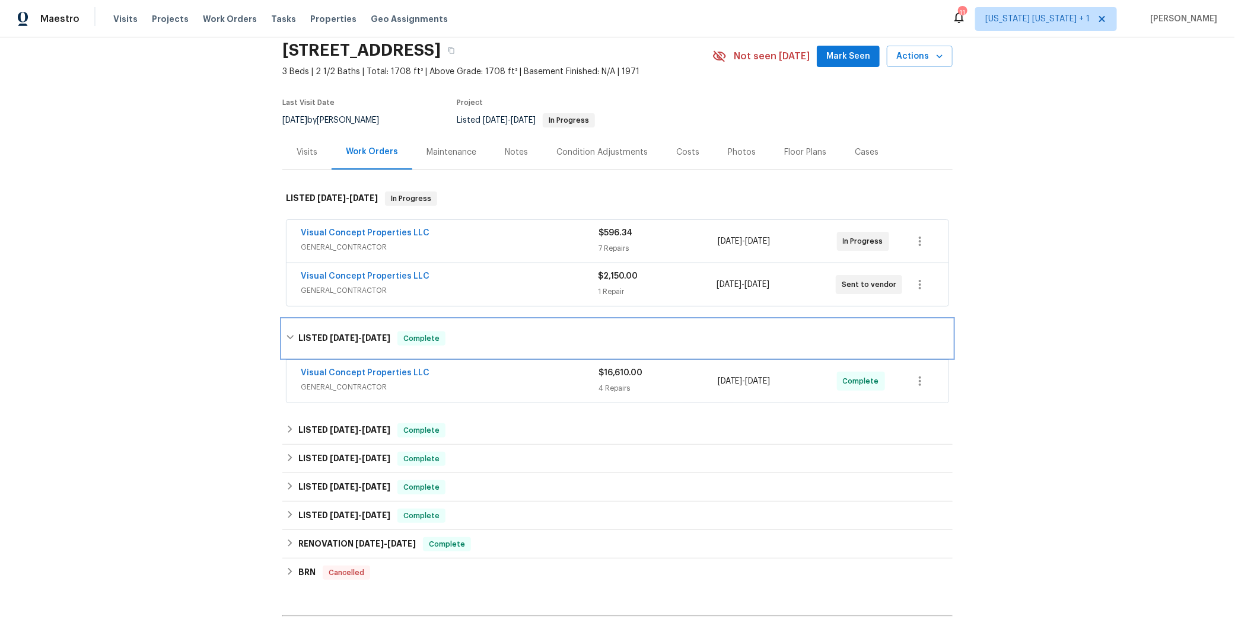
scroll to position [111, 0]
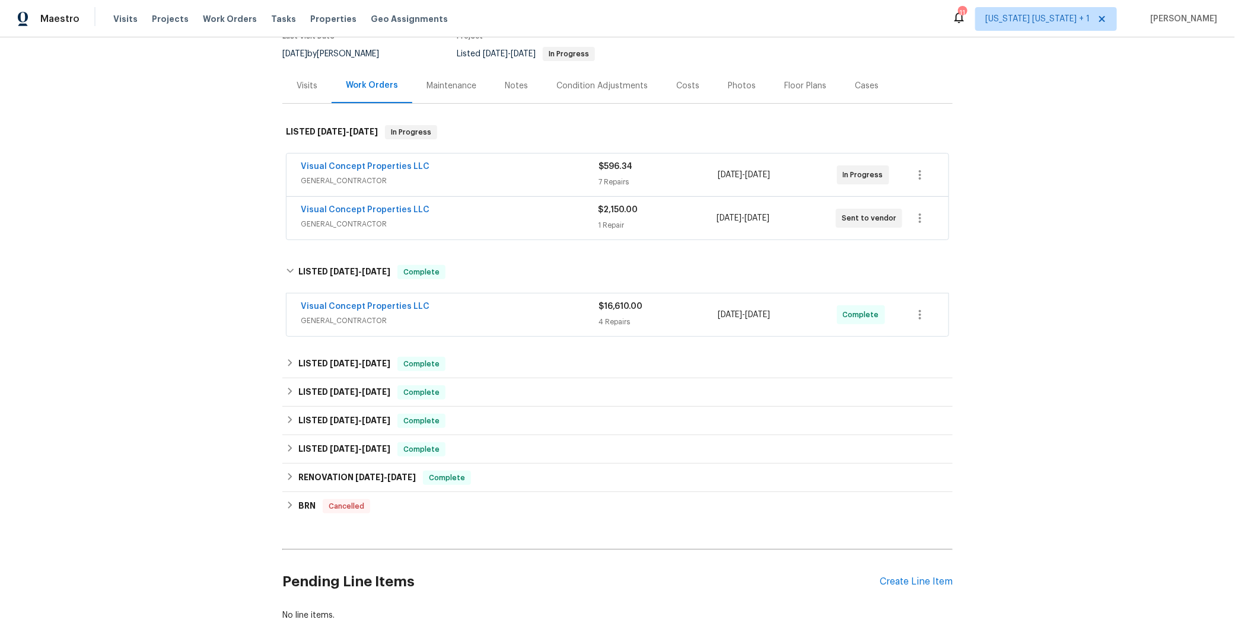
click at [536, 316] on span "GENERAL_CONTRACTOR" at bounding box center [450, 321] width 298 height 12
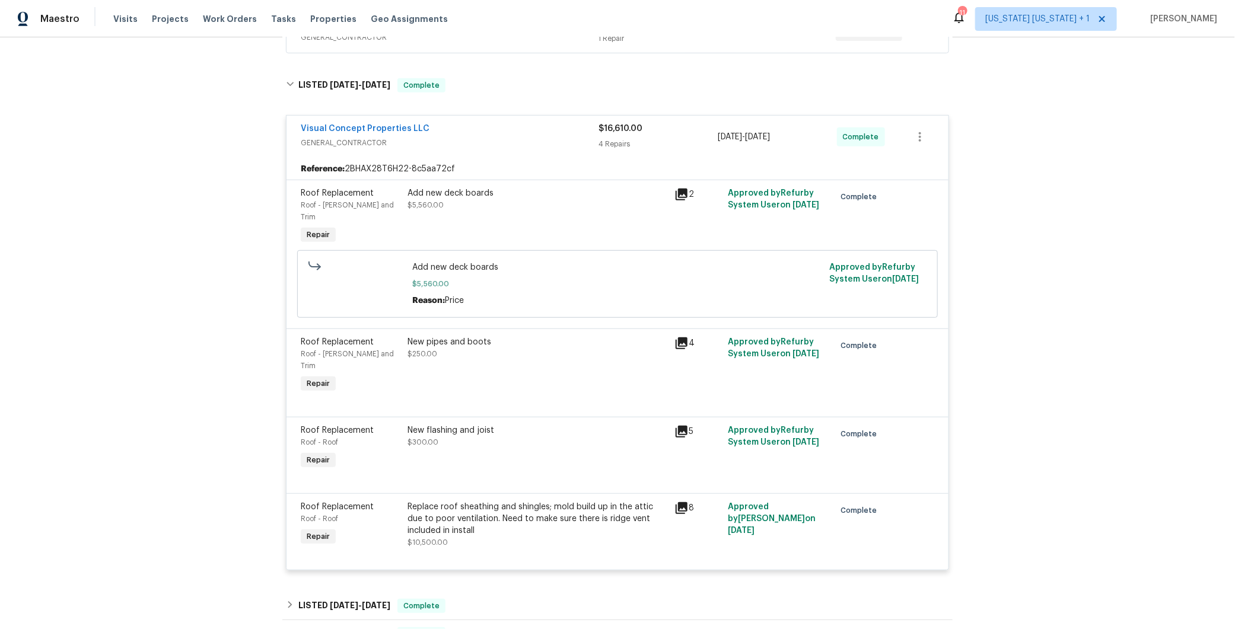
scroll to position [301, 0]
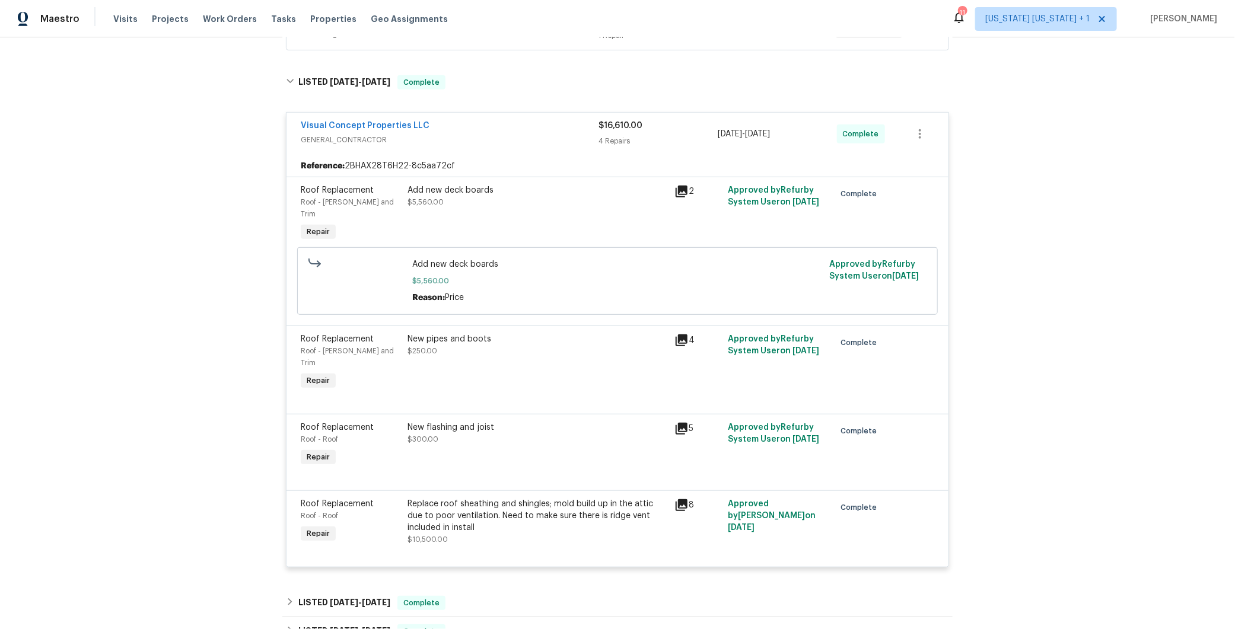
click at [455, 187] on div "Add new deck boards" at bounding box center [537, 190] width 260 height 12
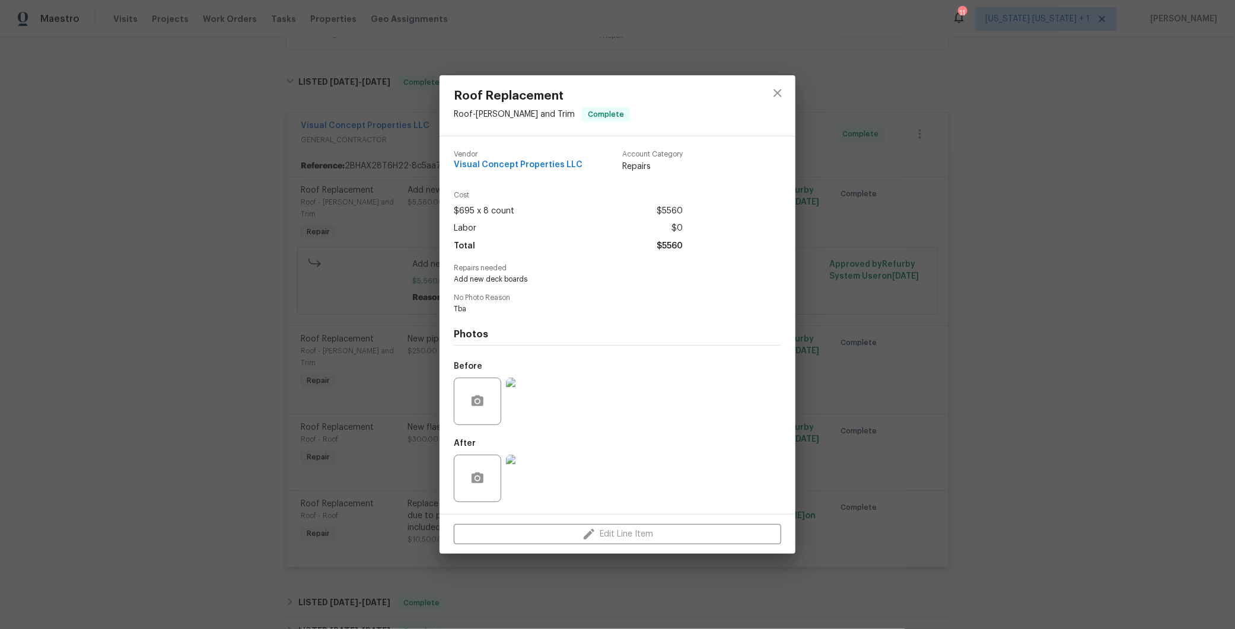
click at [528, 409] on img at bounding box center [529, 401] width 47 height 47
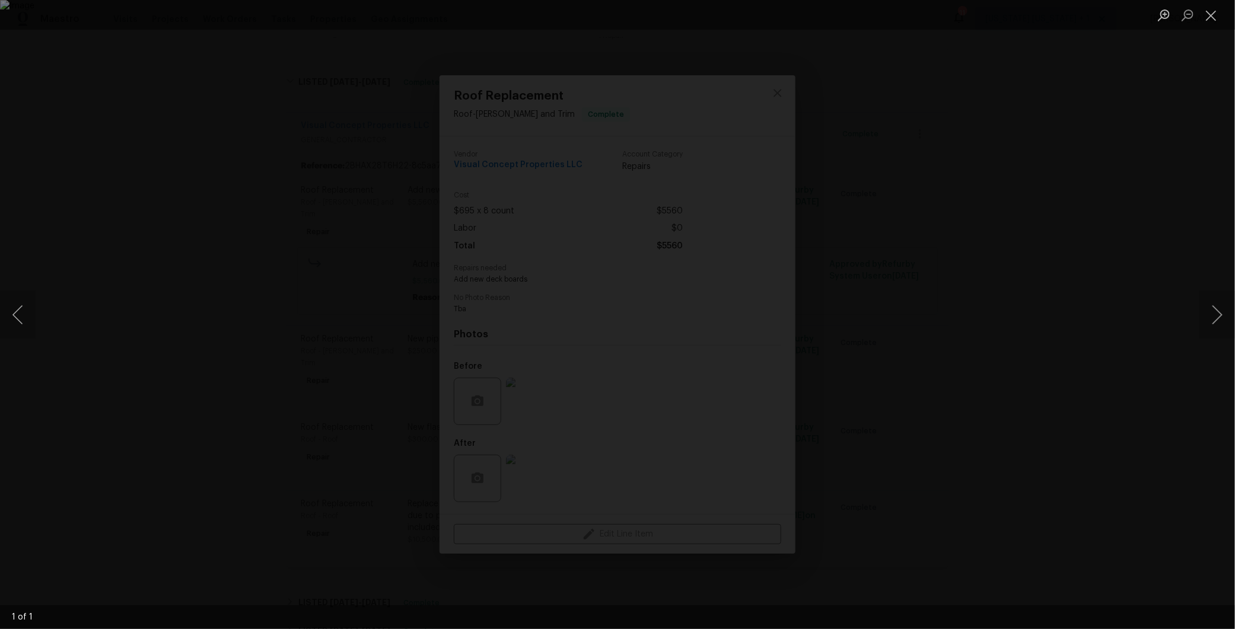
click at [946, 384] on div "Lightbox" at bounding box center [617, 314] width 1235 height 629
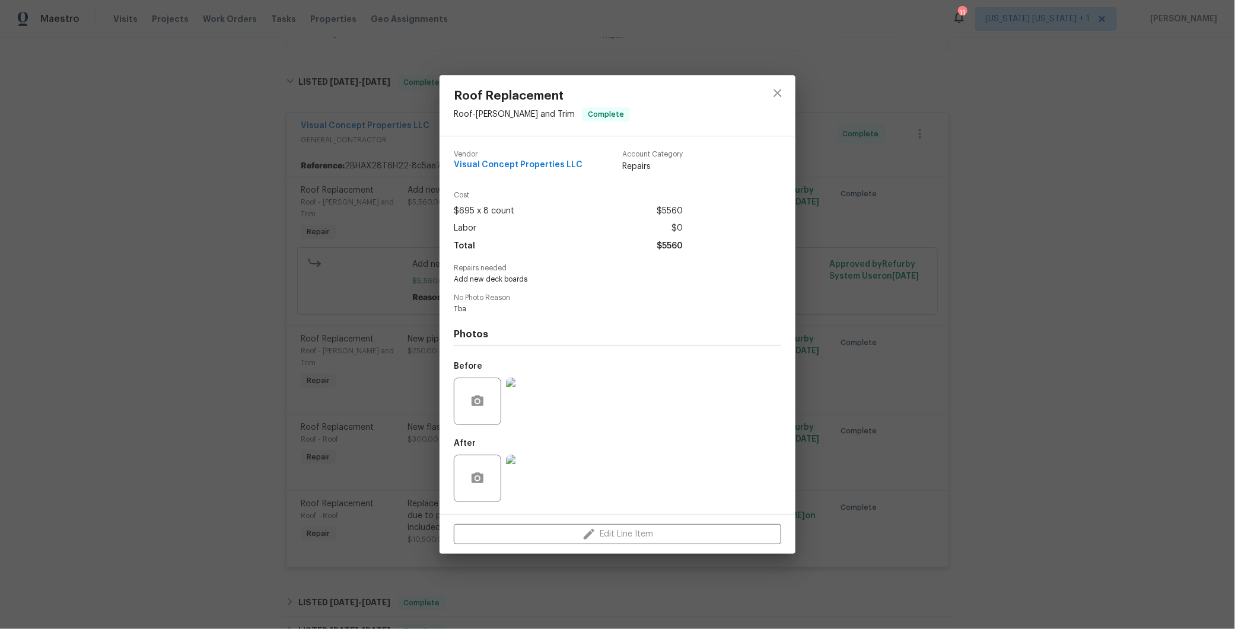
click at [518, 474] on img at bounding box center [529, 478] width 47 height 47
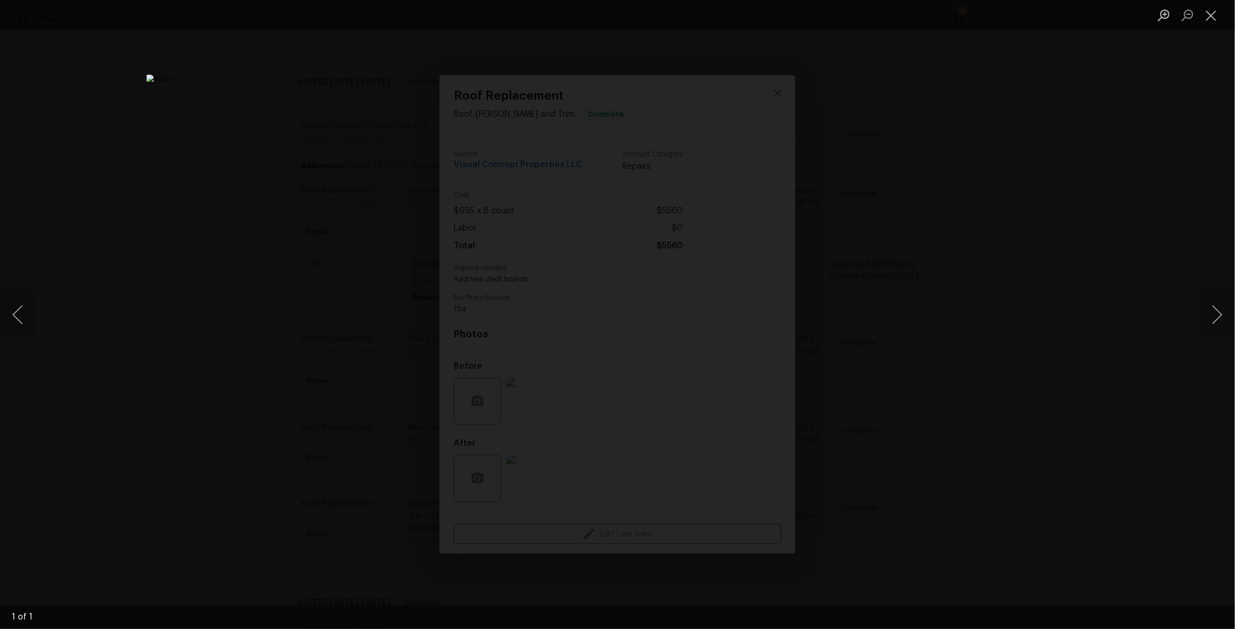
click at [1003, 347] on div "Lightbox" at bounding box center [617, 314] width 1235 height 629
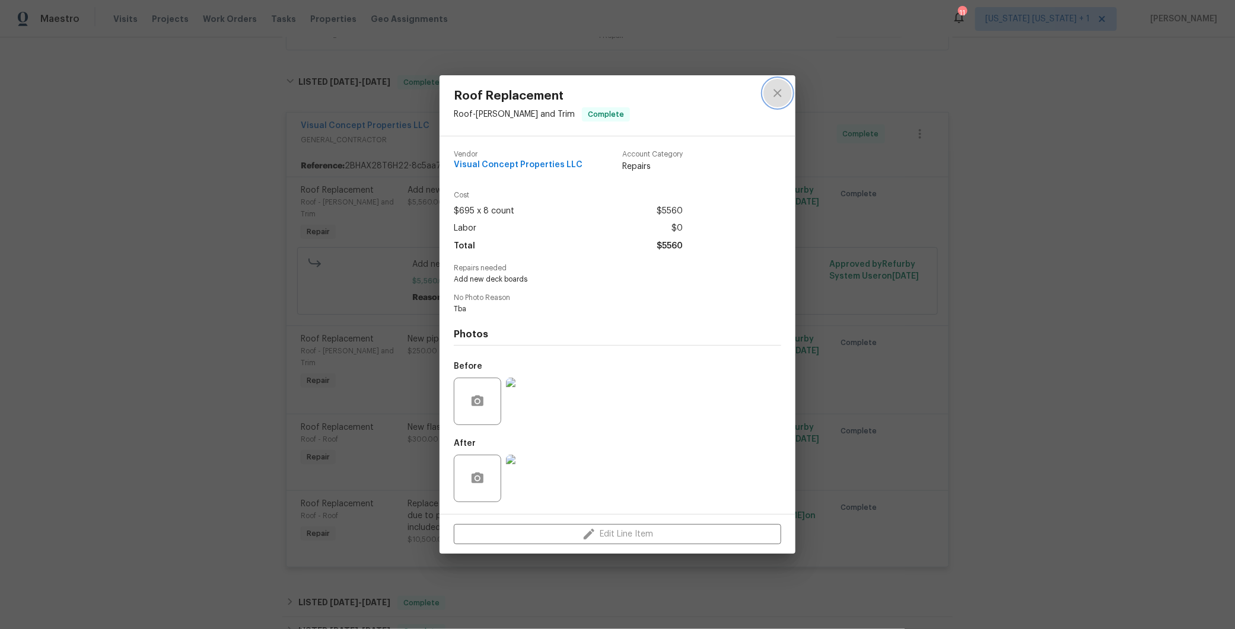
click at [773, 95] on icon "close" at bounding box center [777, 93] width 14 height 14
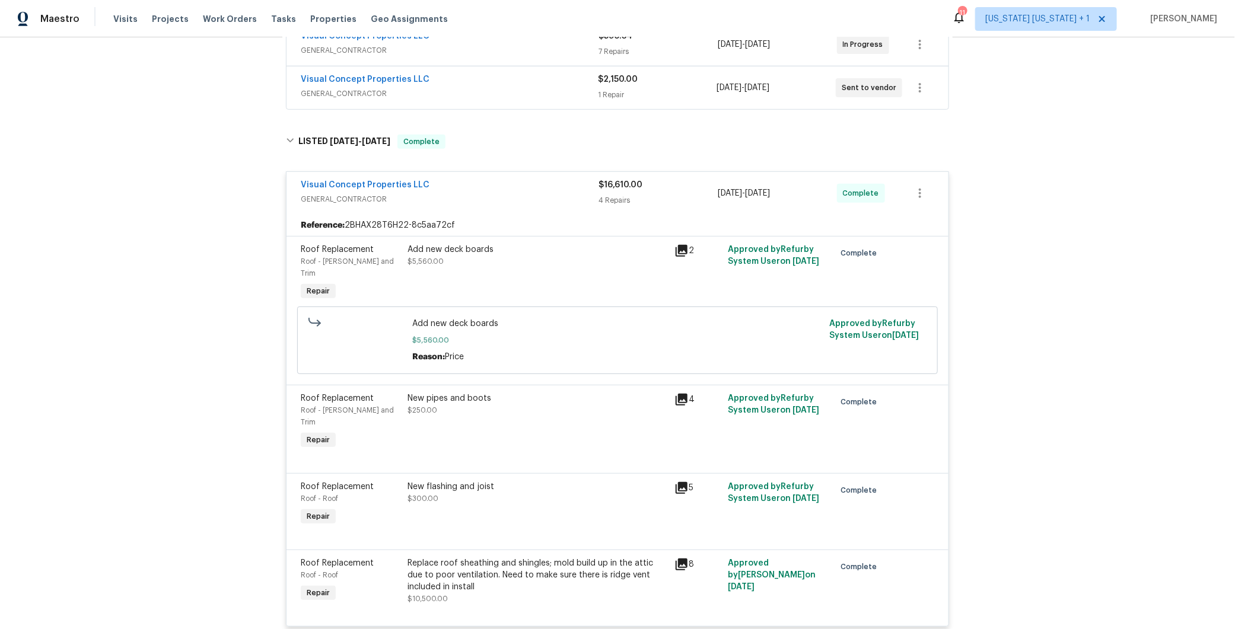
scroll to position [227, 0]
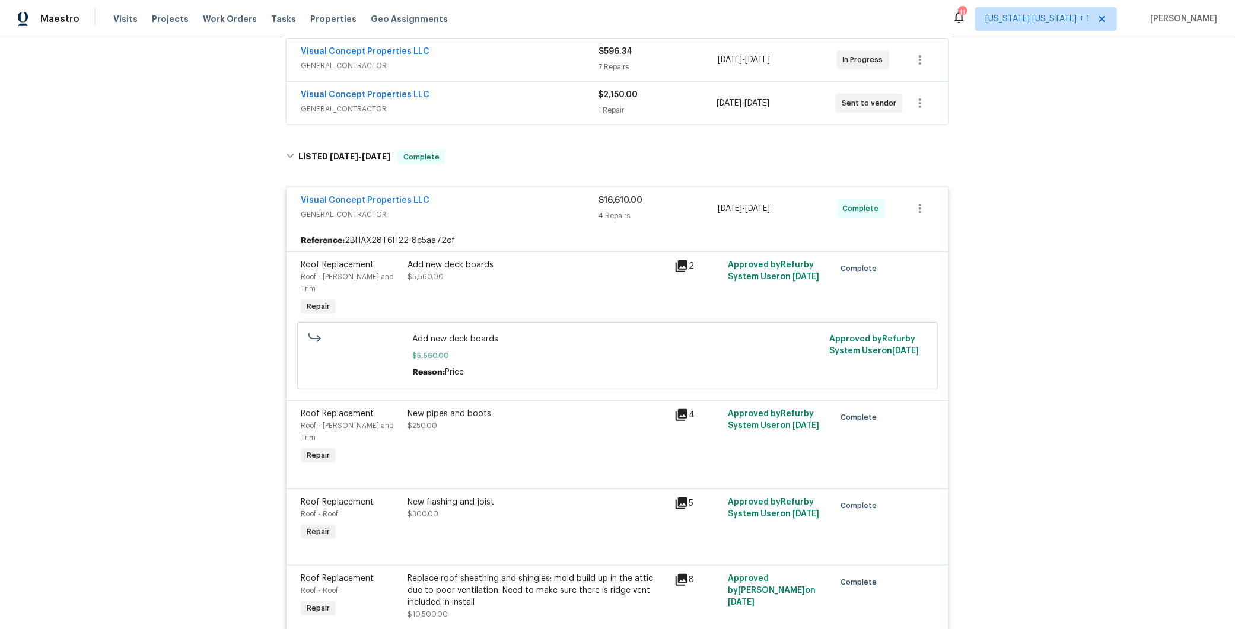
click at [503, 197] on div "Visual Concept Properties LLC" at bounding box center [450, 201] width 298 height 14
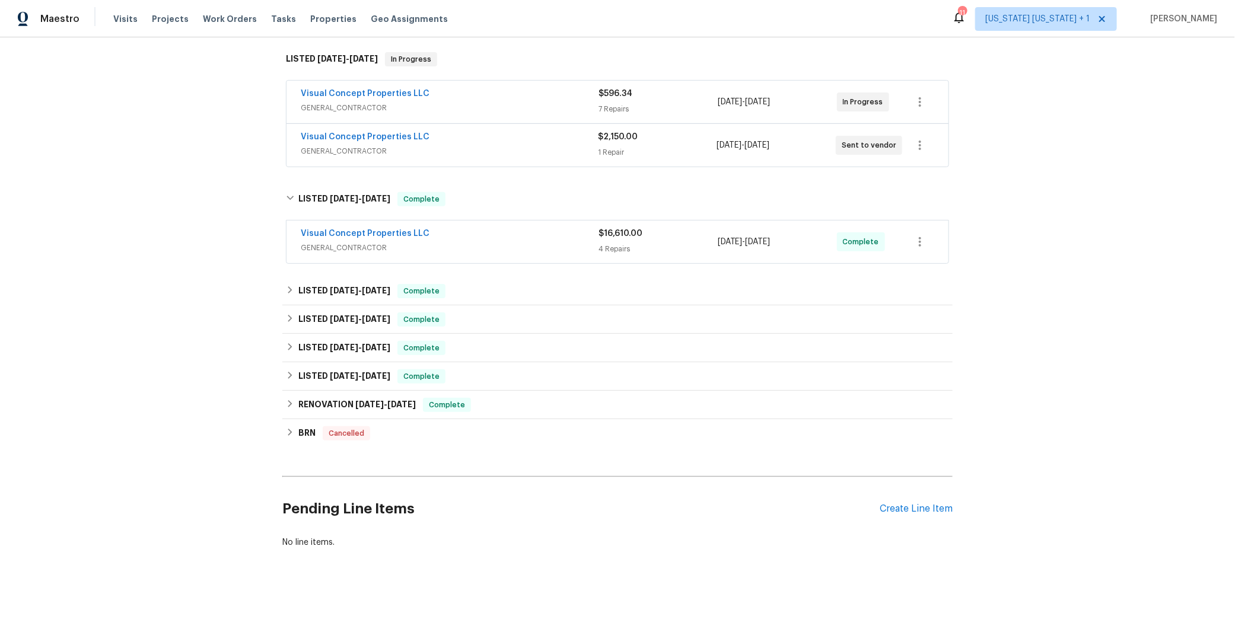
click at [509, 228] on div "Visual Concept Properties LLC" at bounding box center [450, 235] width 298 height 14
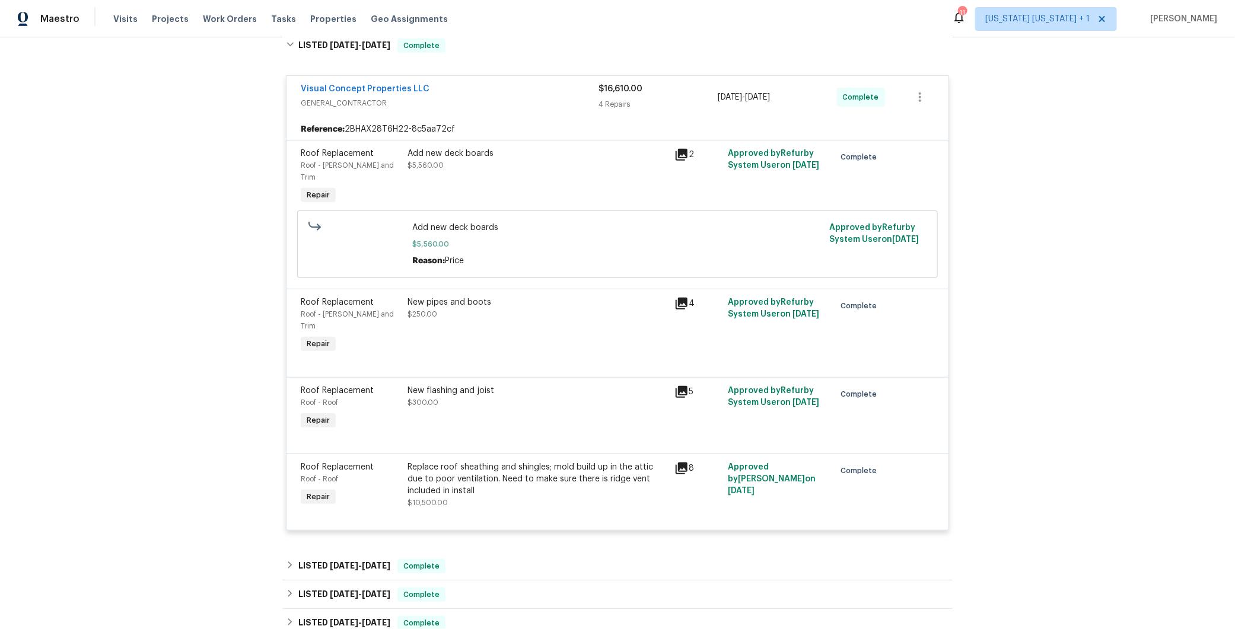
scroll to position [336, 0]
click at [505, 95] on div "Visual Concept Properties LLC" at bounding box center [450, 92] width 298 height 14
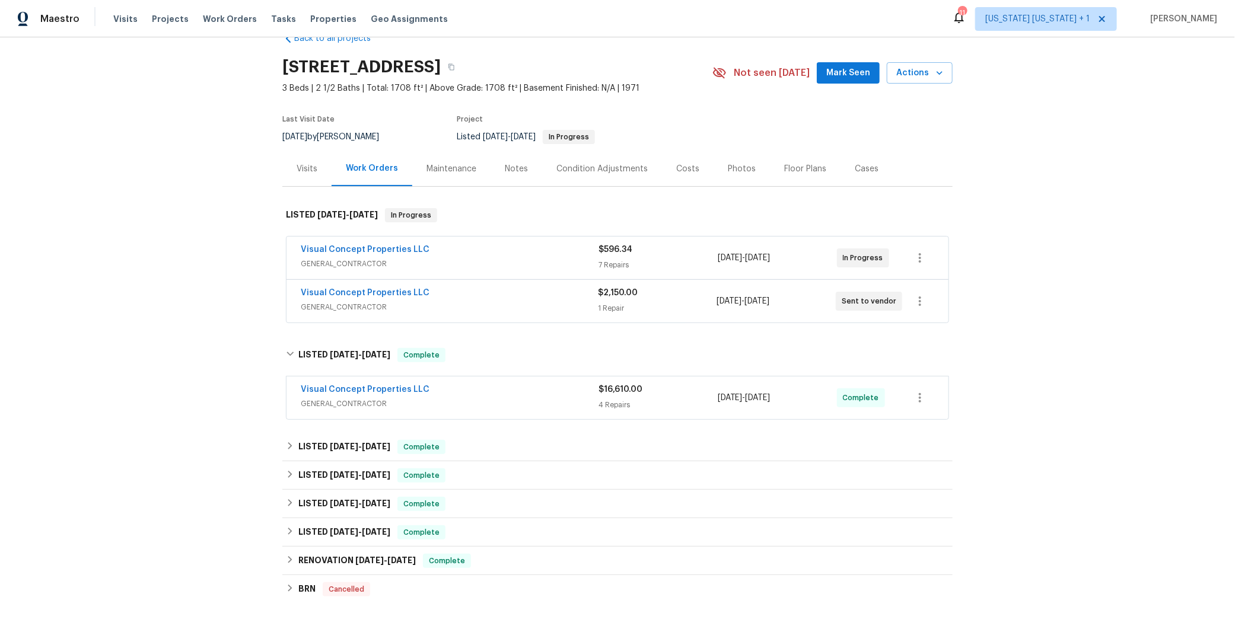
scroll to position [0, 0]
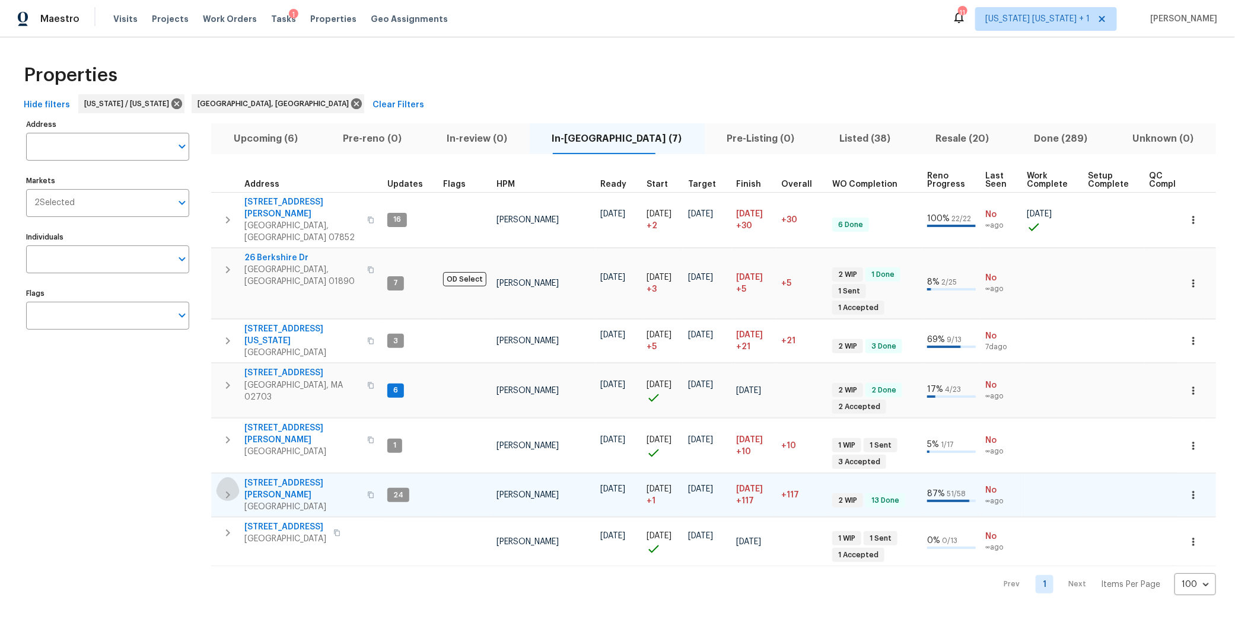
click at [226, 488] on icon "button" at bounding box center [228, 495] width 14 height 14
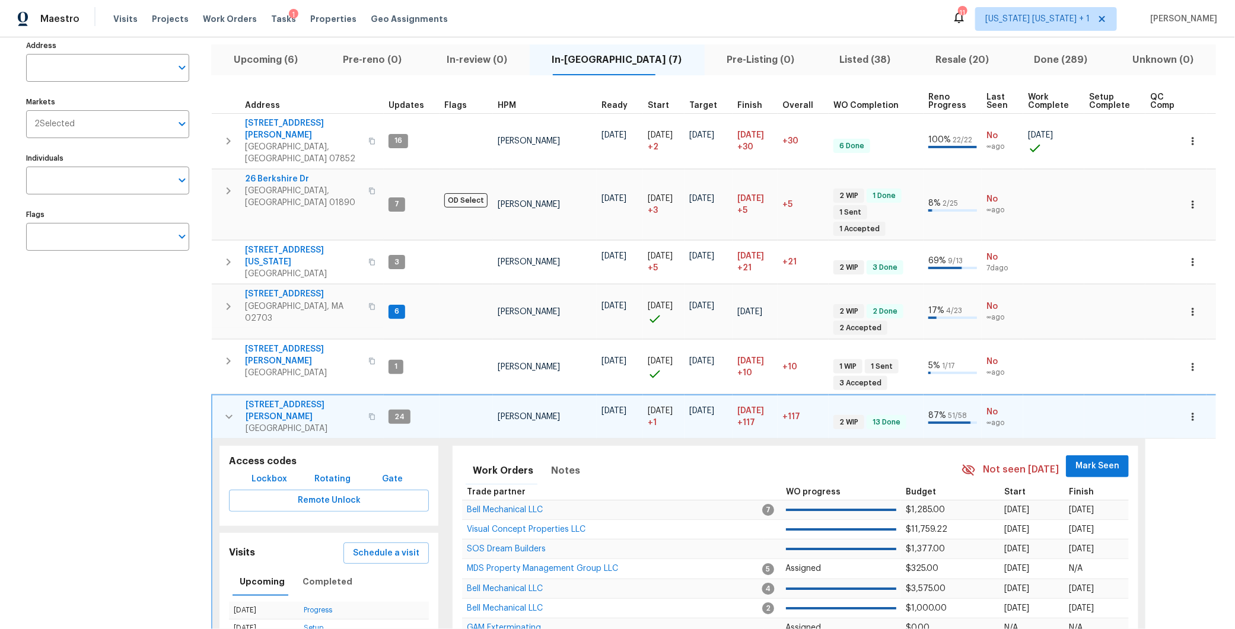
scroll to position [84, 0]
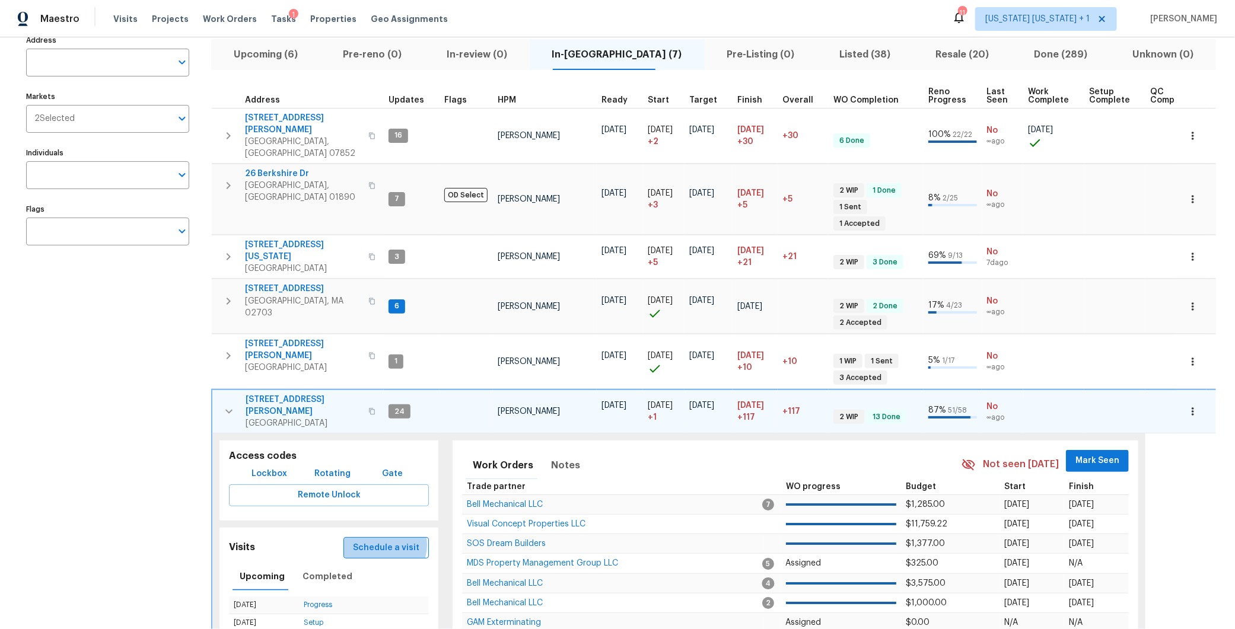
click at [384, 541] on span "Schedule a visit" at bounding box center [386, 548] width 66 height 15
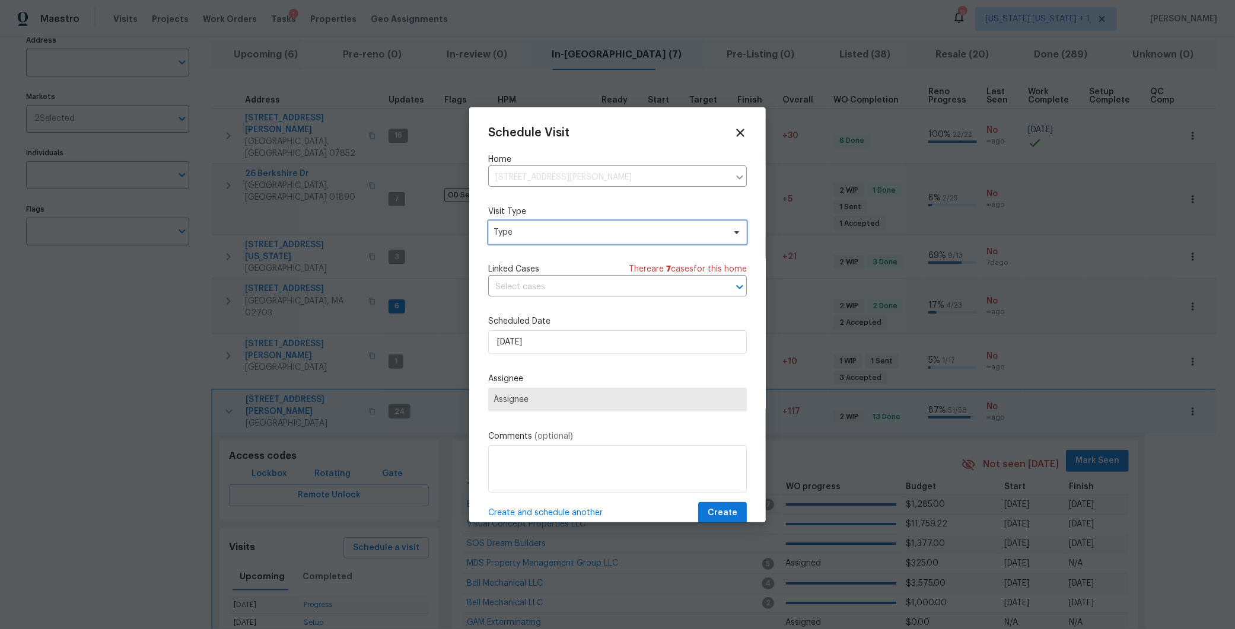
click at [569, 238] on span "Type" at bounding box center [617, 233] width 259 height 24
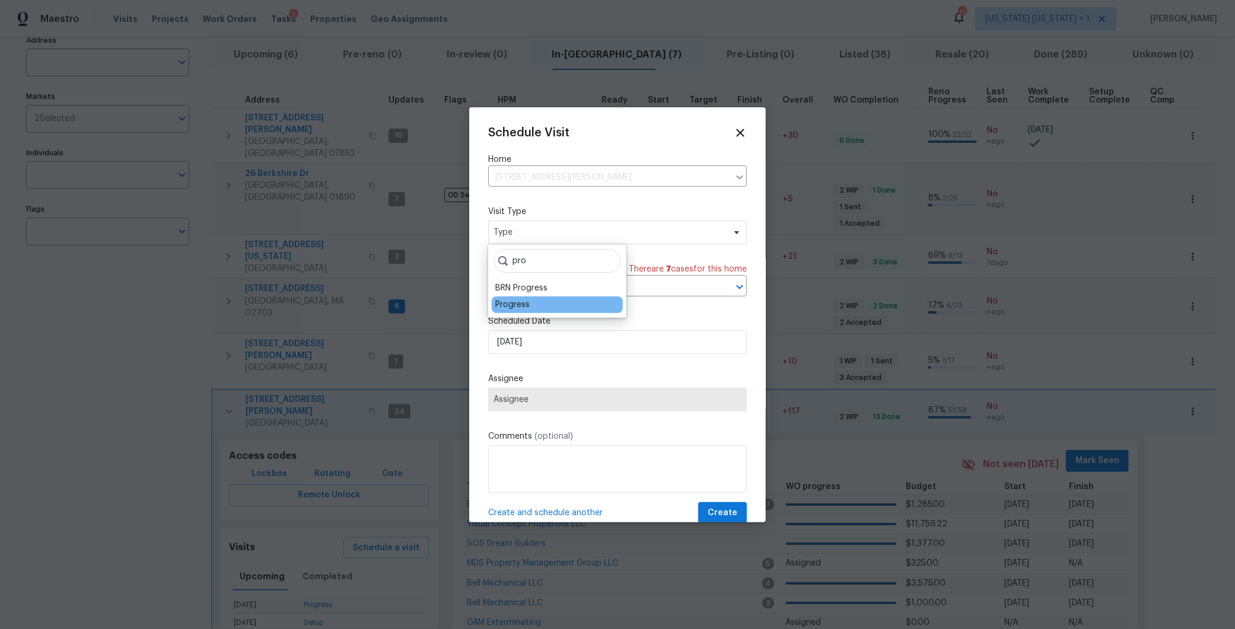
type input "pro"
click at [523, 304] on div "Progress" at bounding box center [512, 305] width 34 height 12
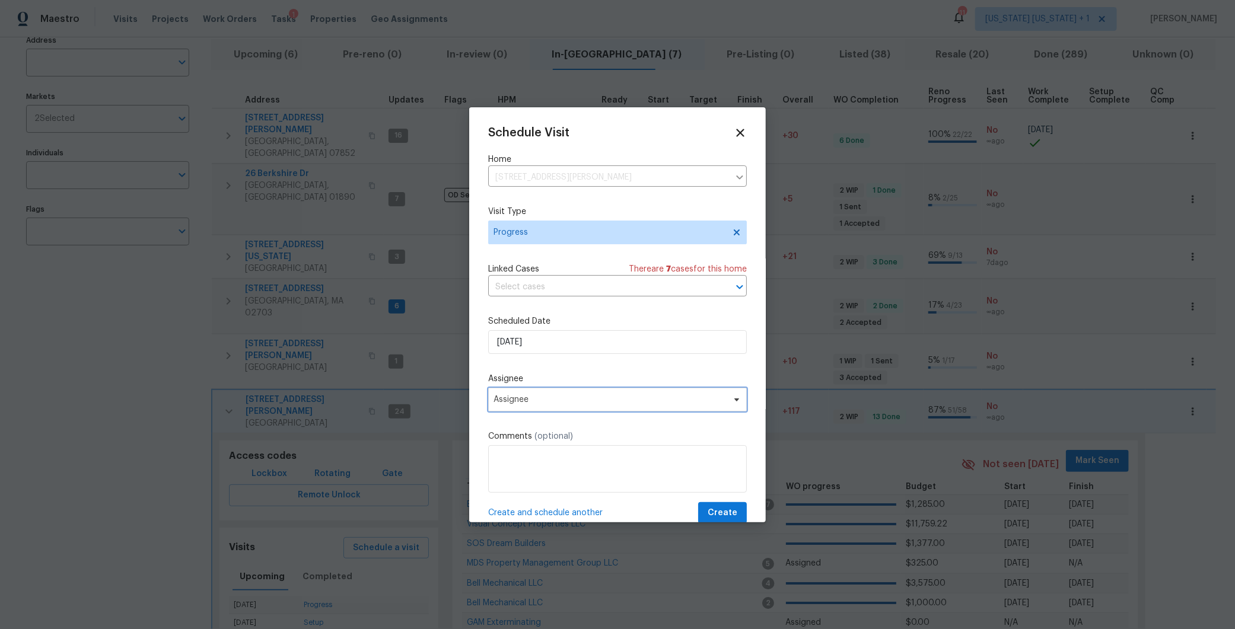
click at [556, 398] on span "Assignee" at bounding box center [609, 399] width 232 height 9
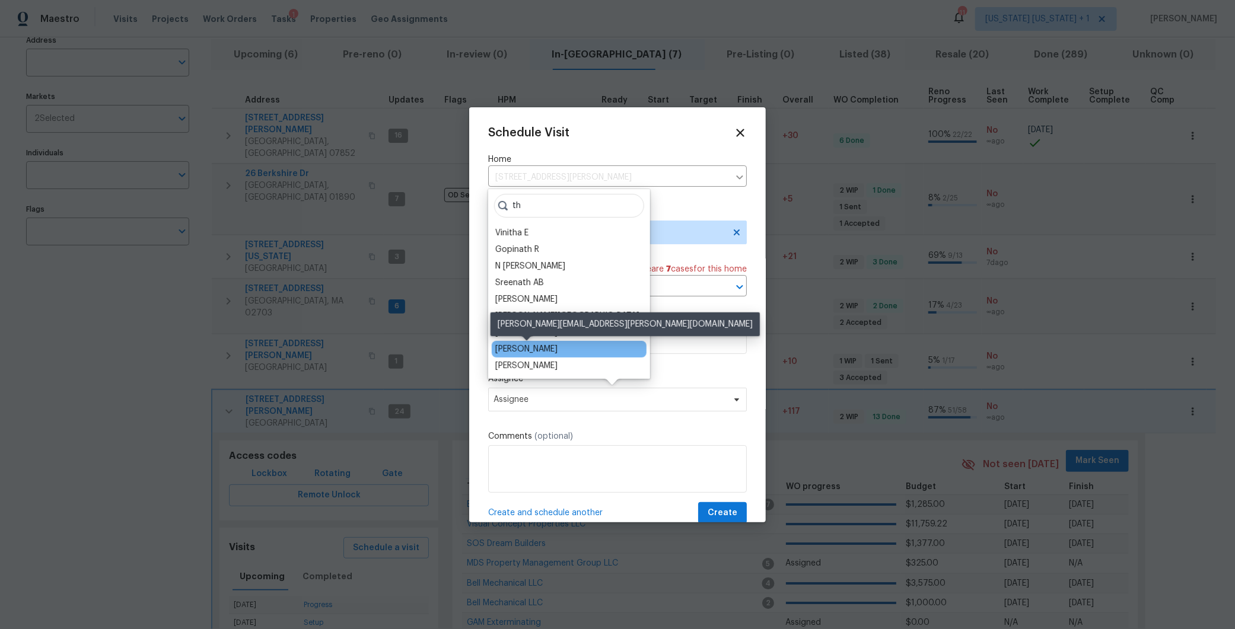
type input "th"
click at [525, 350] on div "[PERSON_NAME]" at bounding box center [526, 349] width 62 height 12
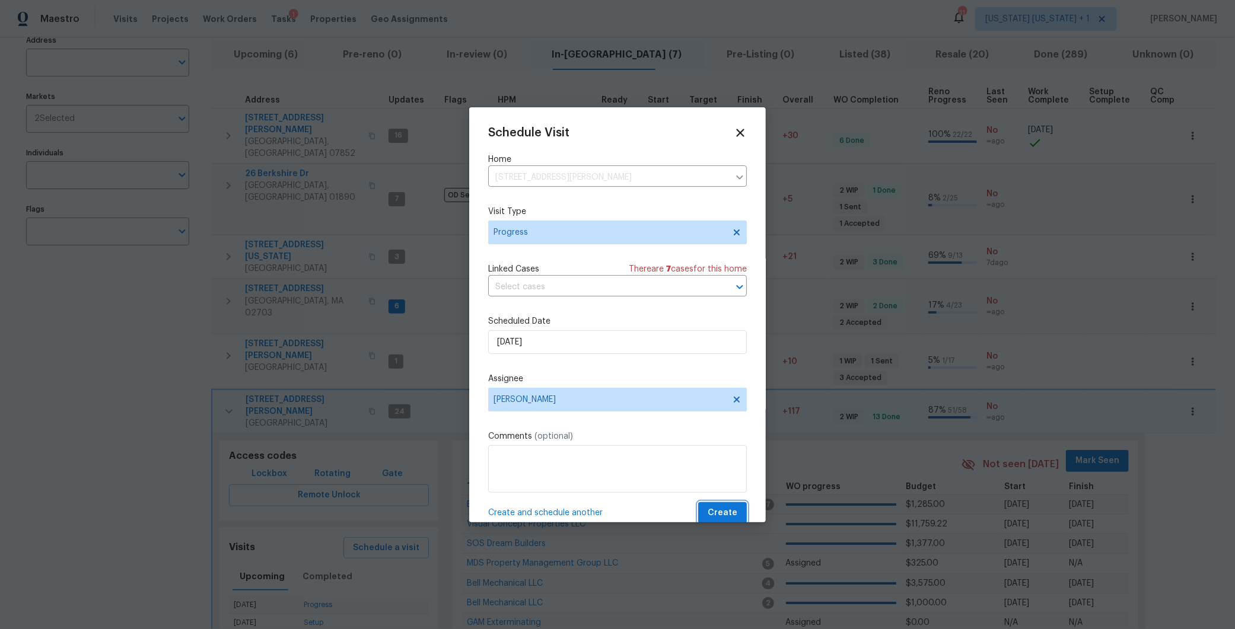
click at [707, 512] on span "Create" at bounding box center [722, 513] width 30 height 15
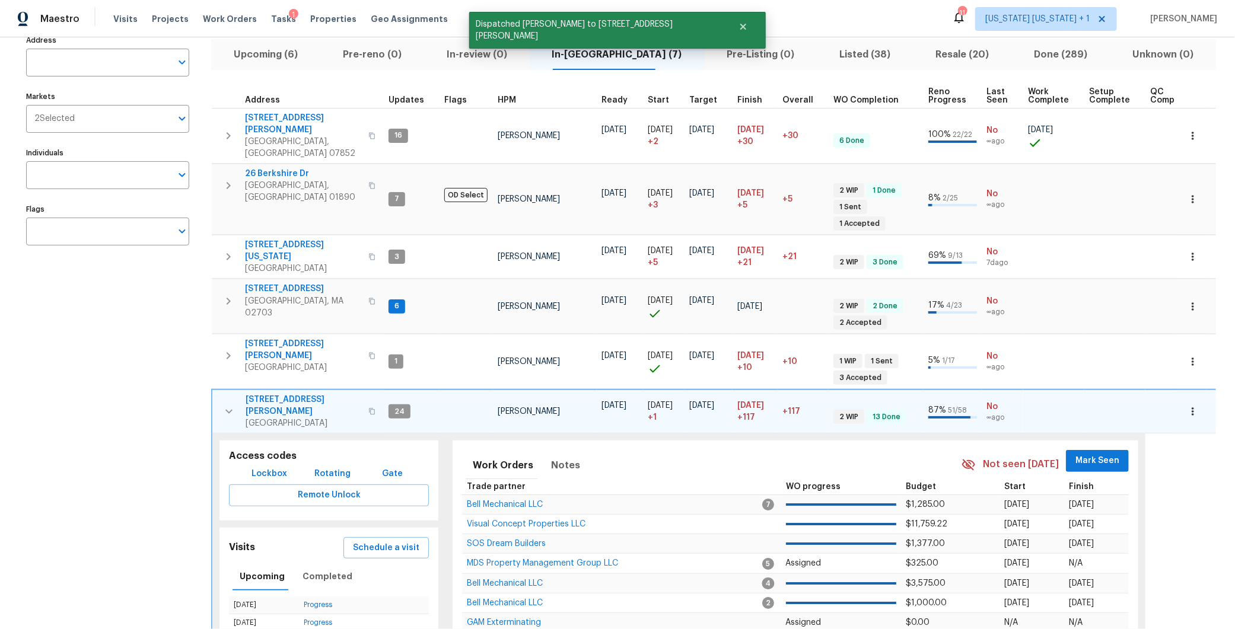
click at [232, 410] on icon "button" at bounding box center [228, 412] width 7 height 4
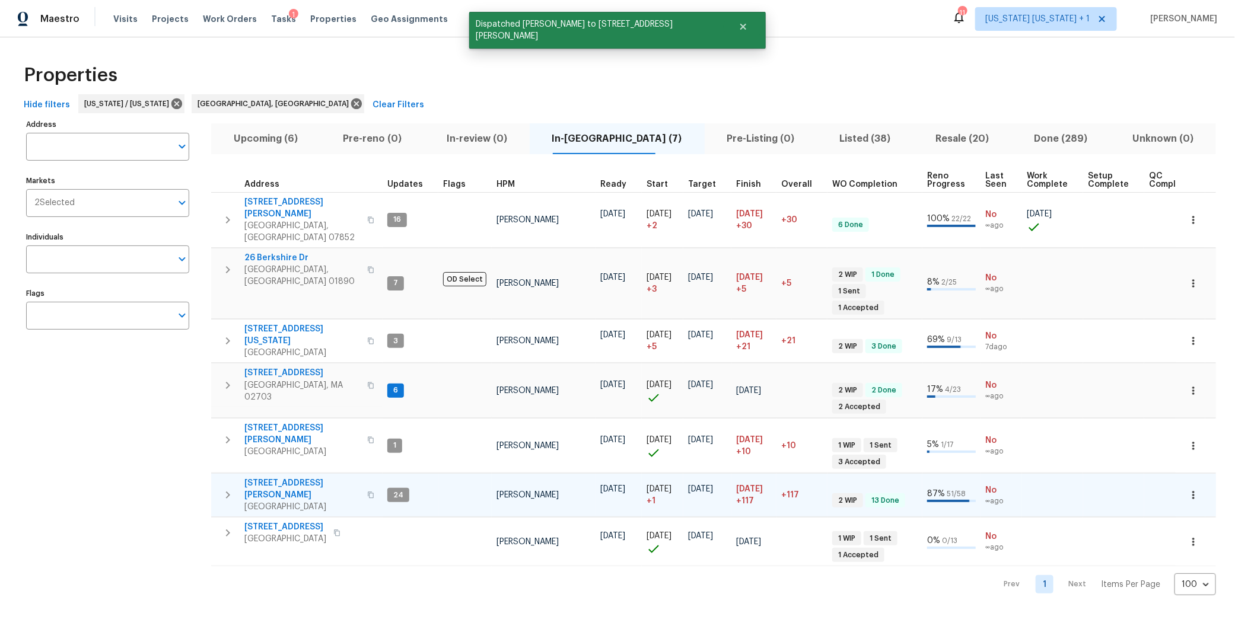
scroll to position [0, 0]
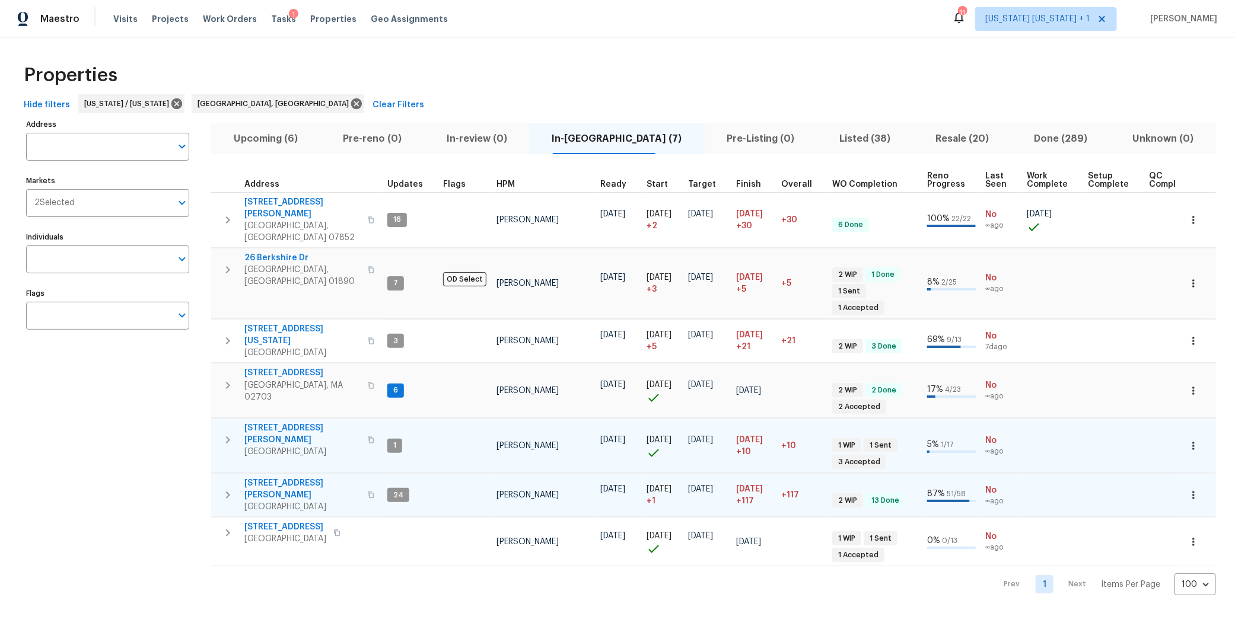
click at [223, 433] on icon "button" at bounding box center [228, 440] width 14 height 14
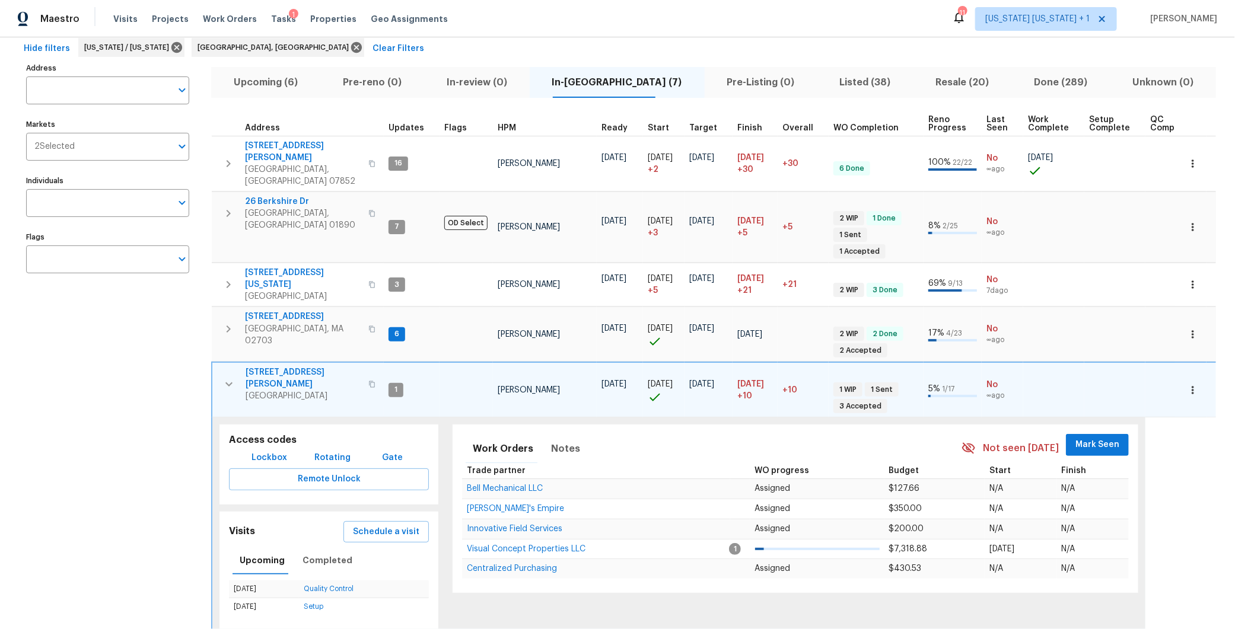
scroll to position [65, 0]
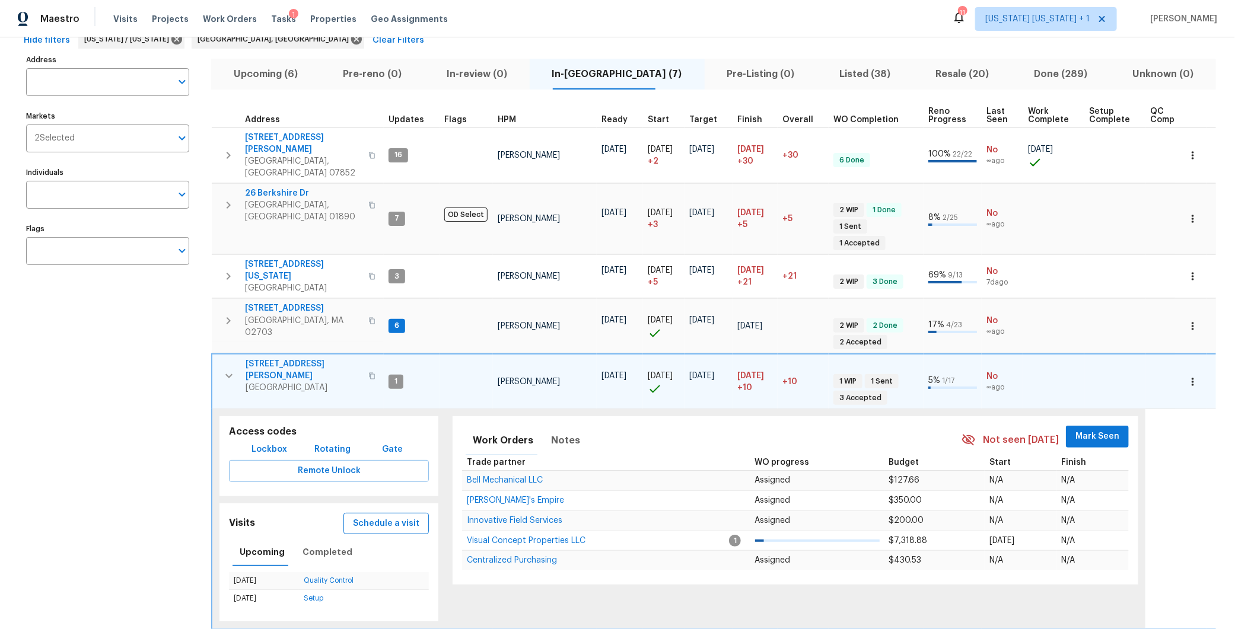
click at [387, 516] on span "Schedule a visit" at bounding box center [386, 523] width 66 height 15
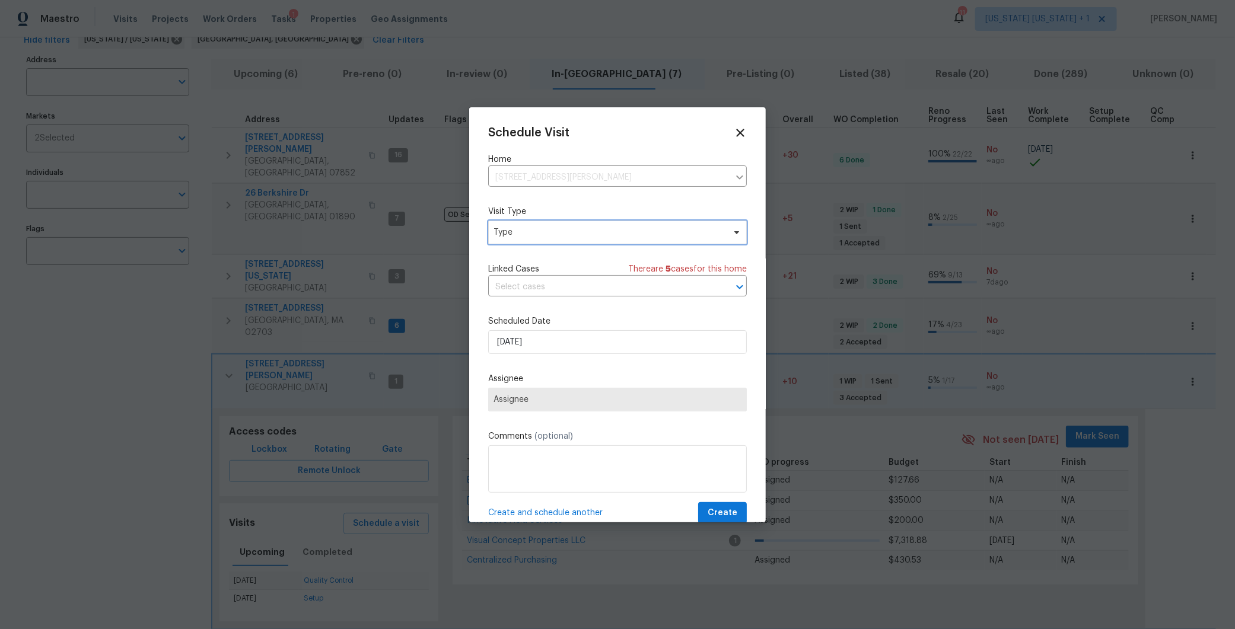
click at [520, 227] on span "Type" at bounding box center [608, 233] width 231 height 12
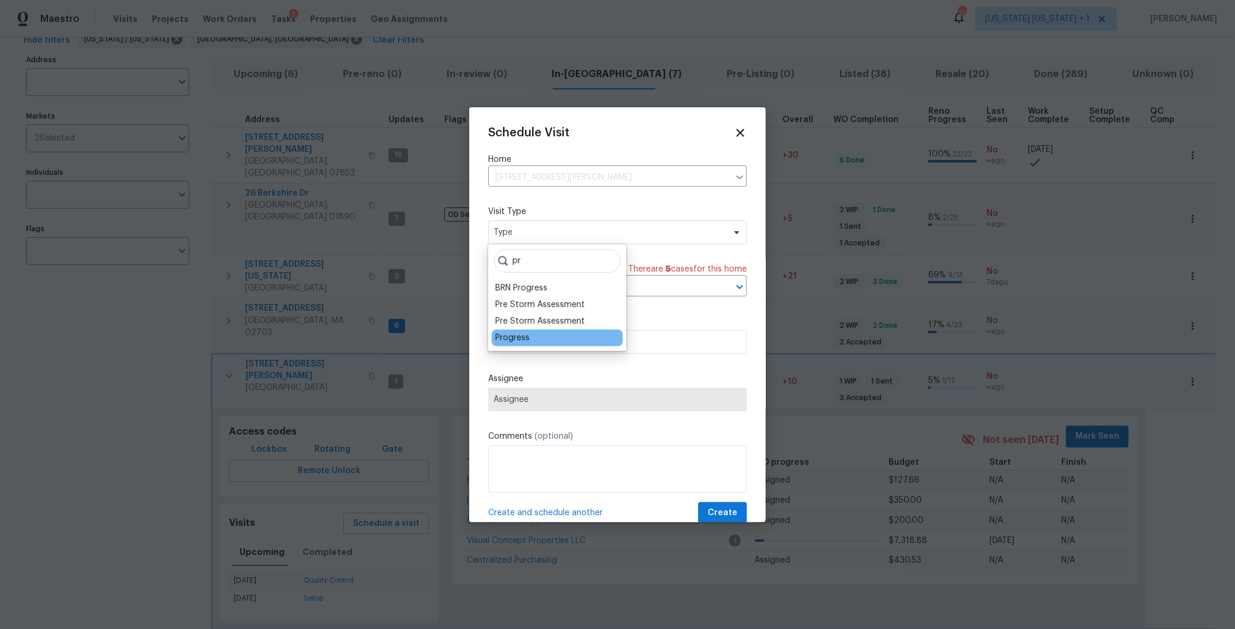
type input "pr"
click at [506, 342] on div "Progress" at bounding box center [512, 338] width 34 height 12
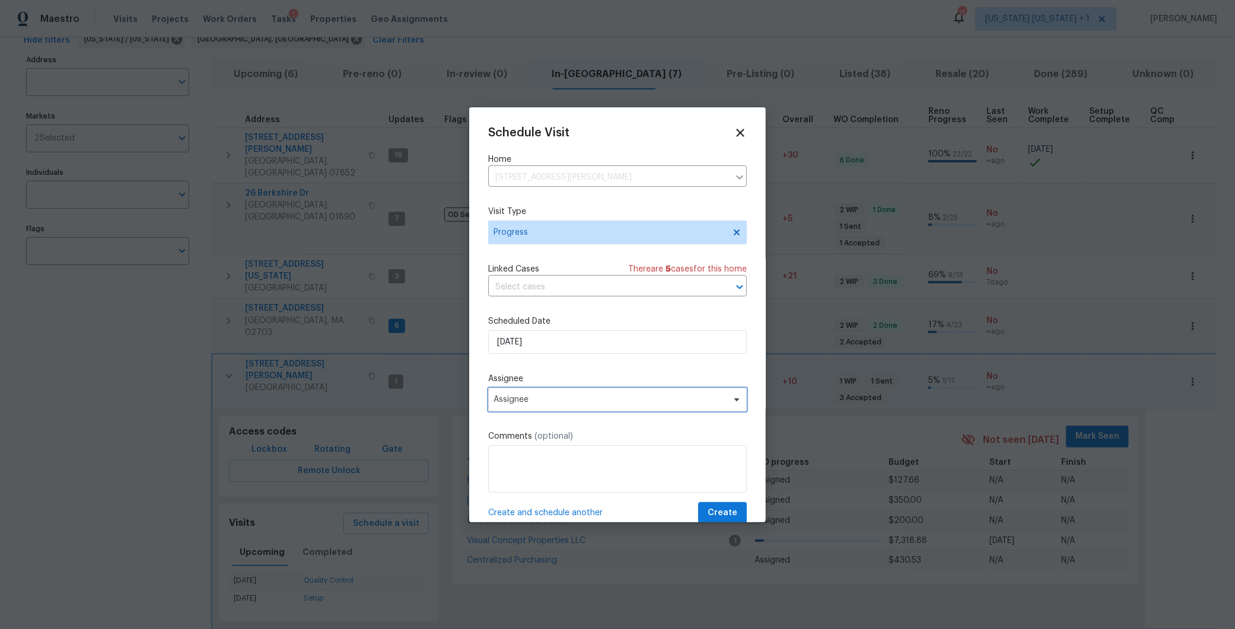
click at [568, 406] on span "Assignee" at bounding box center [617, 400] width 259 height 24
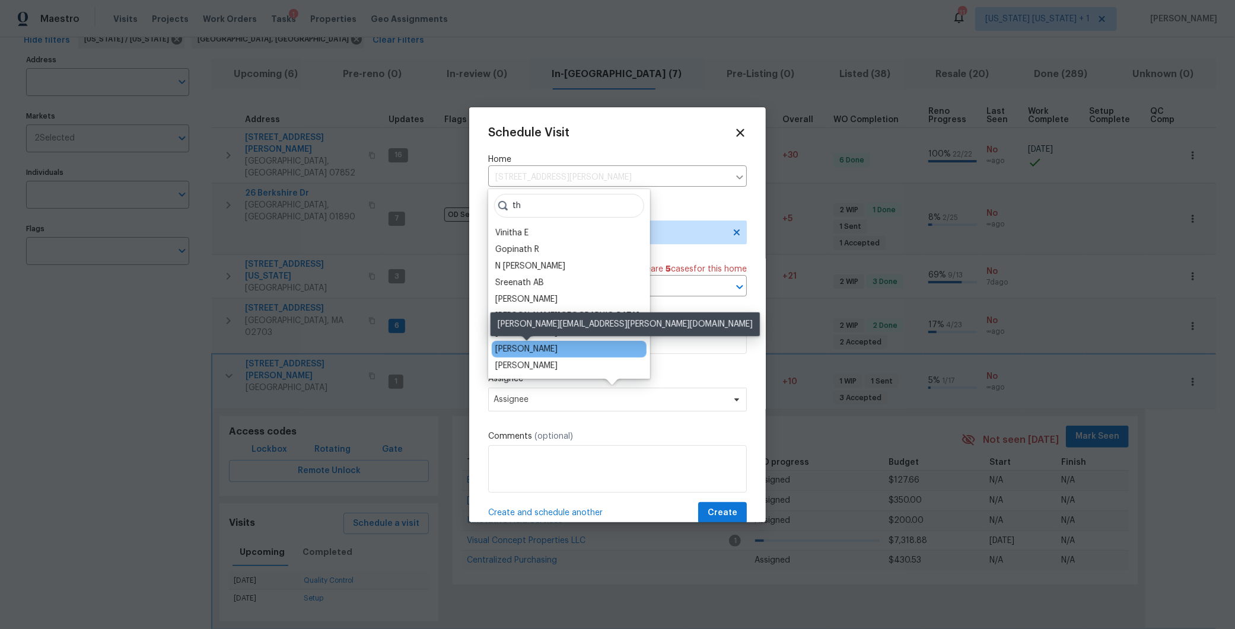
type input "th"
click at [538, 346] on div "[PERSON_NAME]" at bounding box center [526, 349] width 62 height 12
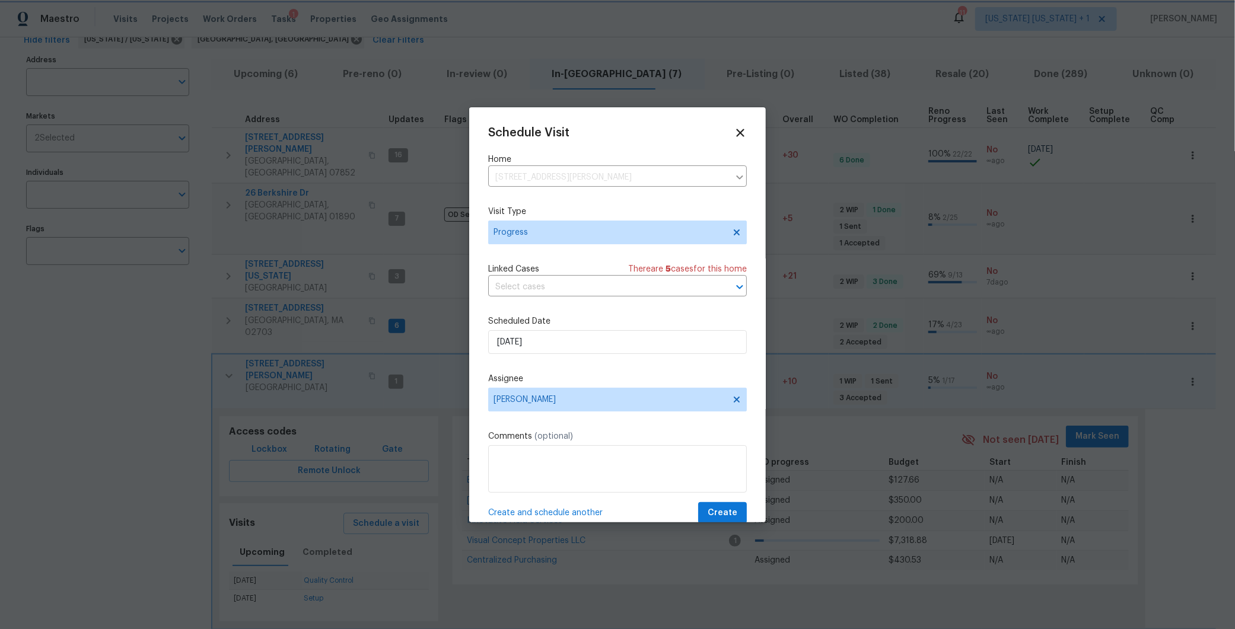
scroll to position [21, 0]
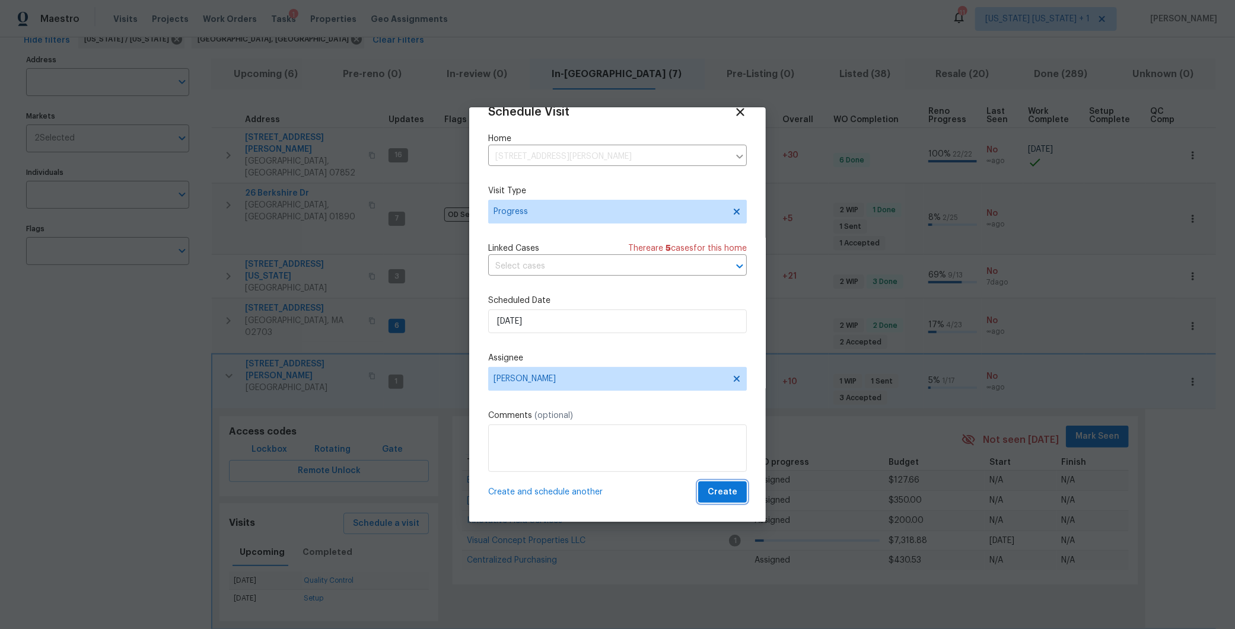
click at [707, 497] on span "Create" at bounding box center [722, 492] width 30 height 15
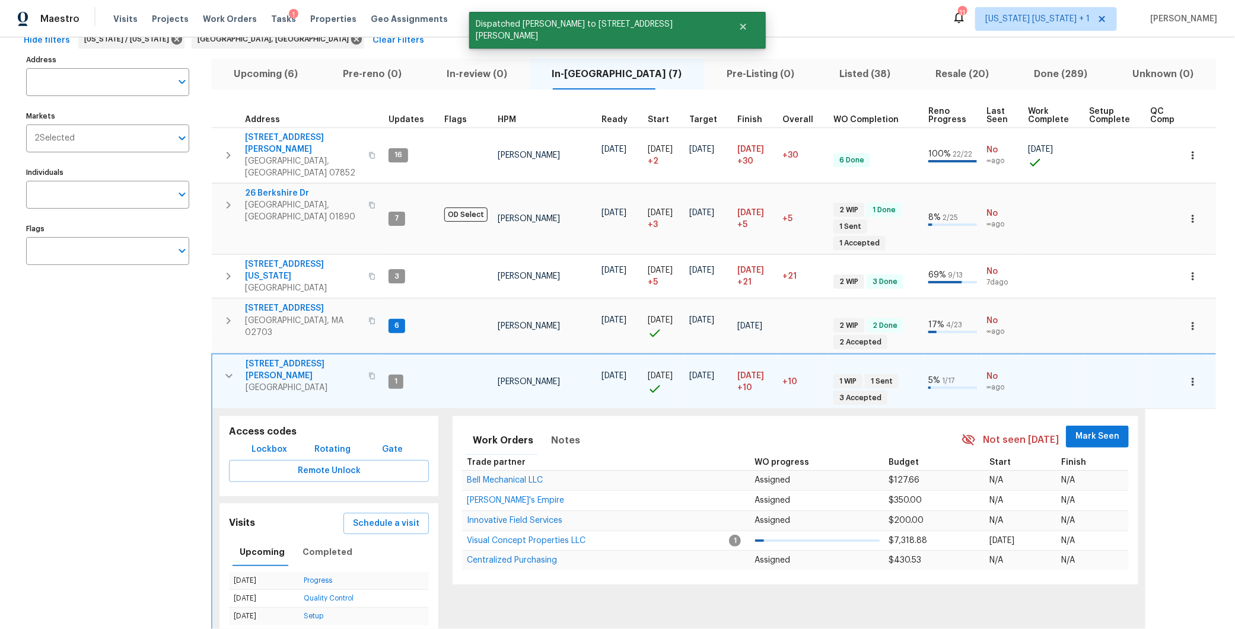
click at [228, 358] on button "button" at bounding box center [229, 376] width 24 height 36
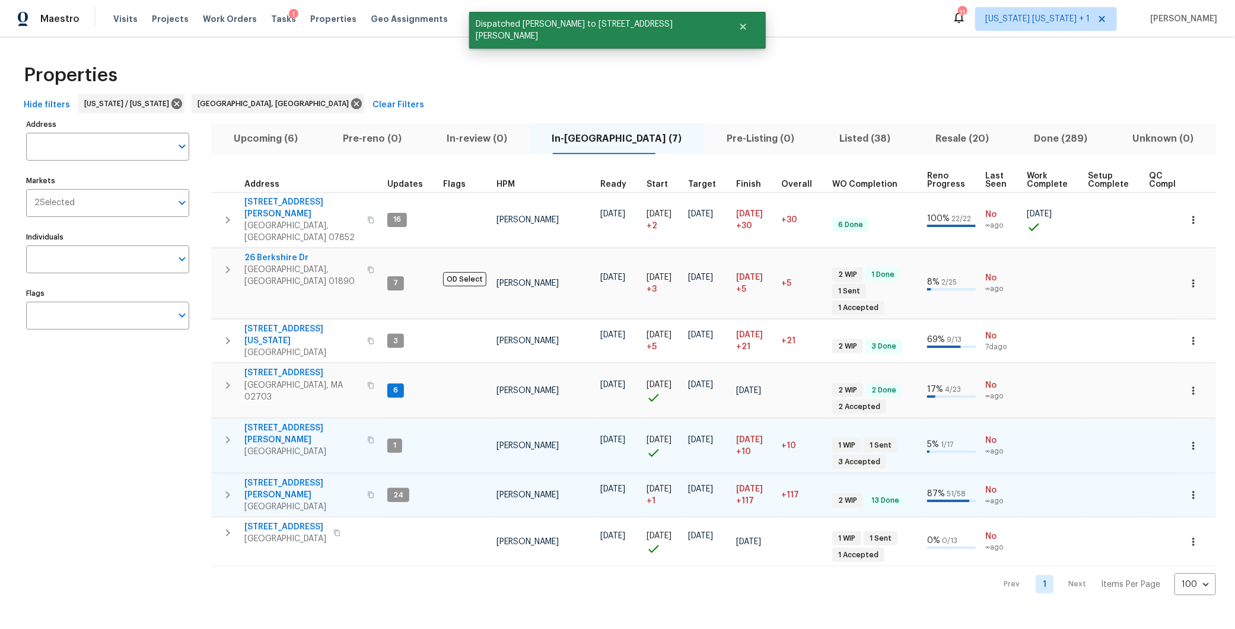
scroll to position [0, 0]
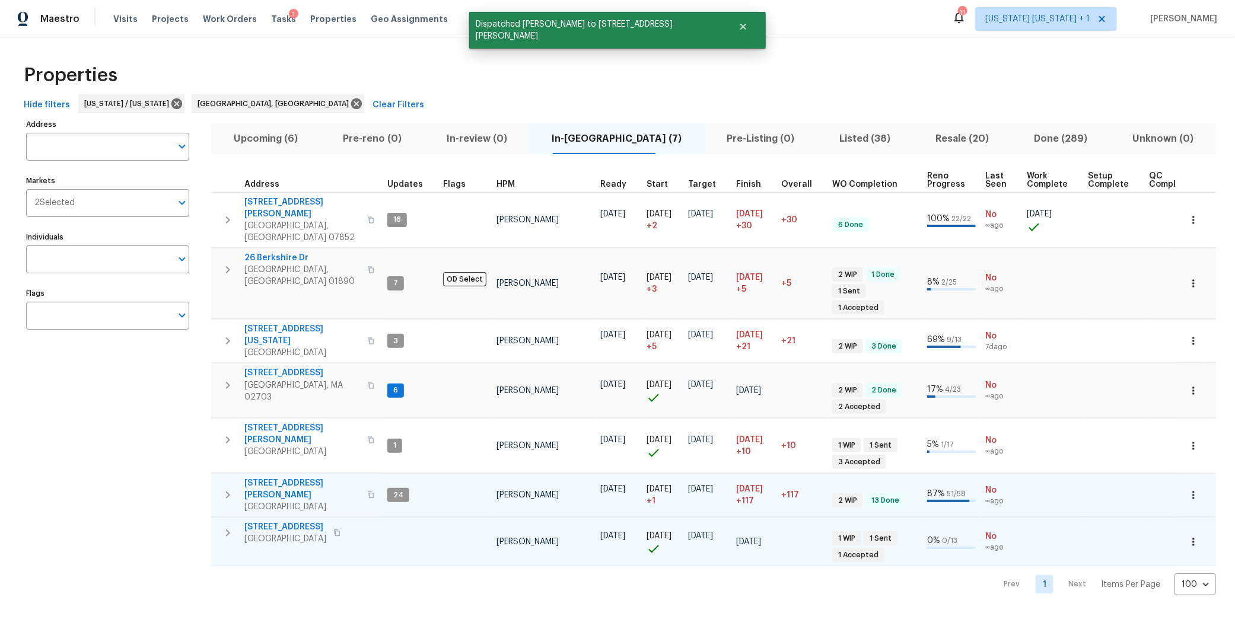
click at [230, 526] on icon "button" at bounding box center [228, 533] width 14 height 14
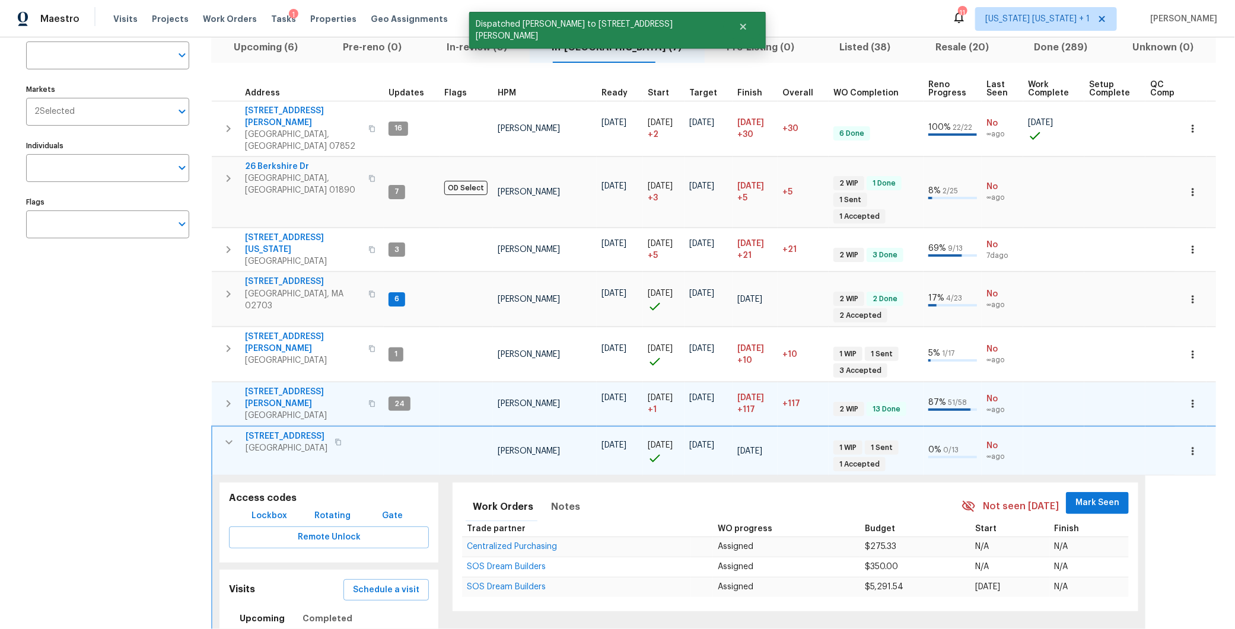
scroll to position [148, 0]
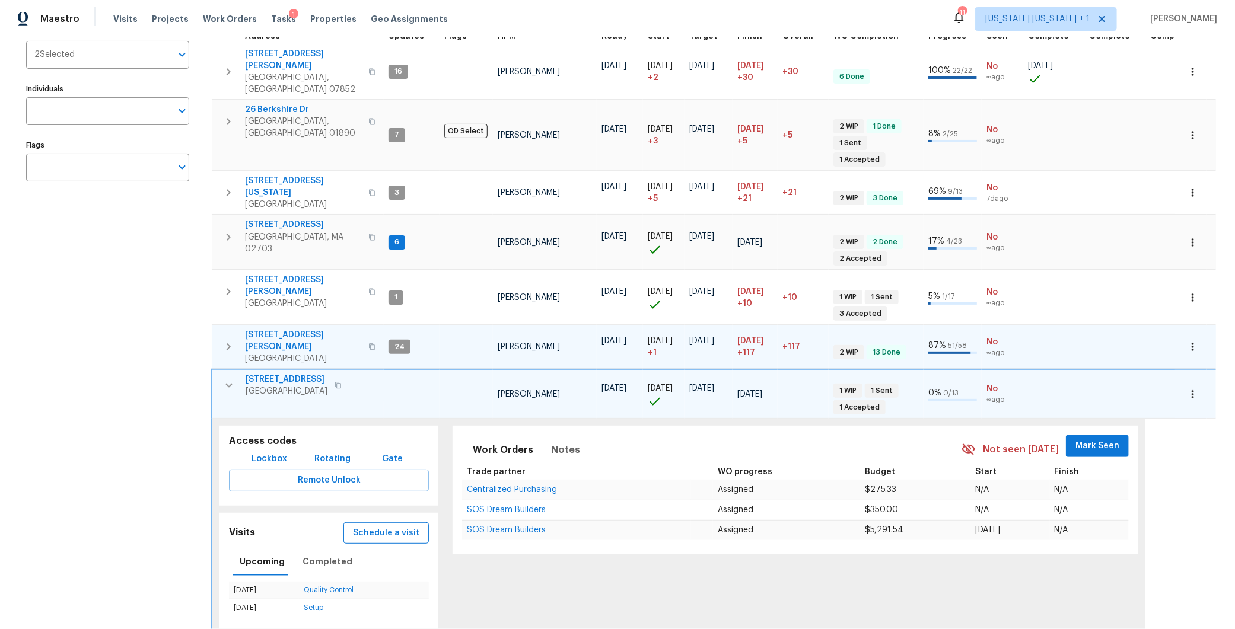
click at [358, 526] on span "Schedule a visit" at bounding box center [386, 533] width 66 height 15
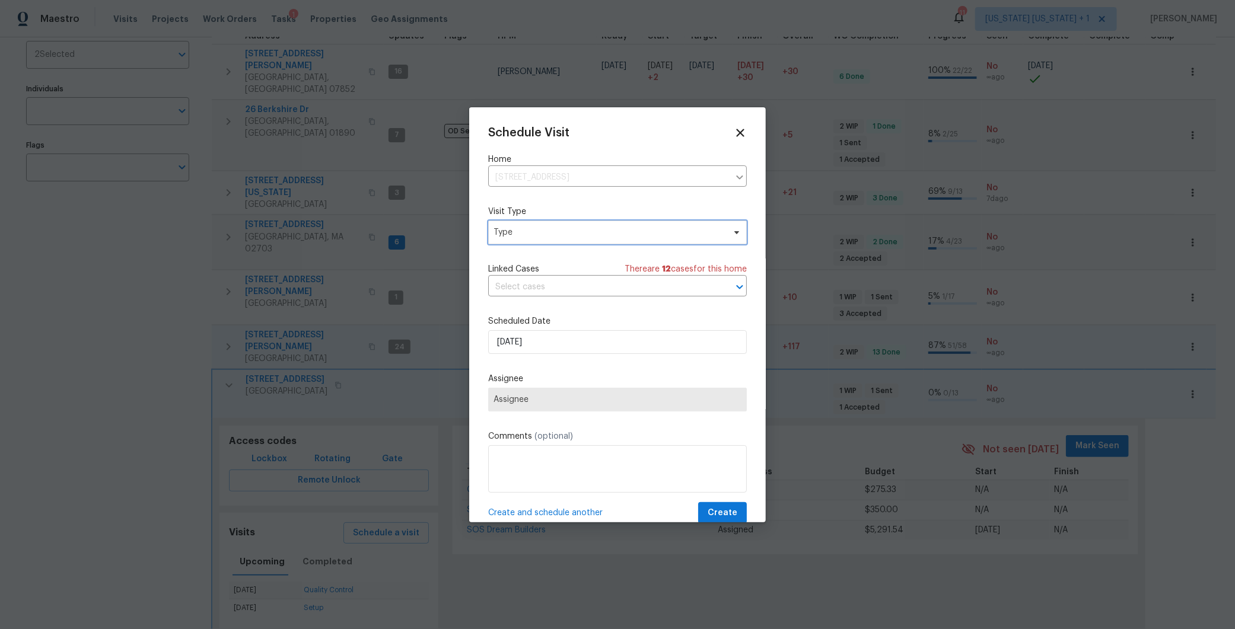
click at [531, 240] on span "Type" at bounding box center [617, 233] width 259 height 24
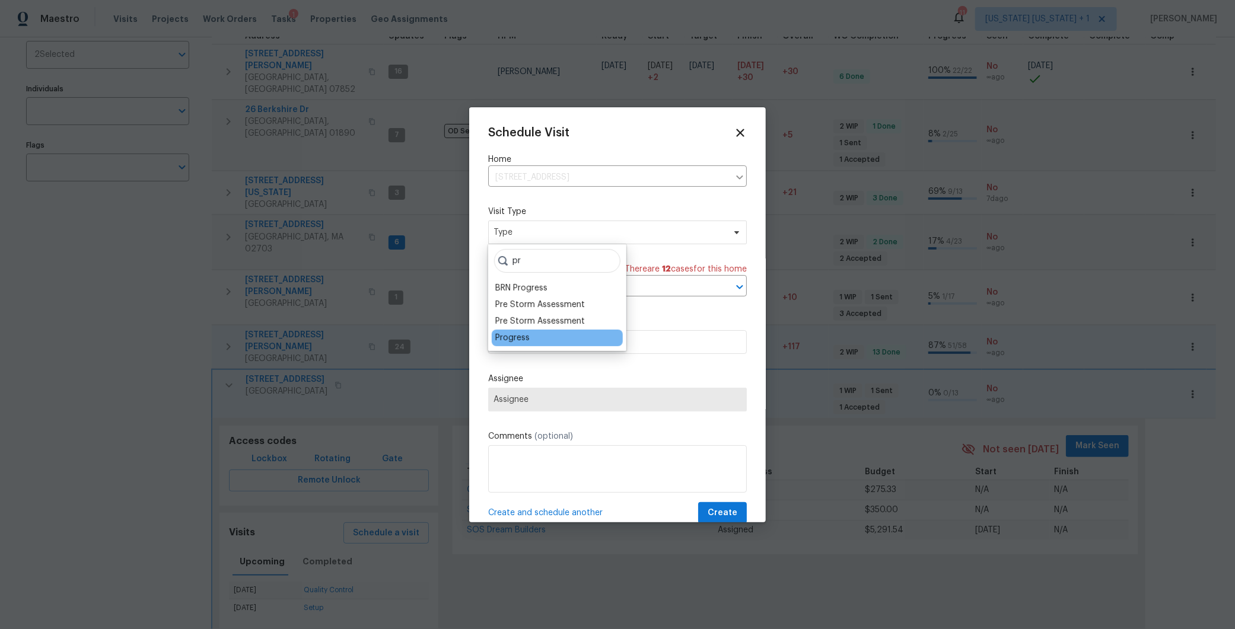
type input "pr"
click at [522, 337] on div "Progress" at bounding box center [512, 338] width 34 height 12
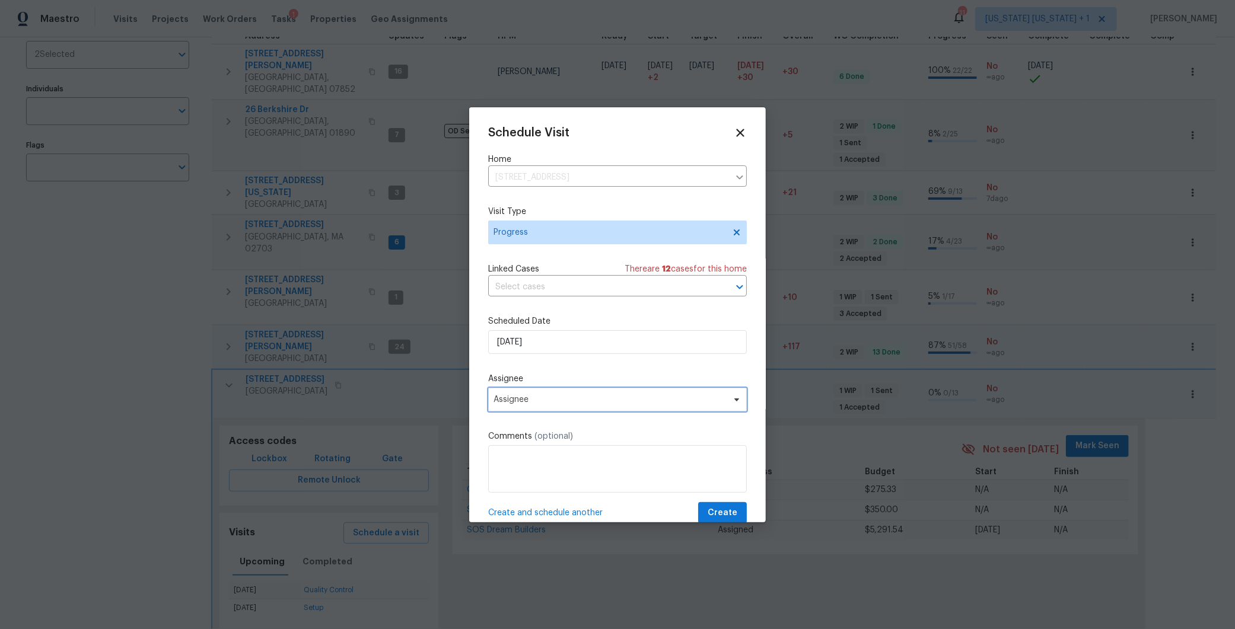
click at [548, 396] on span "Assignee" at bounding box center [609, 399] width 232 height 9
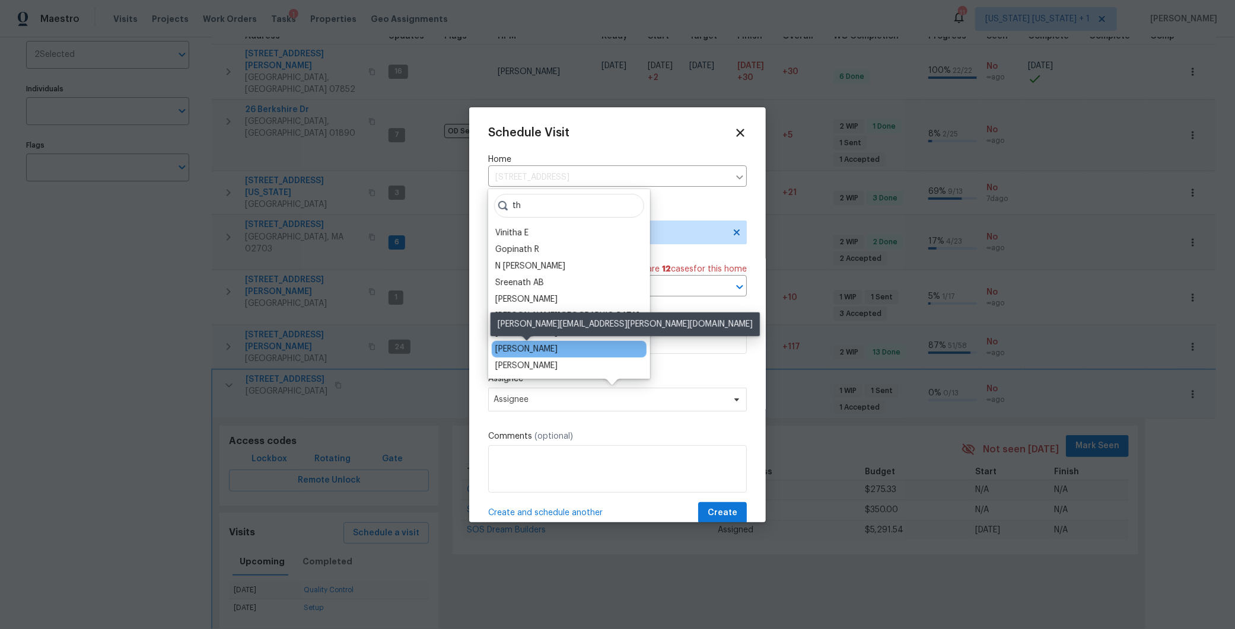
type input "th"
click at [524, 346] on div "[PERSON_NAME]" at bounding box center [526, 349] width 62 height 12
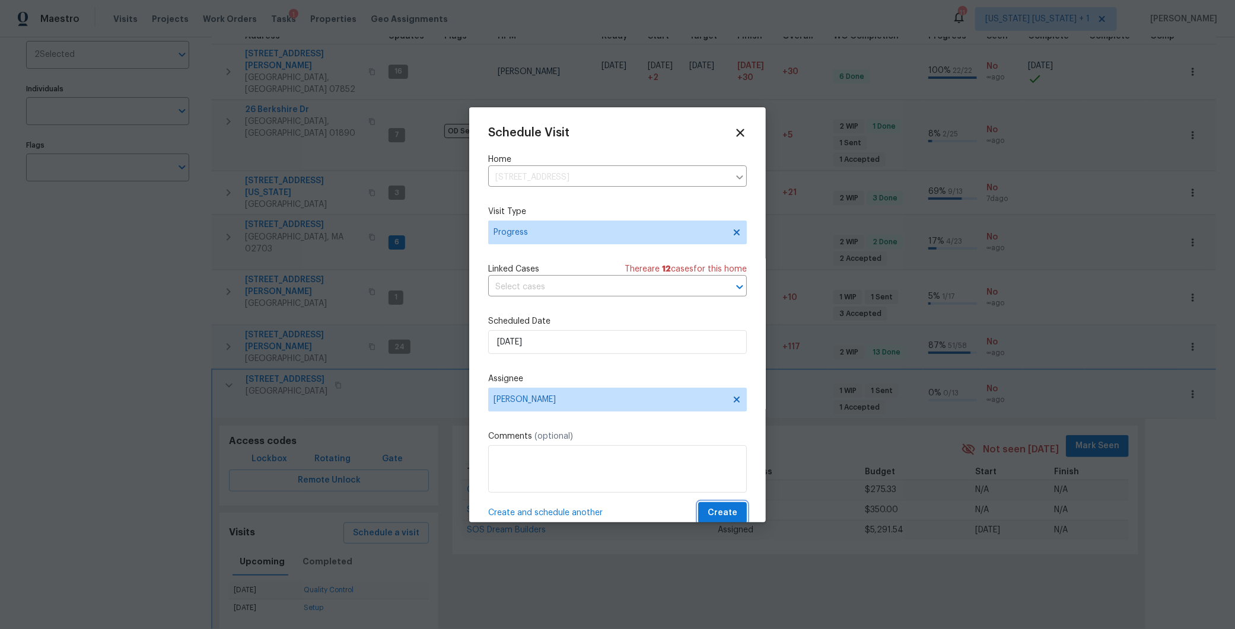
click at [710, 506] on span "Create" at bounding box center [722, 513] width 30 height 15
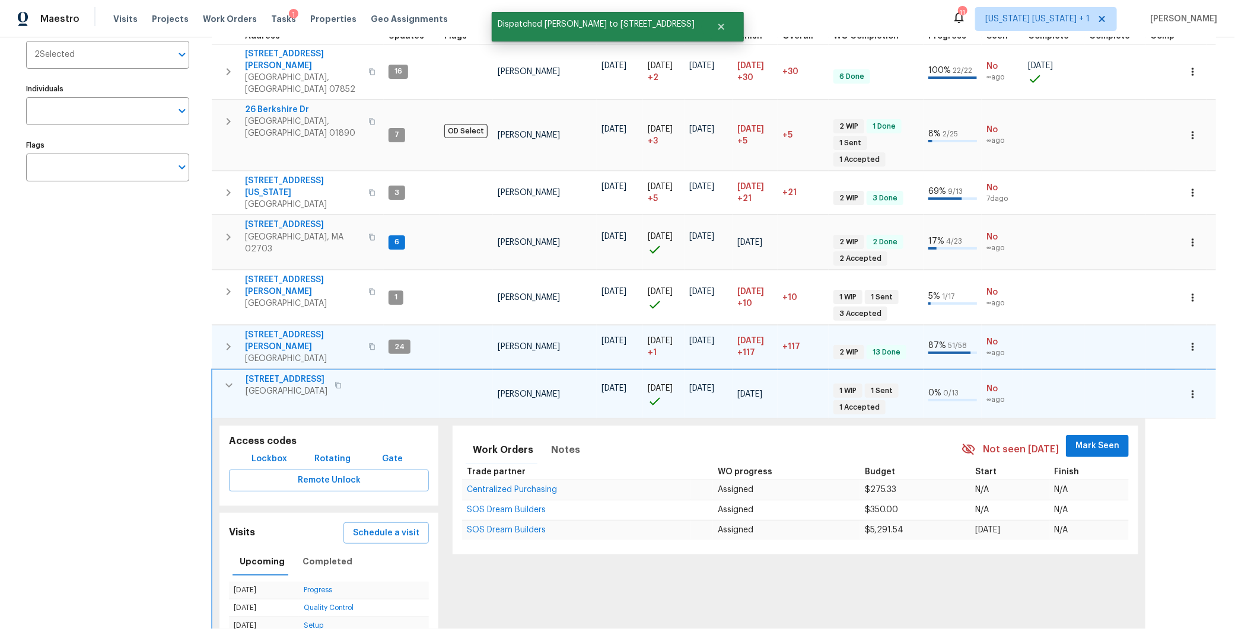
click at [227, 378] on icon "button" at bounding box center [229, 385] width 14 height 14
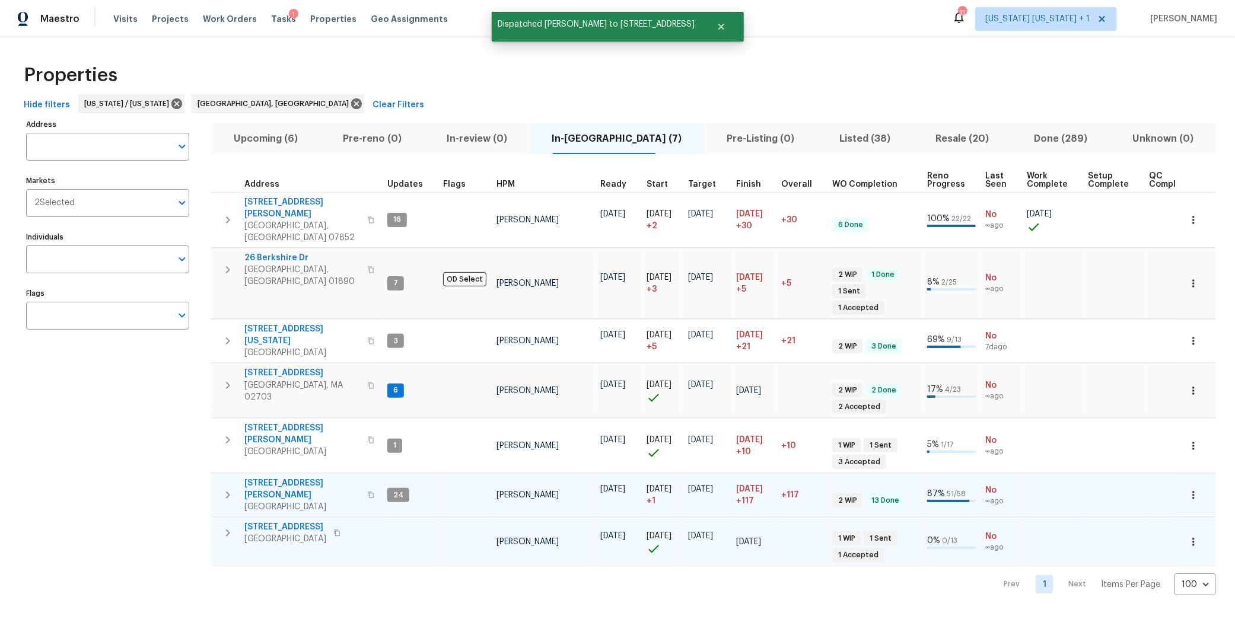
scroll to position [0, 0]
